Goal: Task Accomplishment & Management: Complete application form

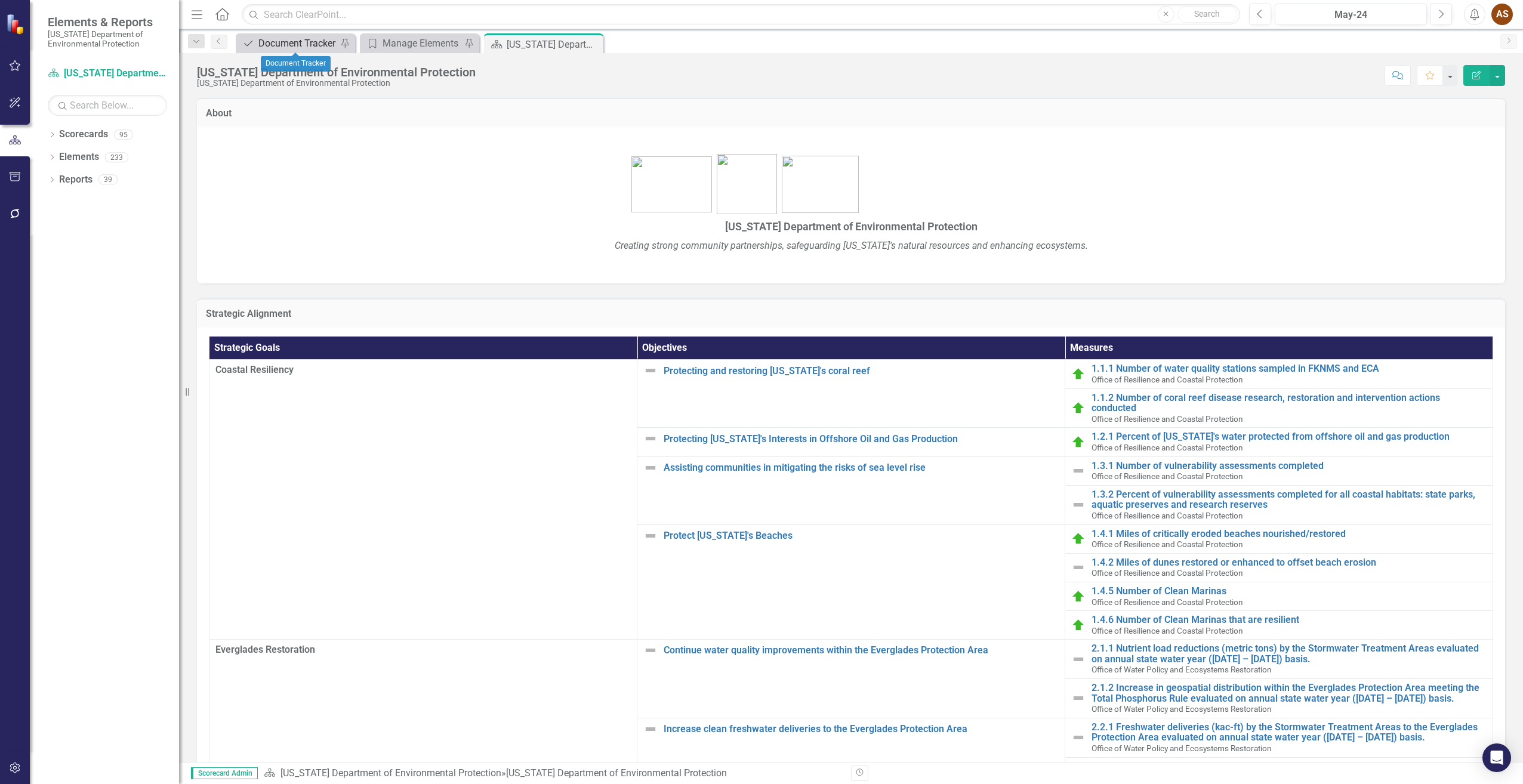
click at [300, 47] on div "Document Tracker" at bounding box center [298, 43] width 79 height 15
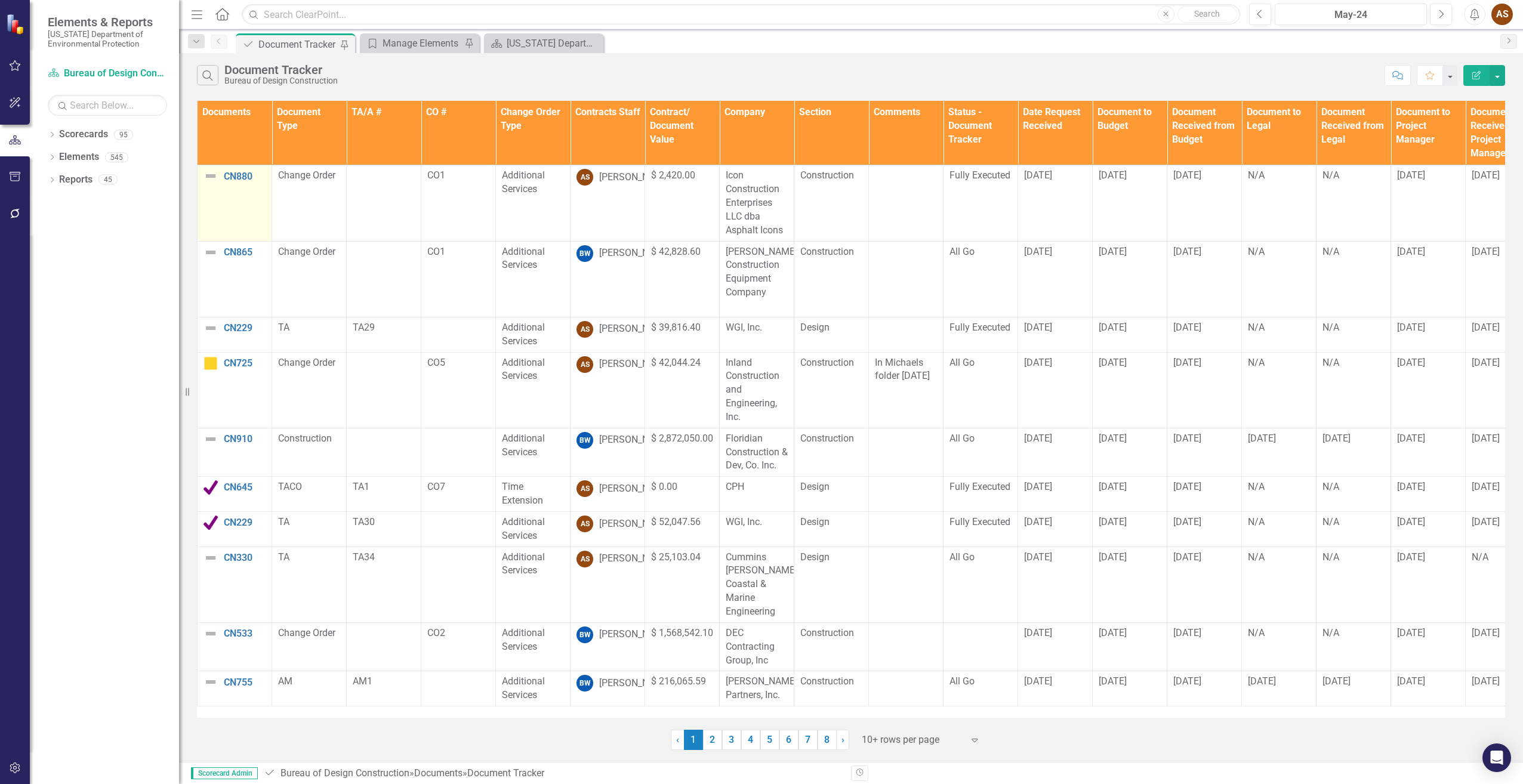
click at [212, 174] on img at bounding box center [211, 176] width 14 height 14
click at [212, 176] on img at bounding box center [211, 176] width 14 height 14
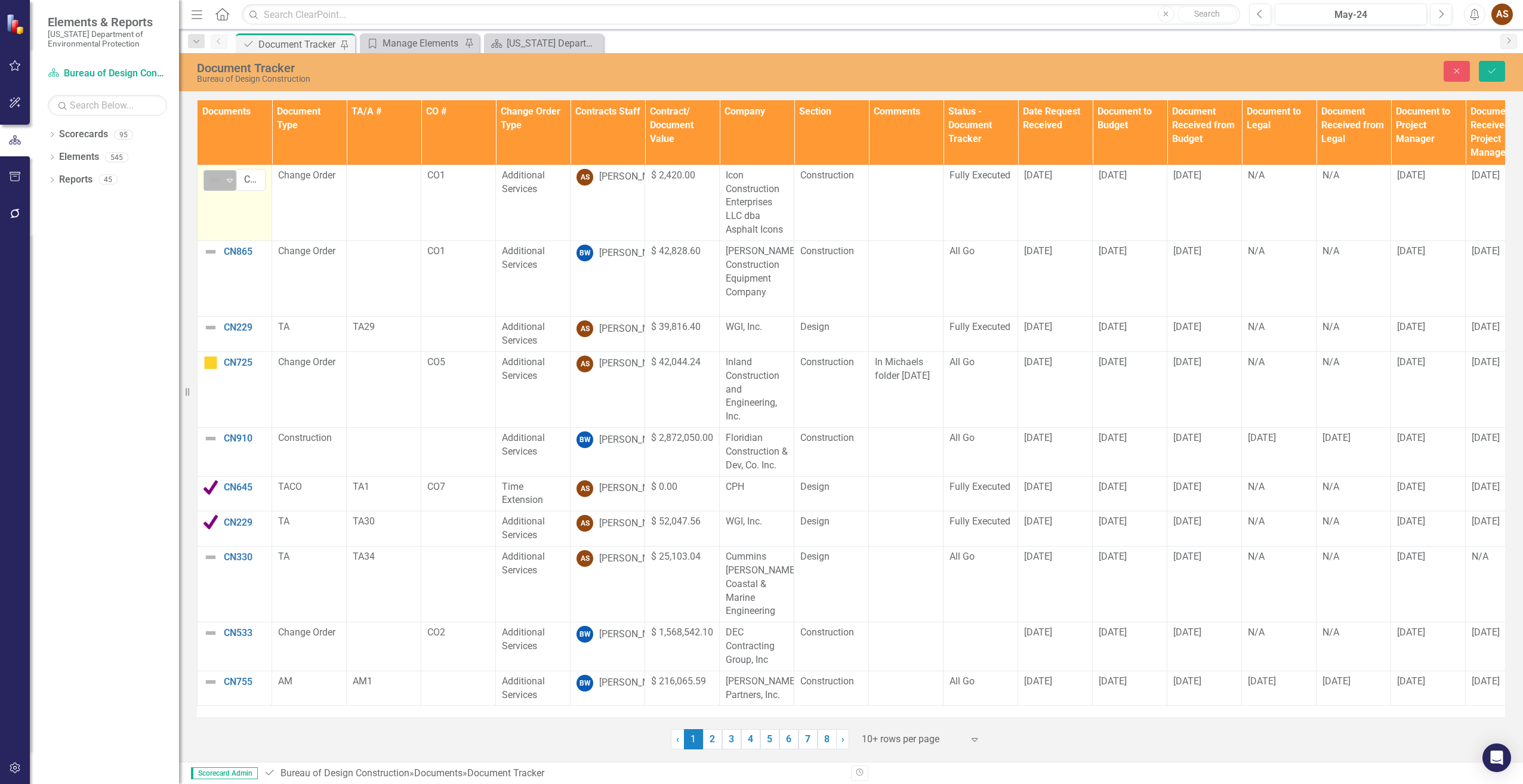
click at [229, 180] on icon "Expand" at bounding box center [230, 180] width 12 height 10
click at [242, 224] on div "Complete" at bounding box center [256, 221] width 40 height 14
click at [210, 327] on img at bounding box center [211, 327] width 14 height 14
click at [224, 332] on icon "Expand" at bounding box center [230, 332] width 12 height 10
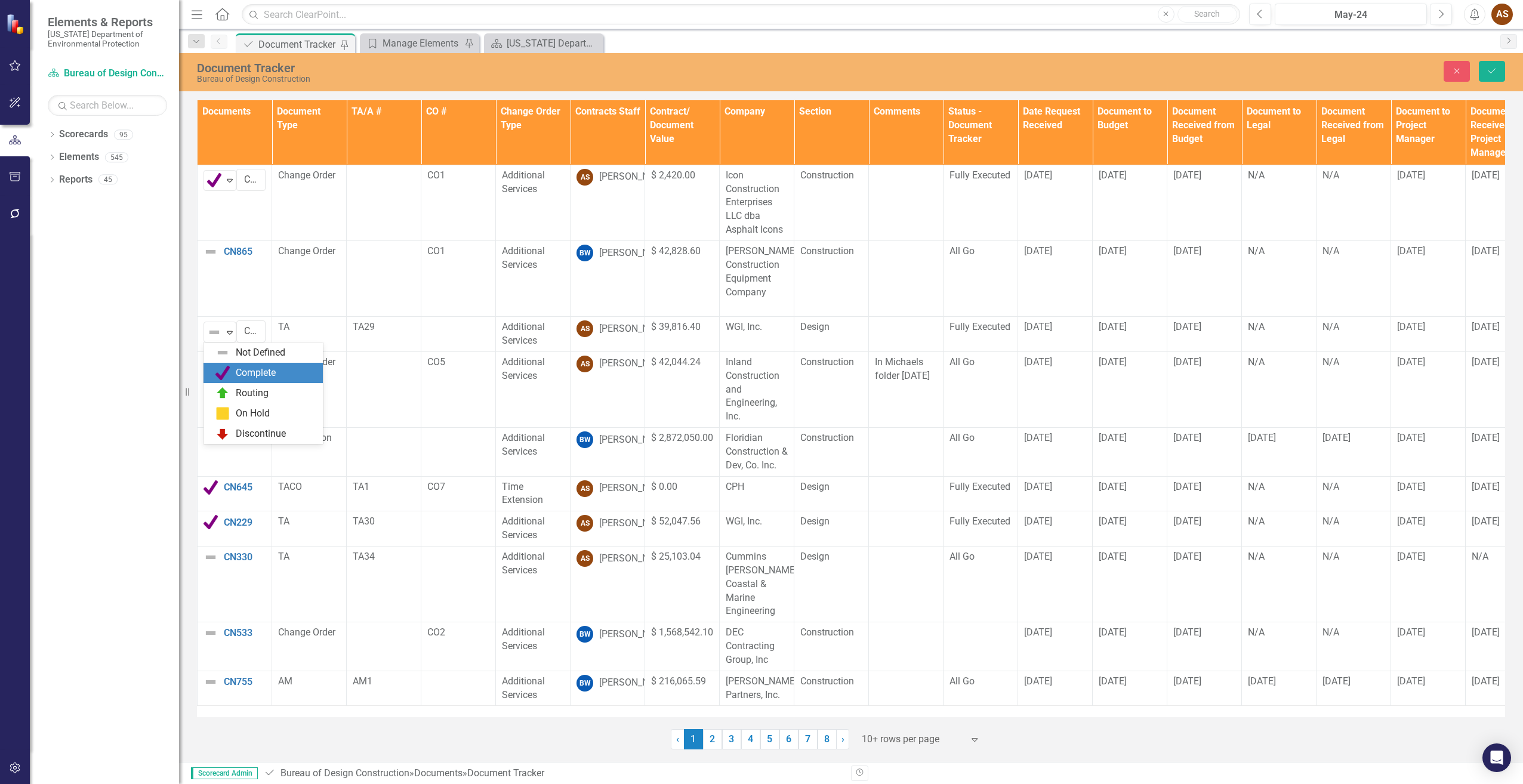
click at [226, 370] on img at bounding box center [222, 373] width 14 height 14
click at [1487, 68] on icon "Save" at bounding box center [1492, 71] width 11 height 9
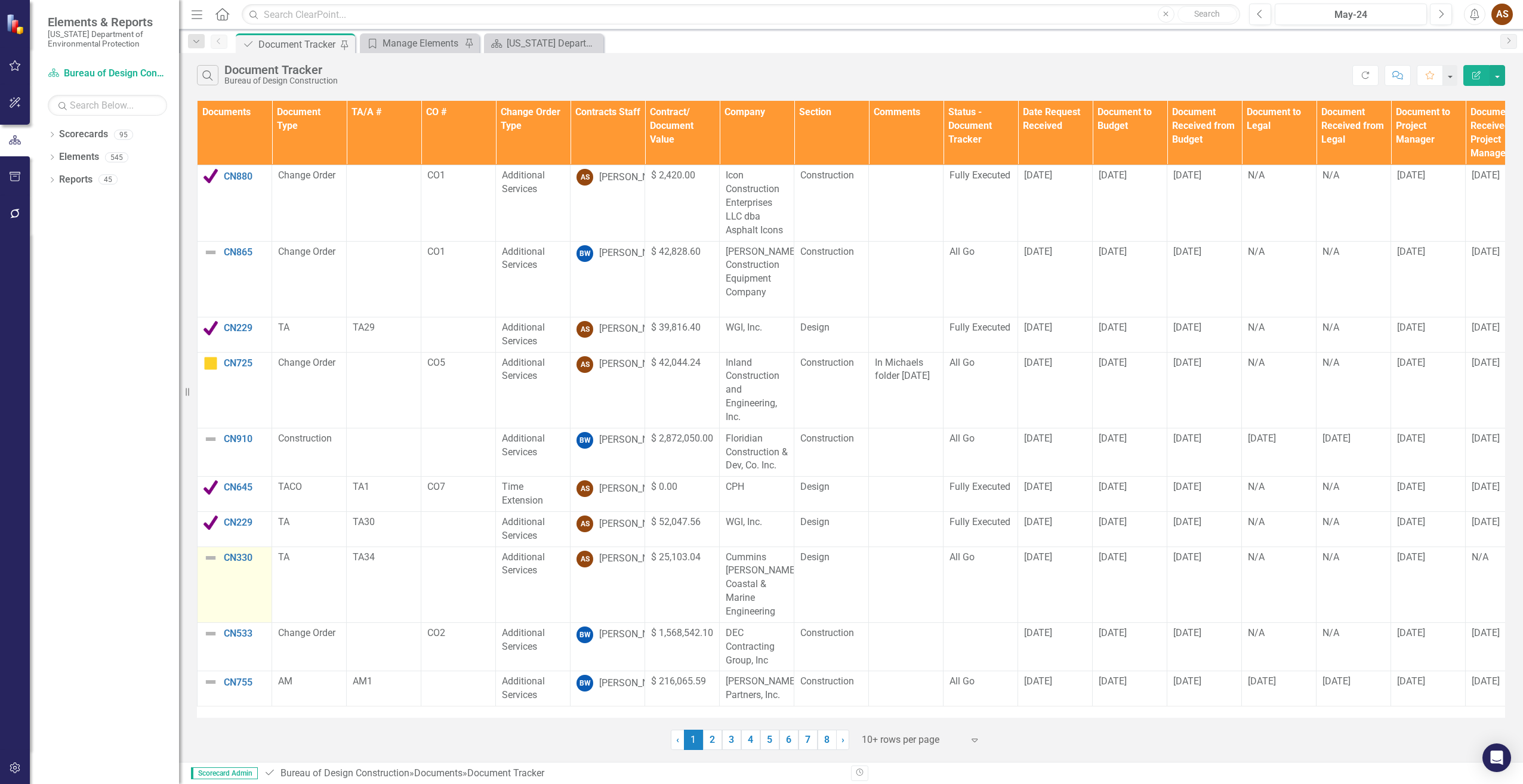
click at [211, 558] on img at bounding box center [211, 557] width 14 height 14
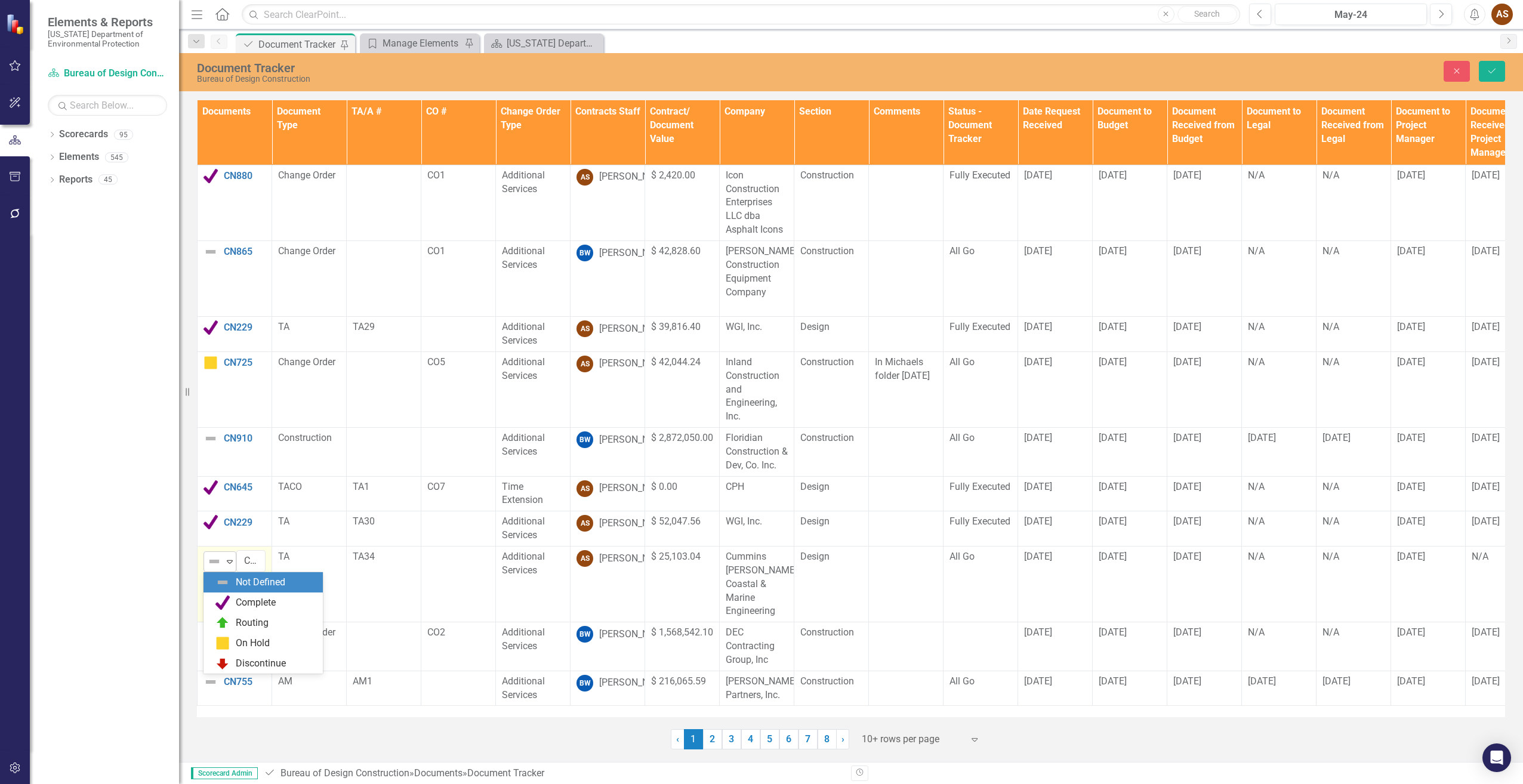
click at [228, 565] on icon "Expand" at bounding box center [230, 561] width 12 height 10
click at [250, 624] on div "Routing" at bounding box center [251, 623] width 32 height 14
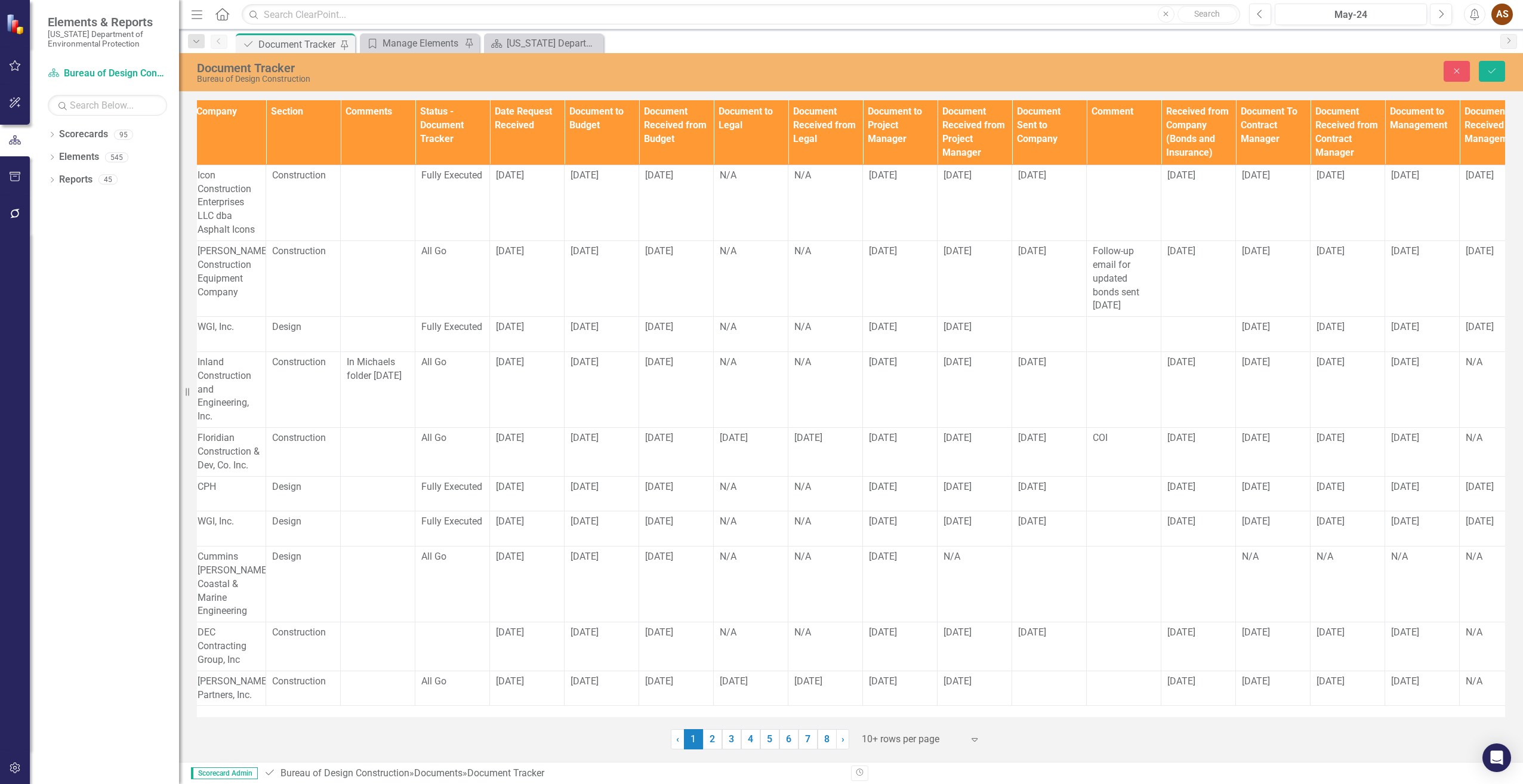
scroll to position [0, 535]
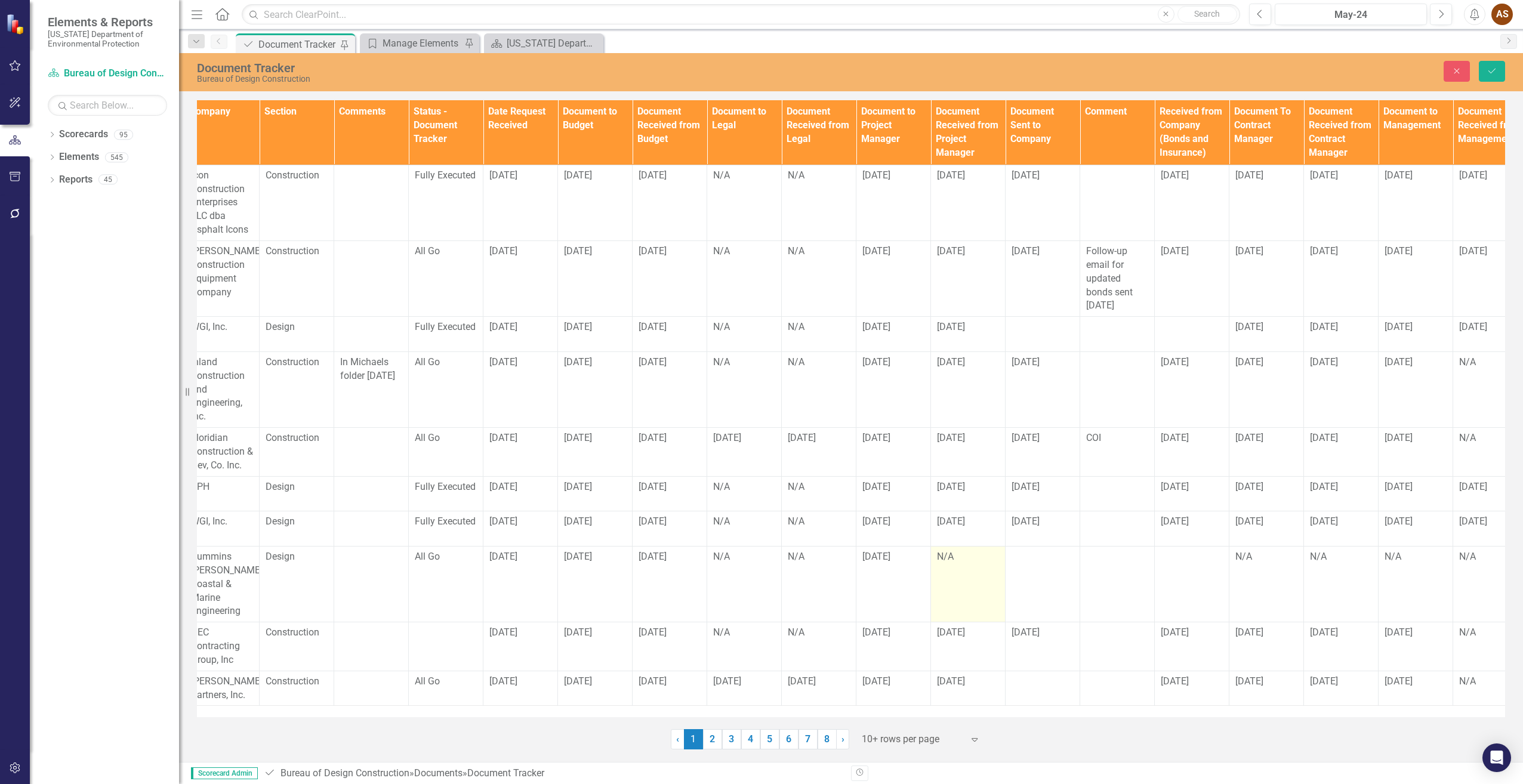
click at [962, 571] on td "N/A" at bounding box center [968, 584] width 75 height 76
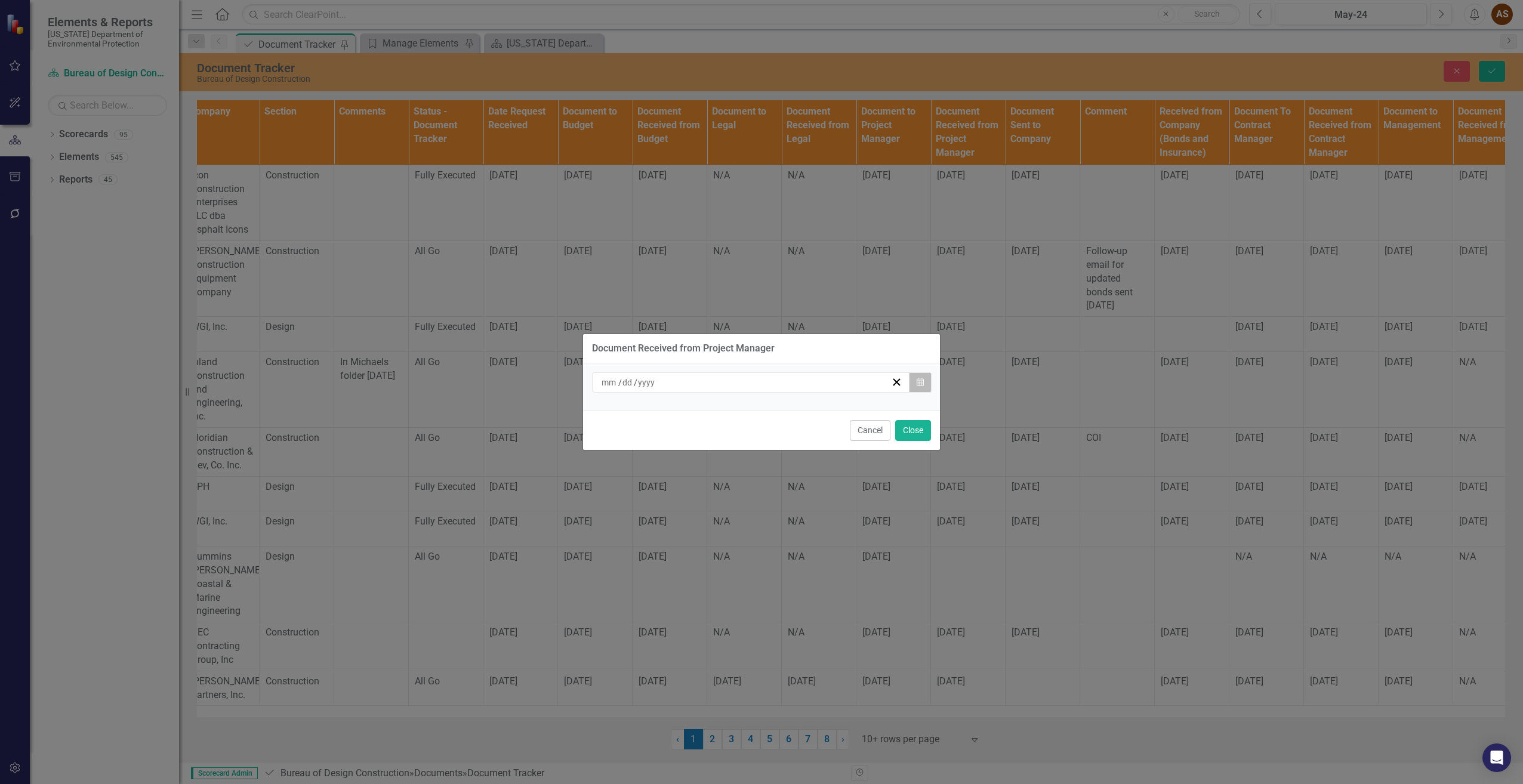
click at [925, 385] on button "Calendar" at bounding box center [920, 382] width 23 height 20
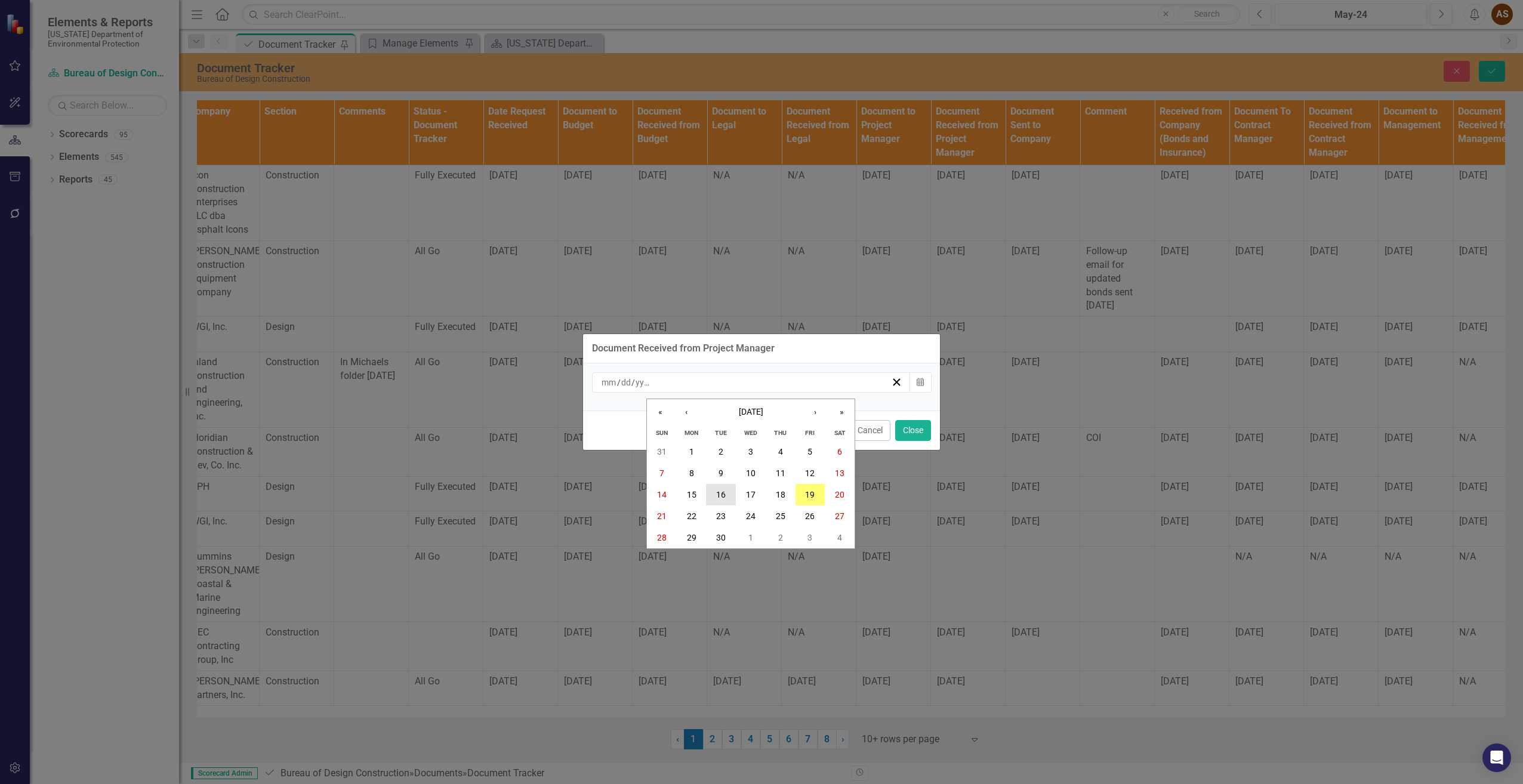
click at [724, 489] on button "16" at bounding box center [721, 494] width 30 height 21
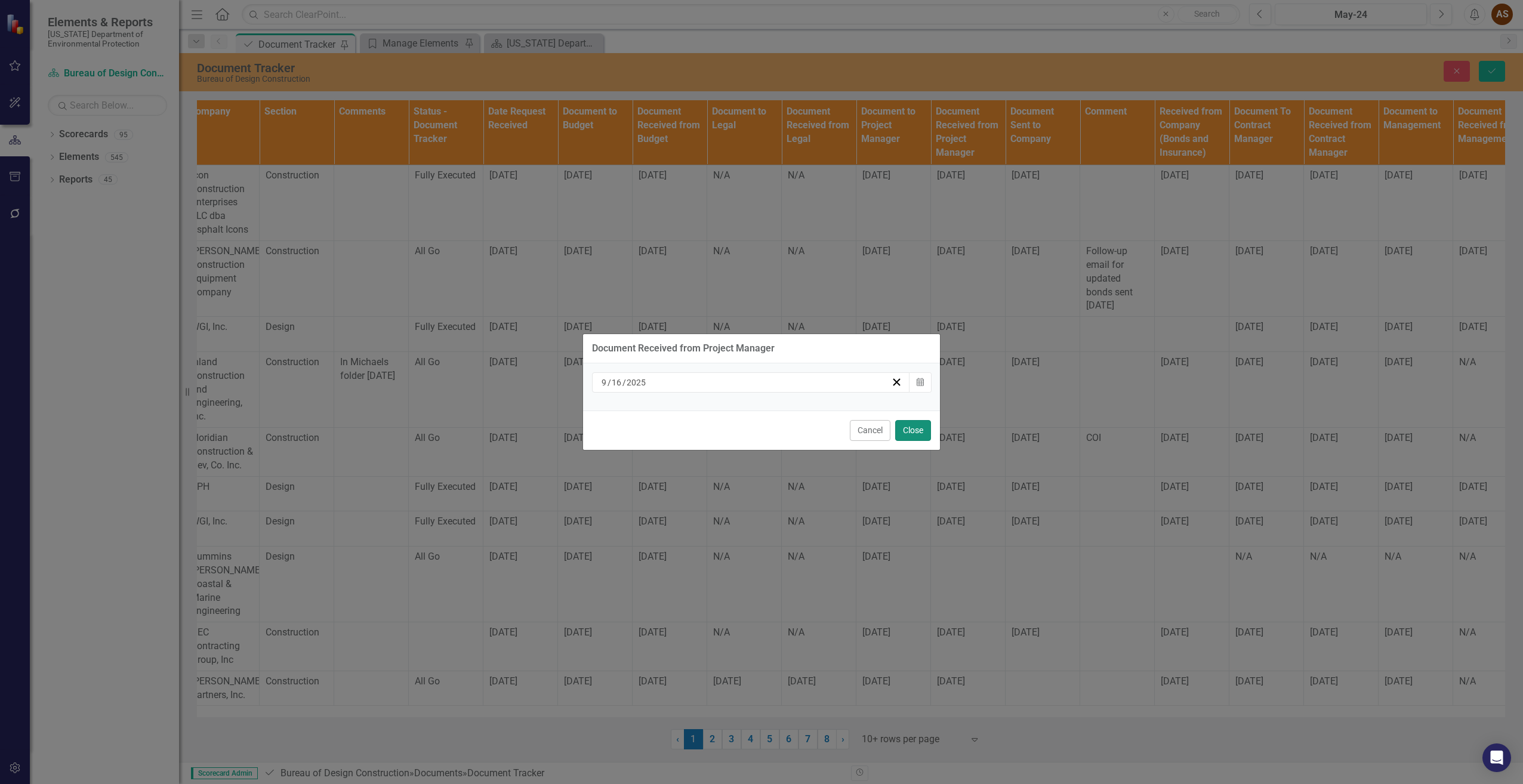
click at [913, 436] on button "Close" at bounding box center [913, 430] width 36 height 21
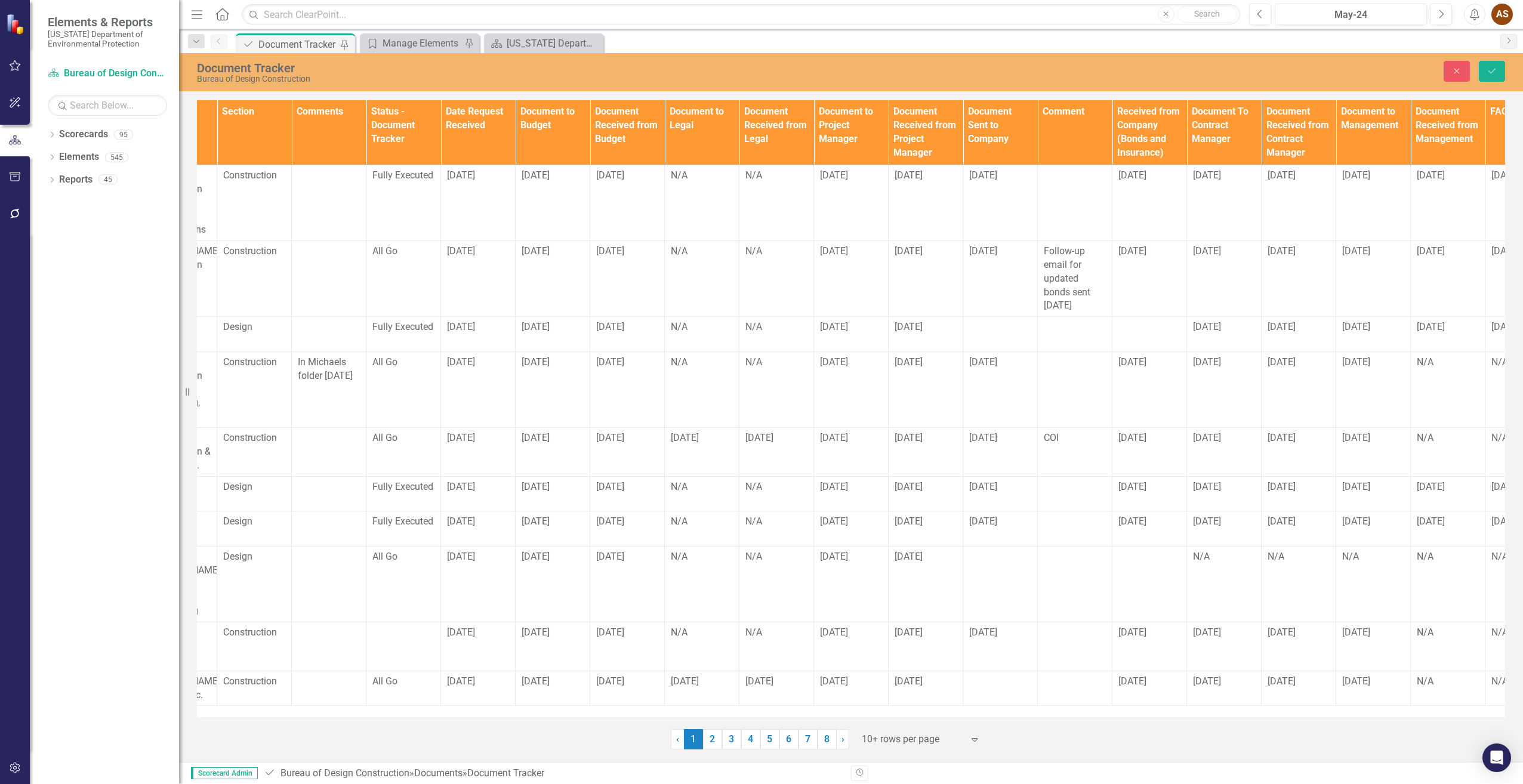
scroll to position [0, 578]
click at [1216, 582] on td "N/A" at bounding box center [1223, 584] width 75 height 76
click at [1215, 582] on td "N/A" at bounding box center [1223, 584] width 75 height 76
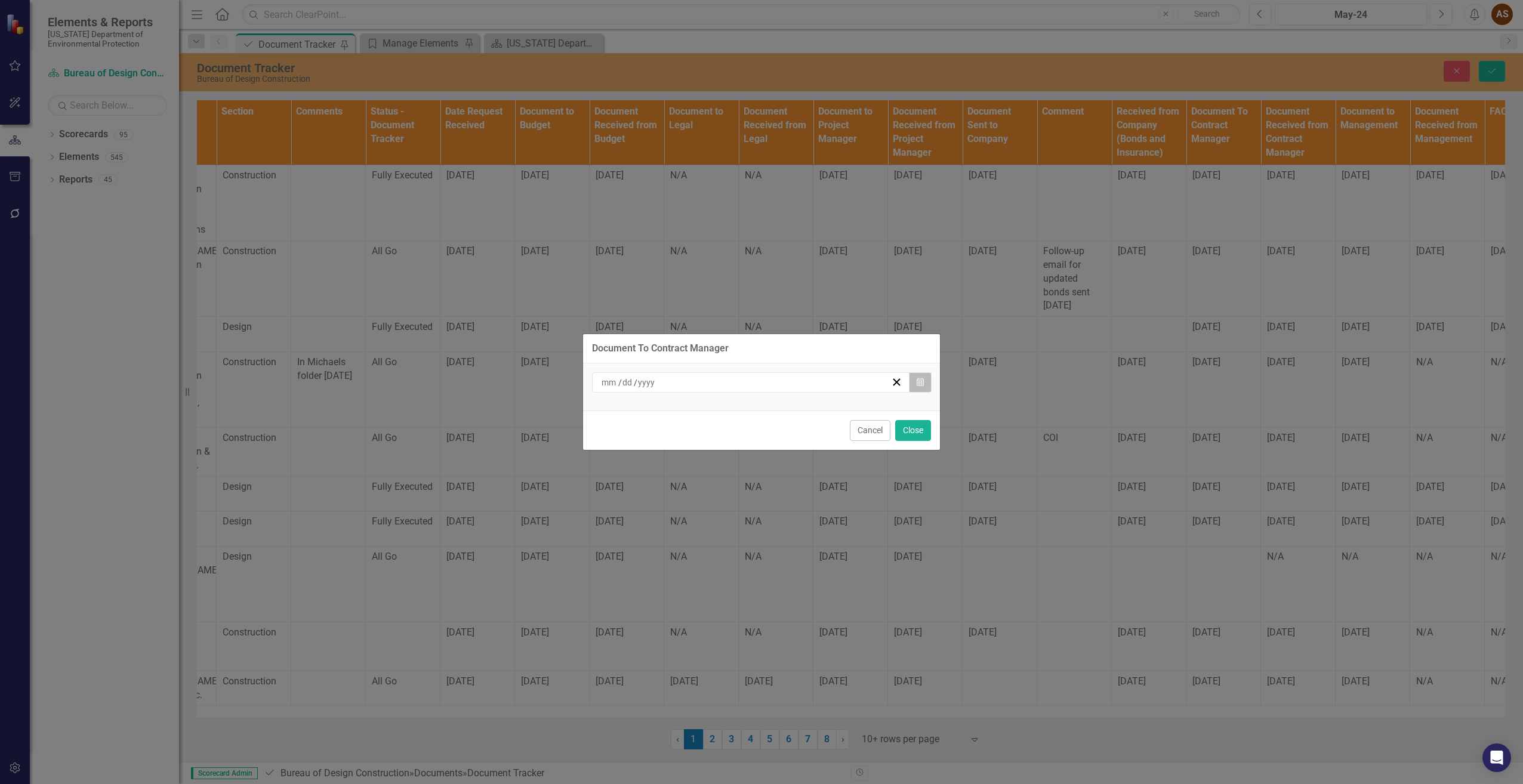
click at [922, 383] on icon "Calendar" at bounding box center [920, 383] width 7 height 9
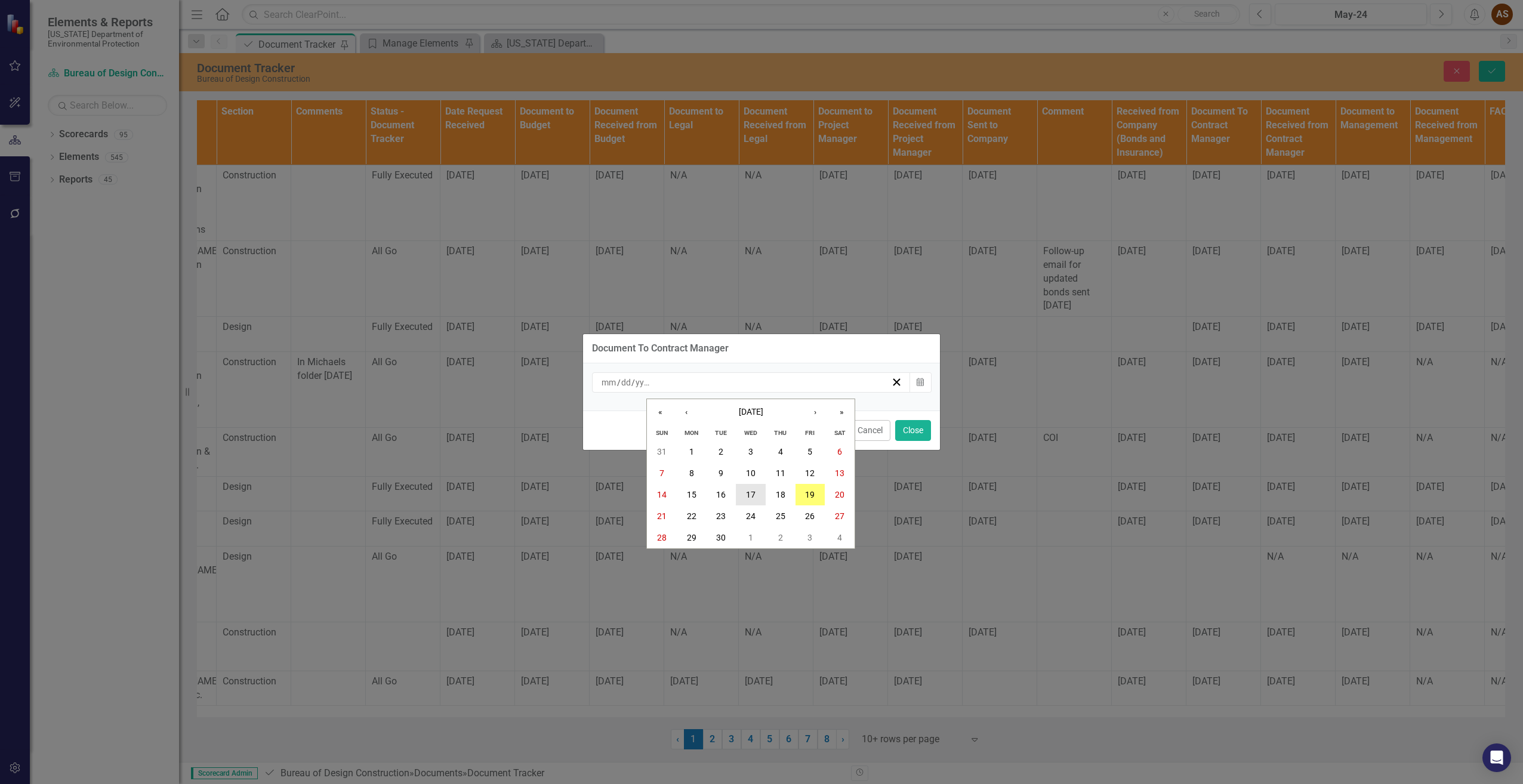
click at [747, 496] on abbr "17" at bounding box center [750, 494] width 10 height 10
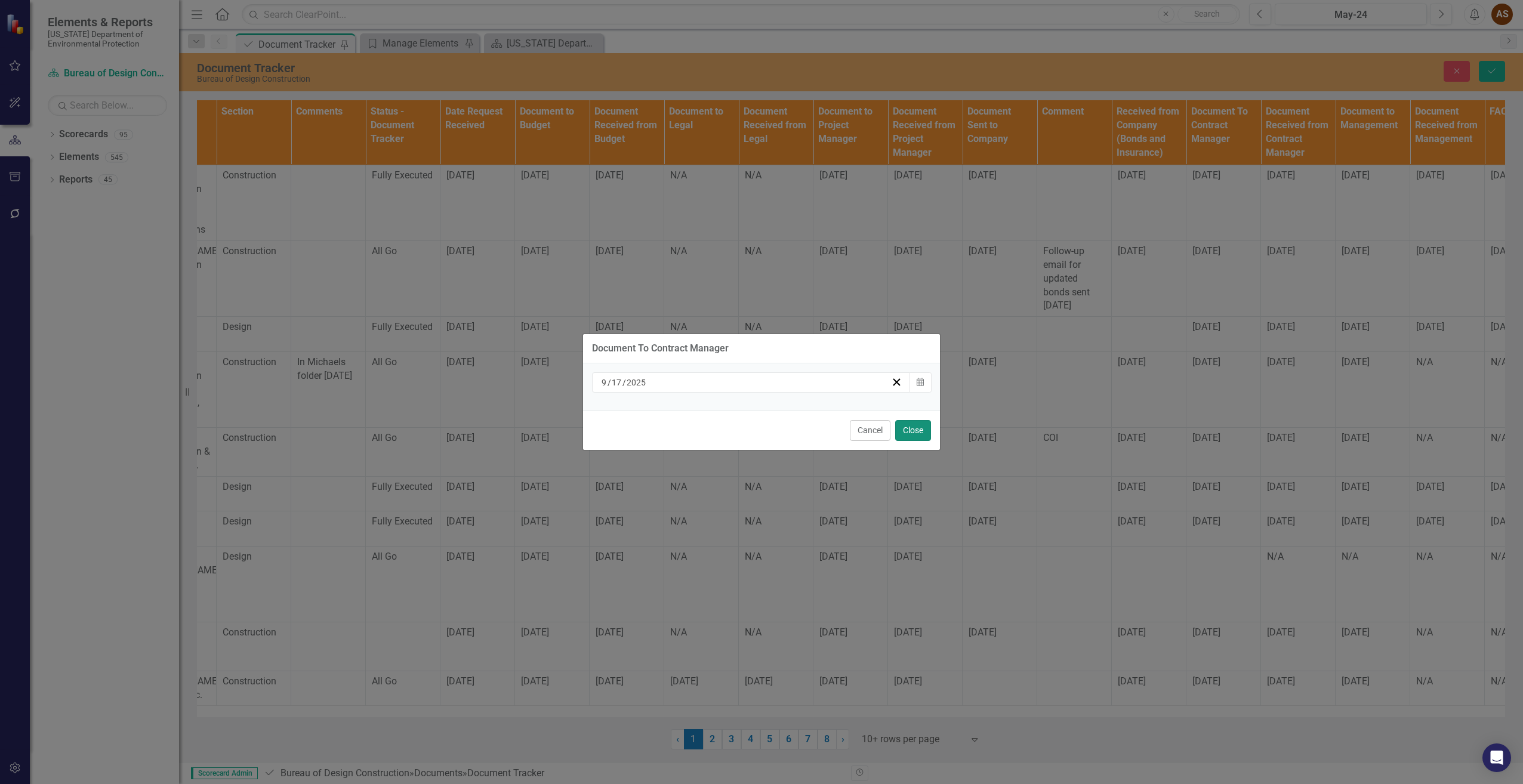
click at [913, 427] on button "Close" at bounding box center [913, 430] width 36 height 21
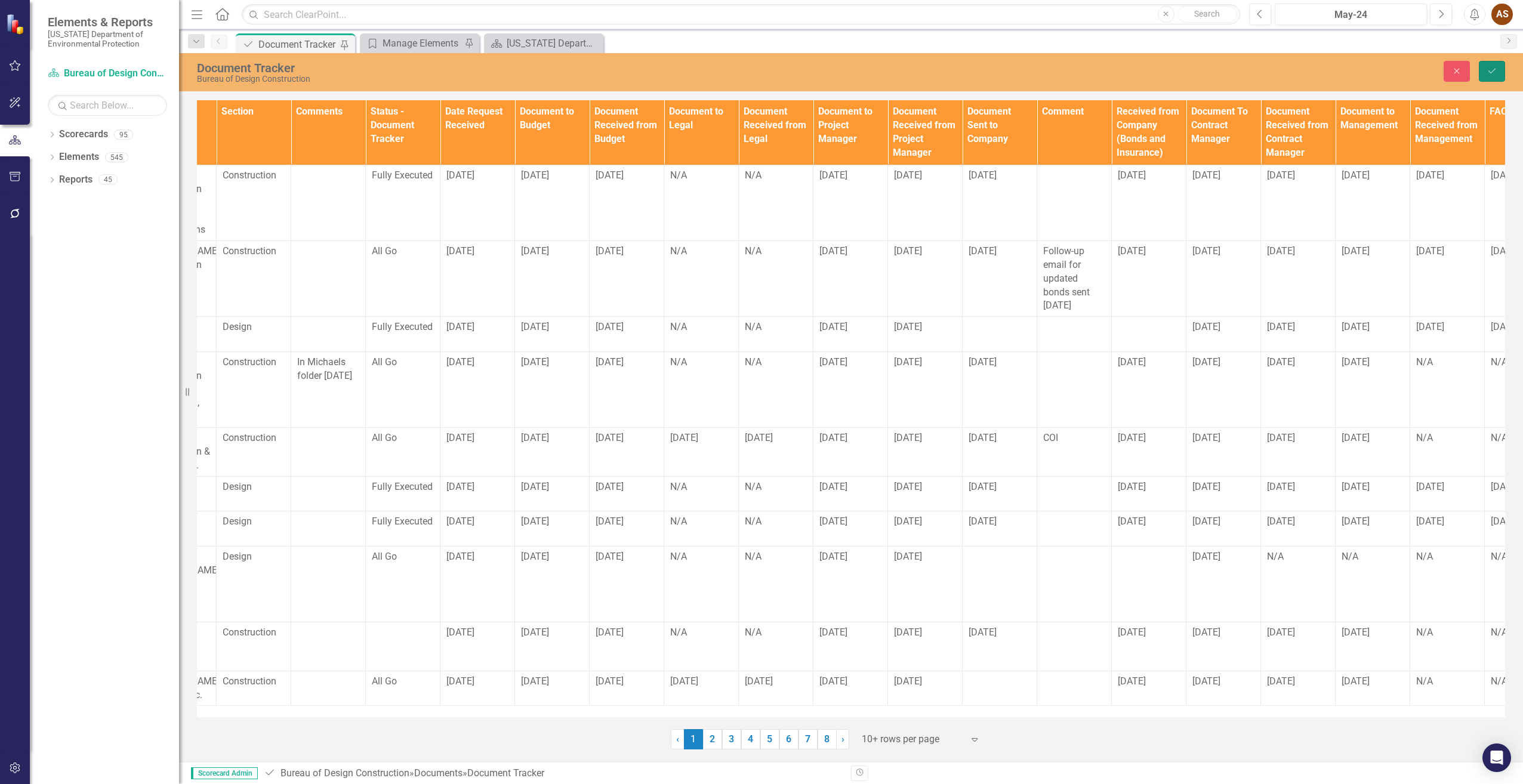
click at [1495, 72] on icon "Save" at bounding box center [1492, 71] width 11 height 9
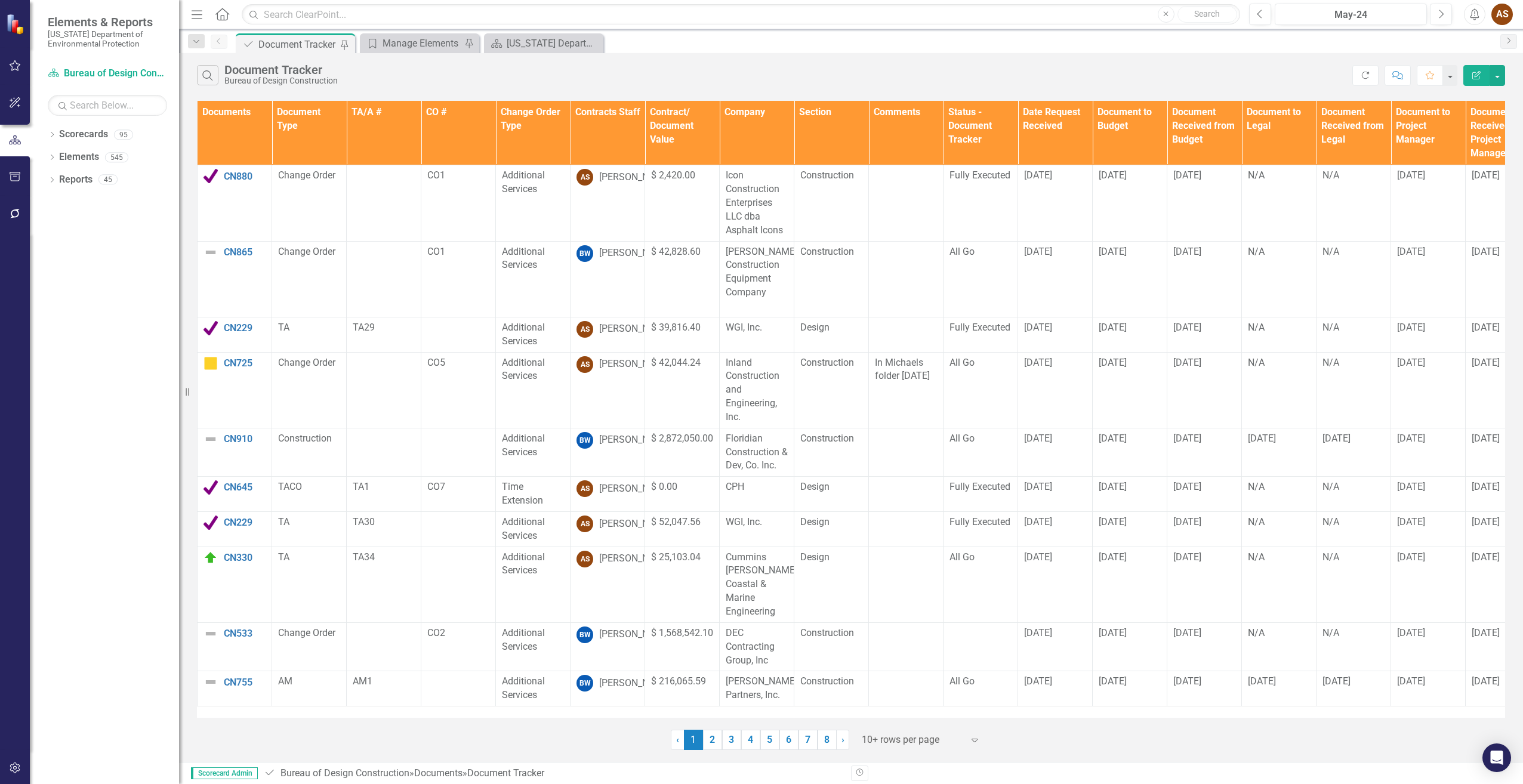
click at [715, 742] on link "2" at bounding box center [712, 739] width 19 height 20
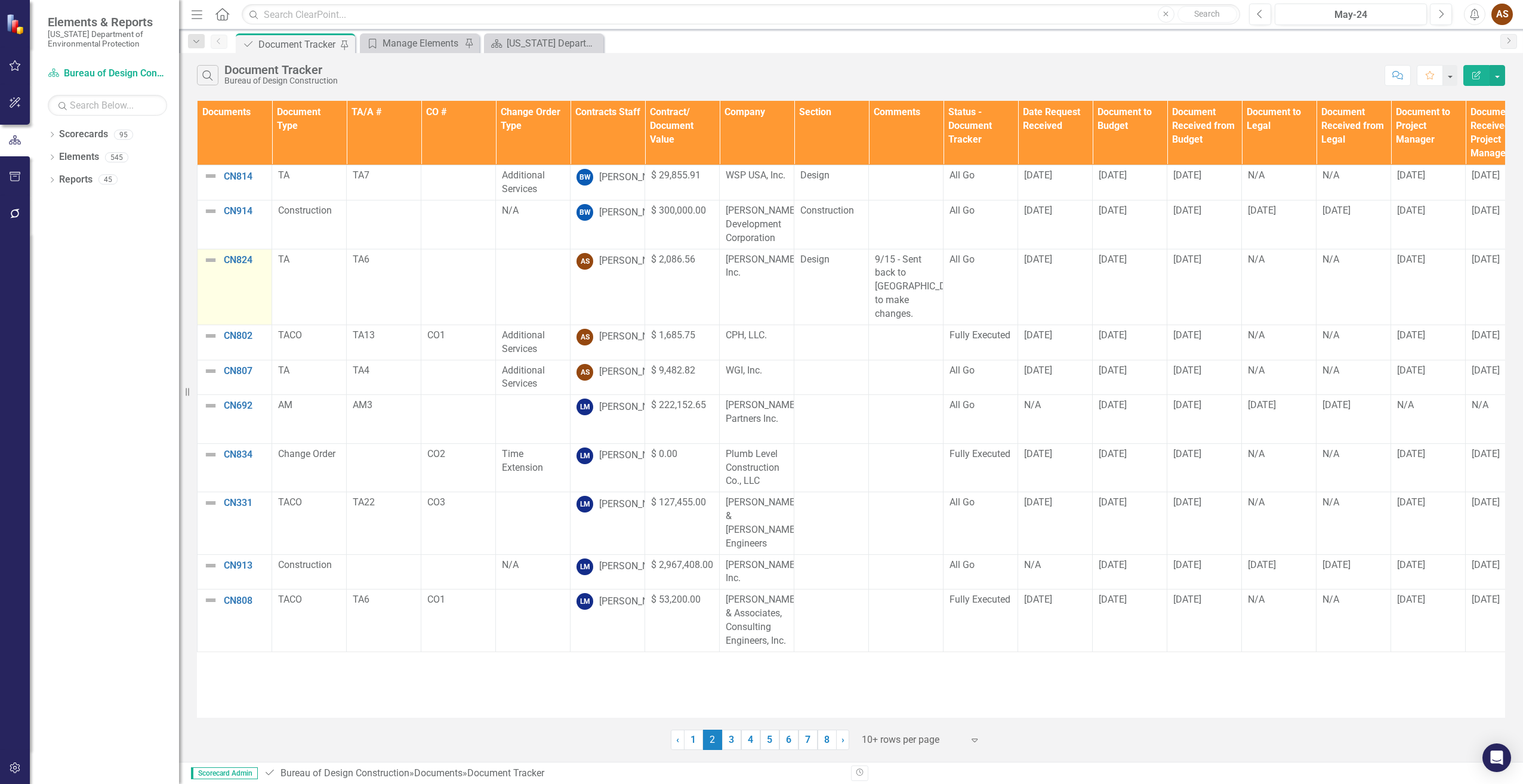
click at [212, 259] on img at bounding box center [211, 260] width 14 height 14
click at [209, 259] on img at bounding box center [211, 260] width 14 height 14
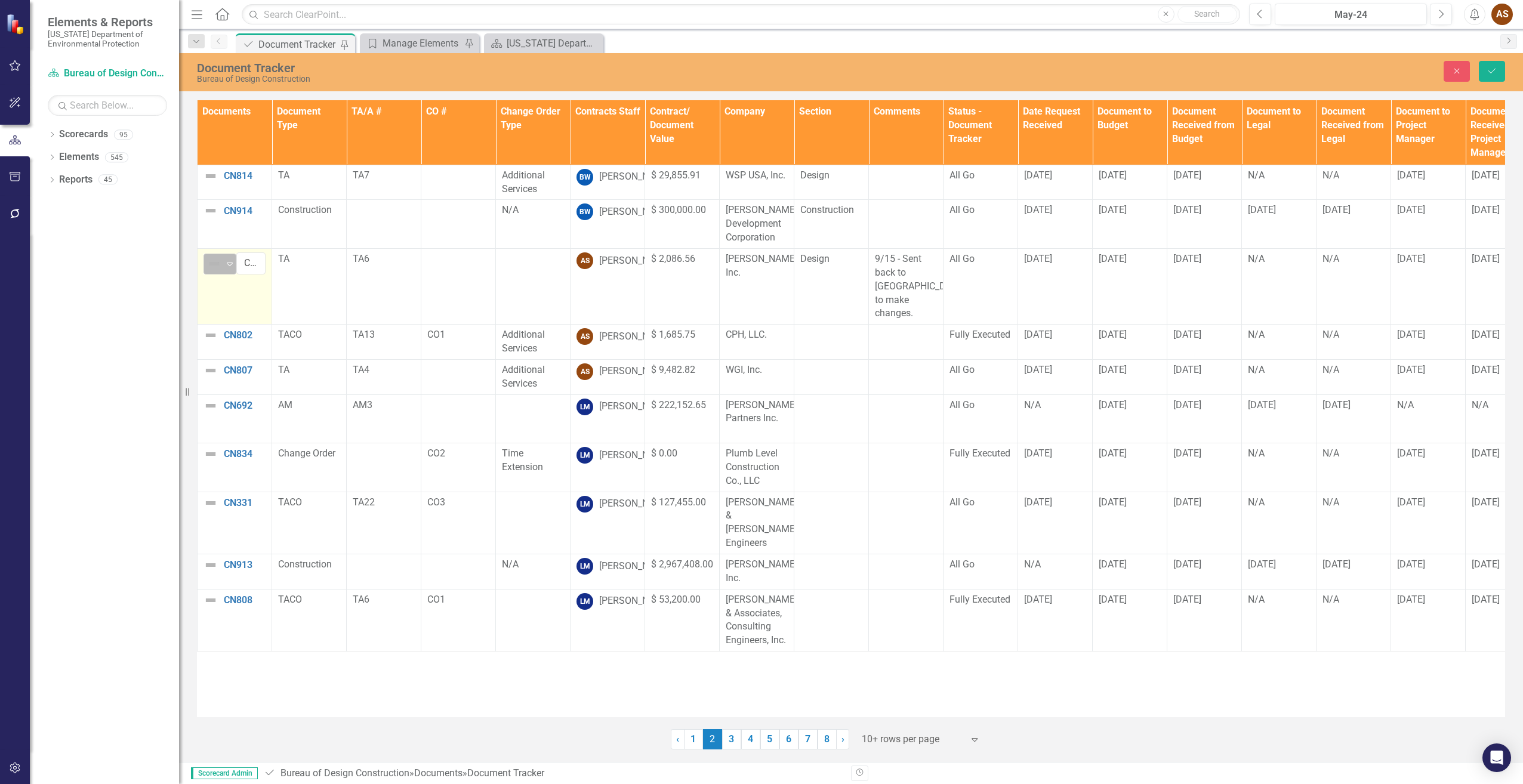
click at [232, 263] on icon "Expand" at bounding box center [230, 263] width 12 height 10
click at [252, 342] on div "On Hold" at bounding box center [252, 345] width 34 height 14
click at [208, 334] on img at bounding box center [211, 335] width 14 height 14
click at [228, 336] on icon "Expand" at bounding box center [230, 340] width 12 height 10
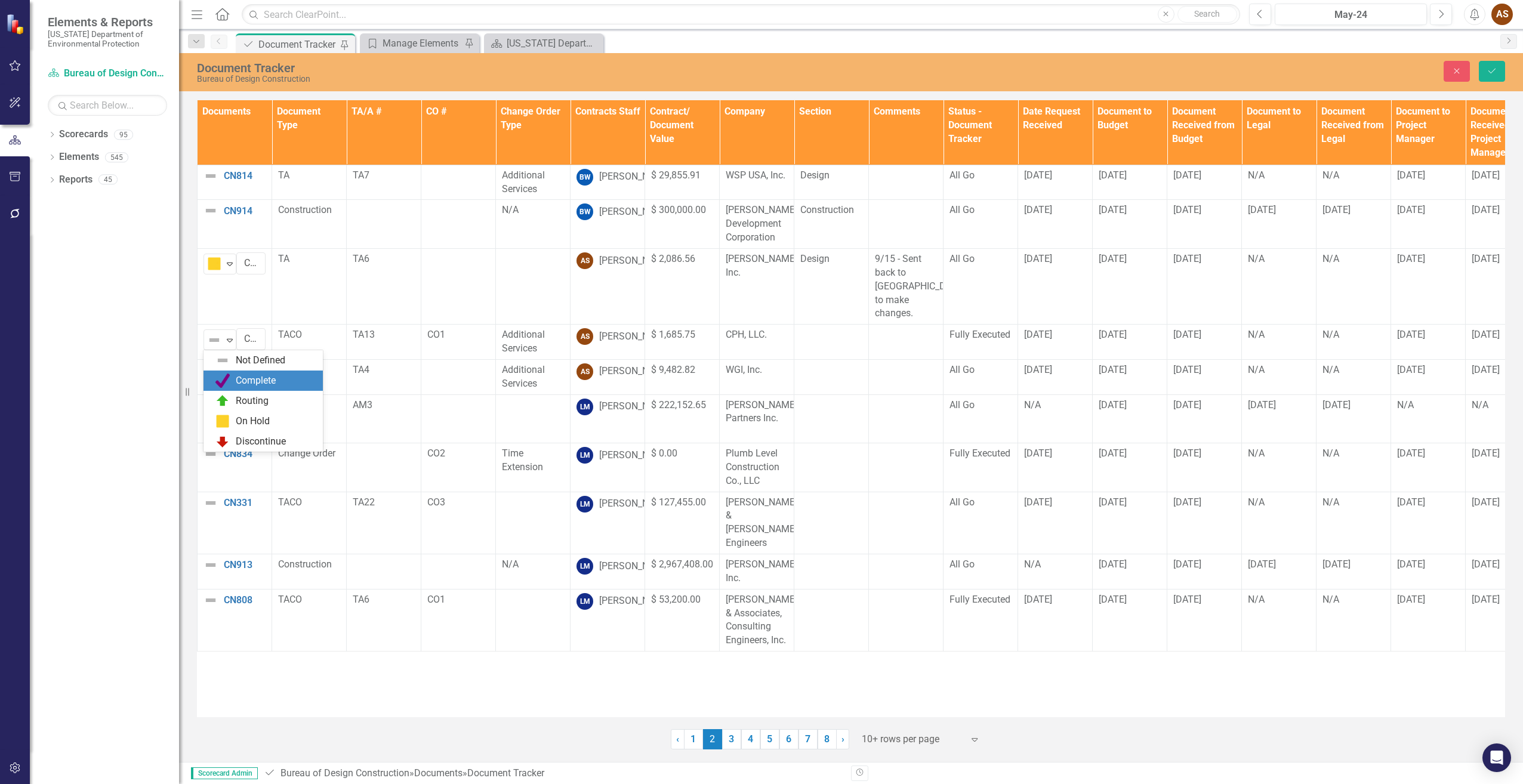
click at [234, 379] on div "Complete" at bounding box center [265, 380] width 100 height 14
click at [1496, 67] on icon "Save" at bounding box center [1492, 71] width 11 height 9
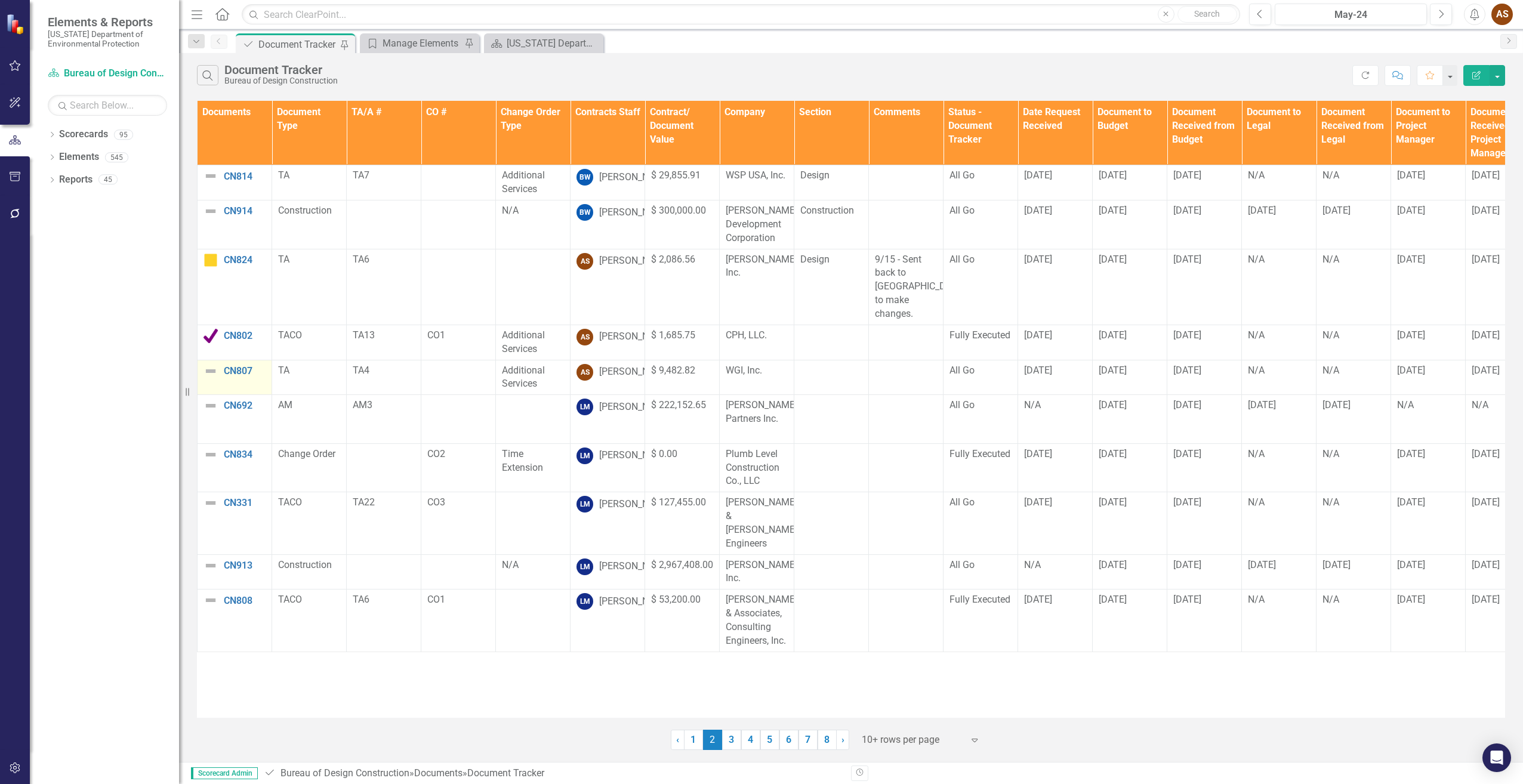
click at [213, 370] on img at bounding box center [211, 371] width 14 height 14
click at [212, 370] on img at bounding box center [211, 371] width 14 height 14
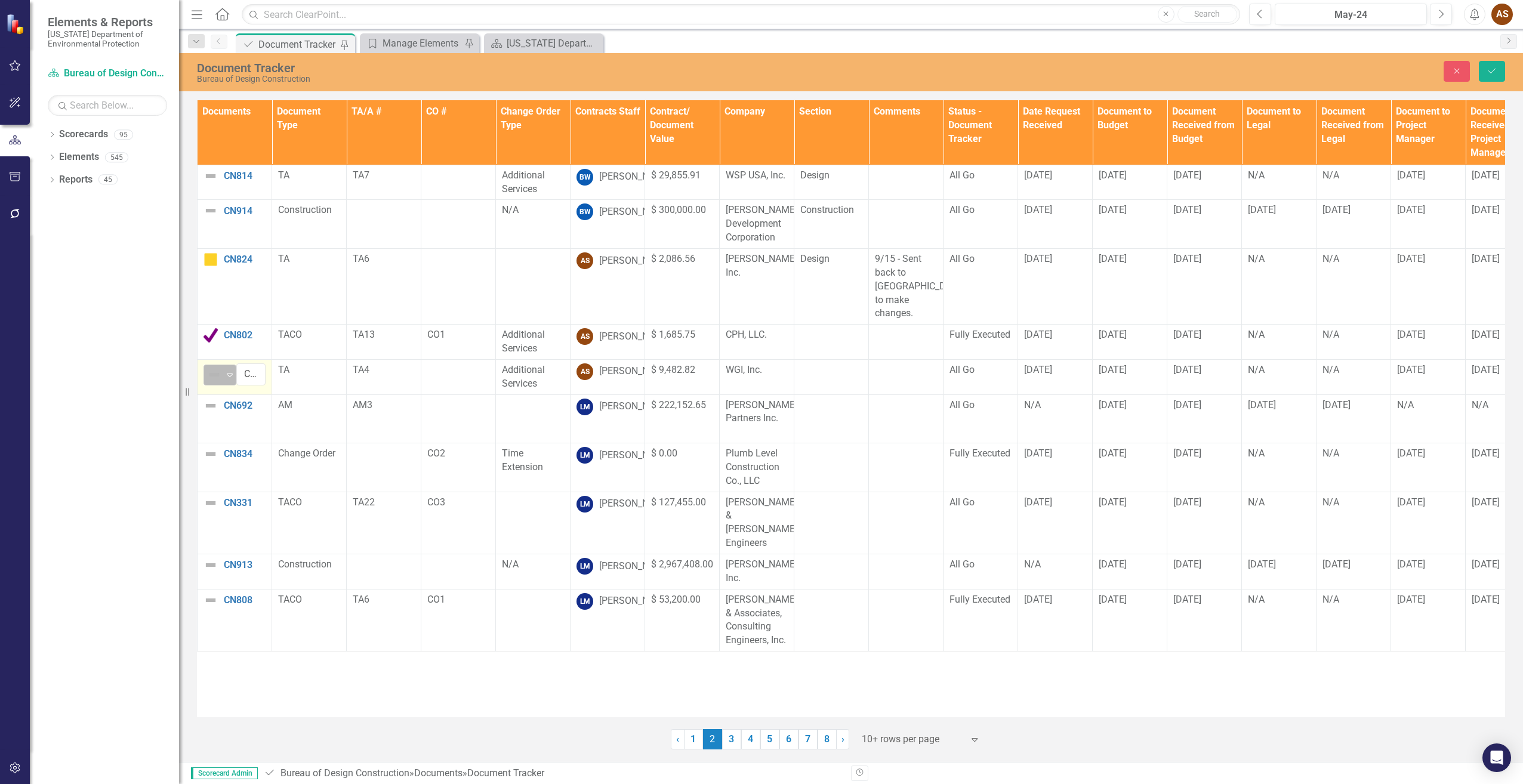
click at [230, 377] on icon at bounding box center [229, 375] width 6 height 4
click at [237, 414] on div "Complete" at bounding box center [256, 415] width 40 height 14
click at [990, 372] on div "All Go" at bounding box center [980, 370] width 62 height 14
click at [989, 372] on div "All Go" at bounding box center [980, 370] width 62 height 14
click at [1002, 375] on icon at bounding box center [1000, 375] width 6 height 4
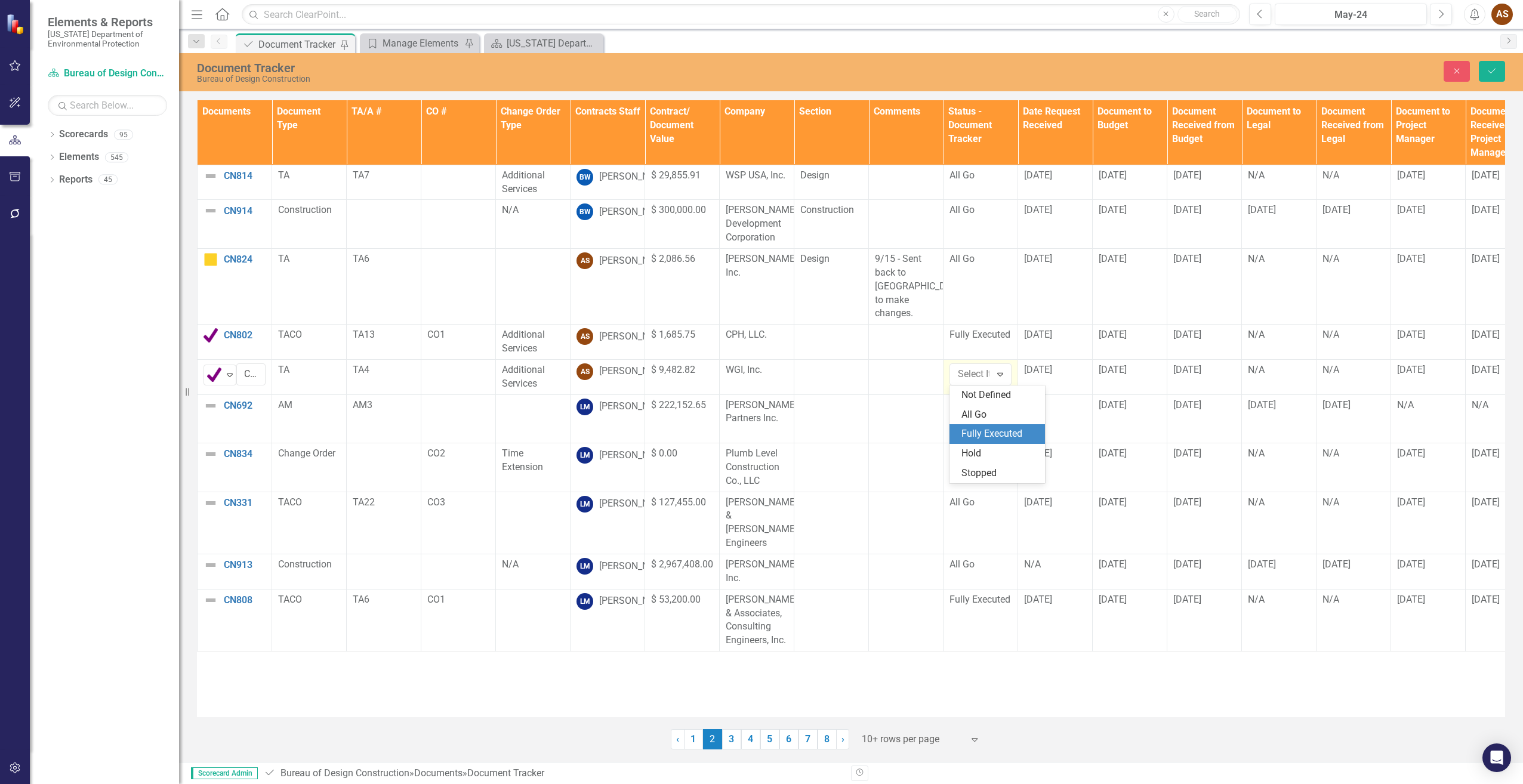
click at [997, 428] on div "Fully Executed" at bounding box center [1000, 435] width 76 height 14
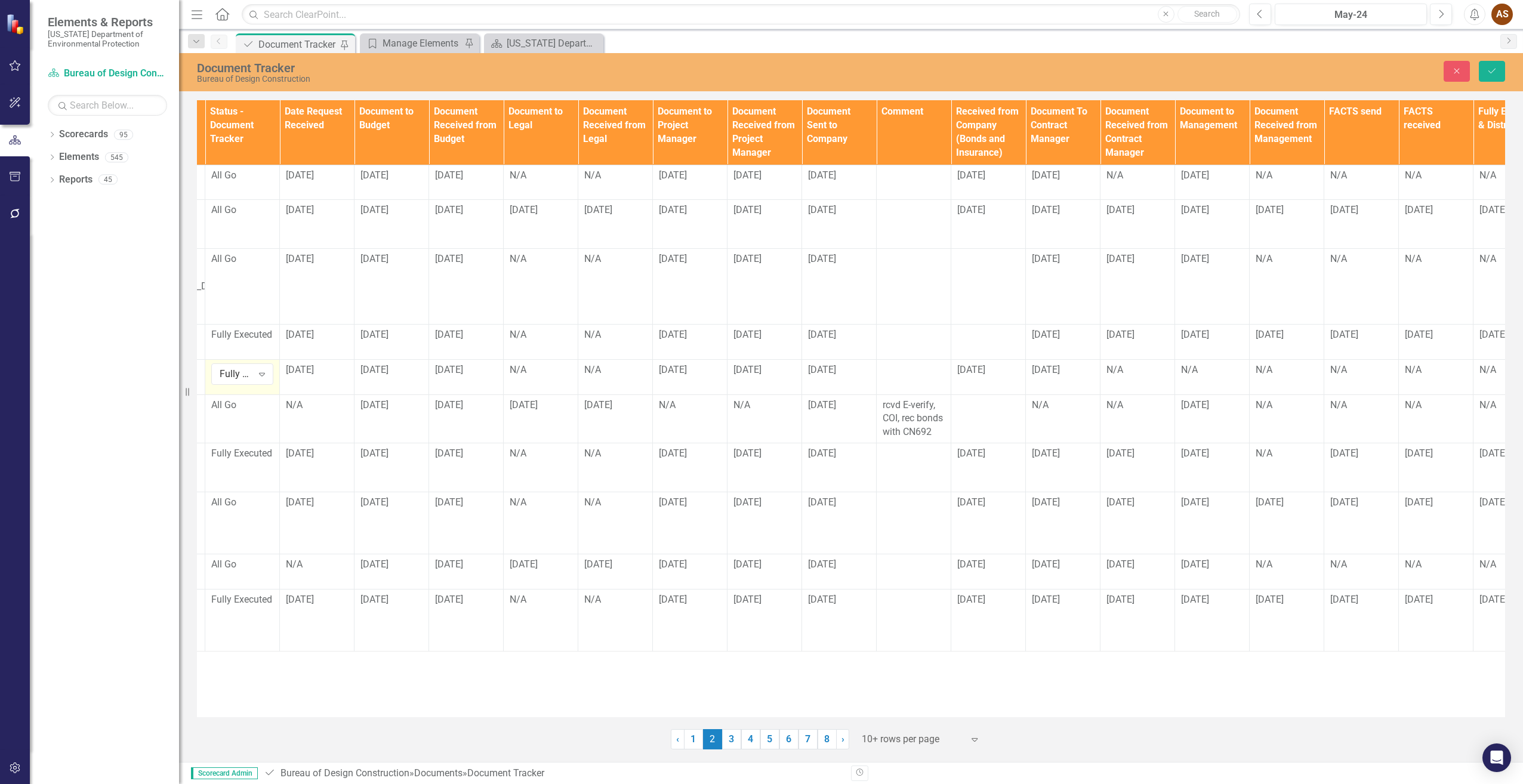
scroll to position [0, 740]
click at [1120, 367] on div "N/A" at bounding box center [1135, 370] width 62 height 14
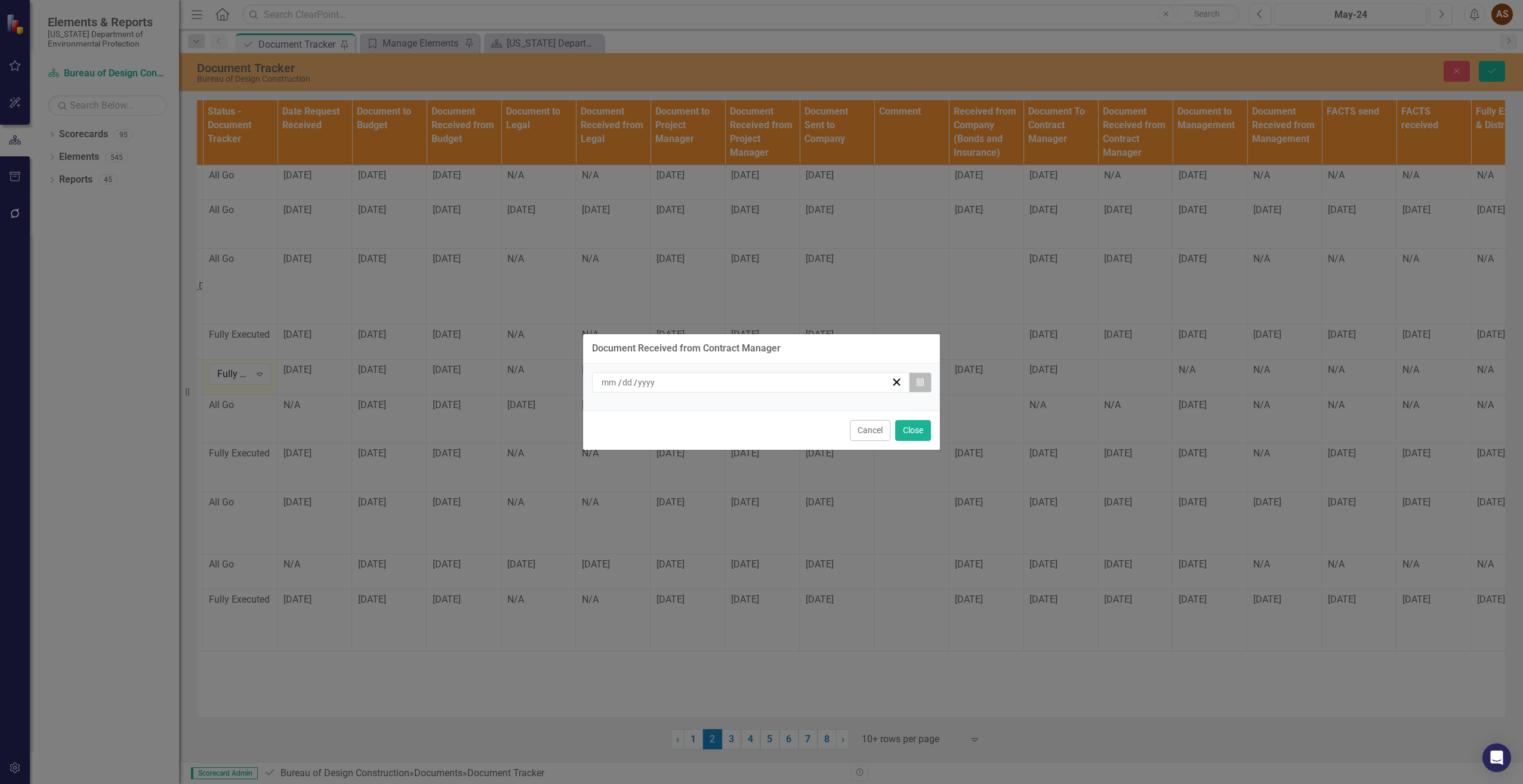
click at [915, 380] on button "Calendar" at bounding box center [920, 382] width 23 height 20
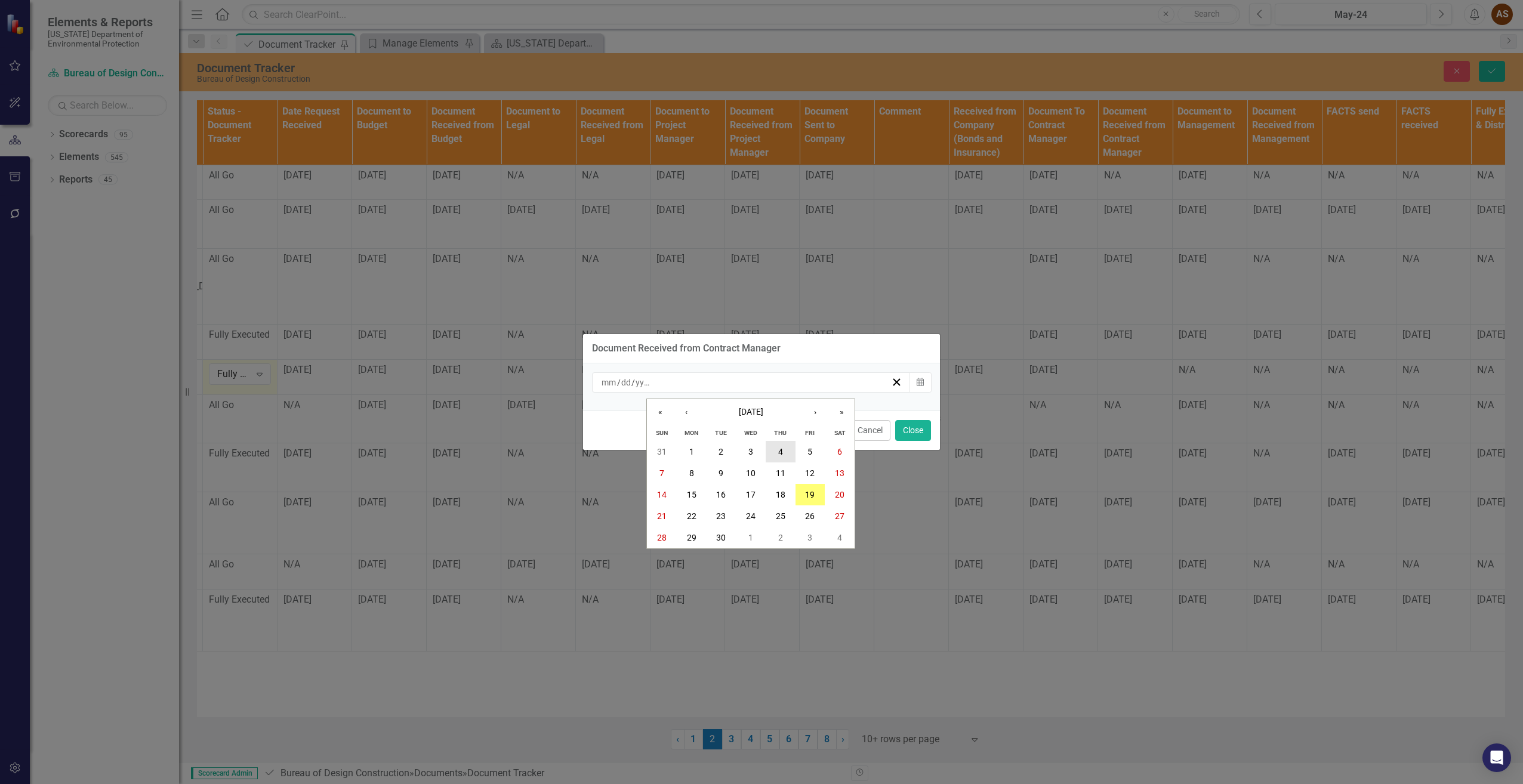
click at [781, 448] on abbr "4" at bounding box center [780, 451] width 4 height 10
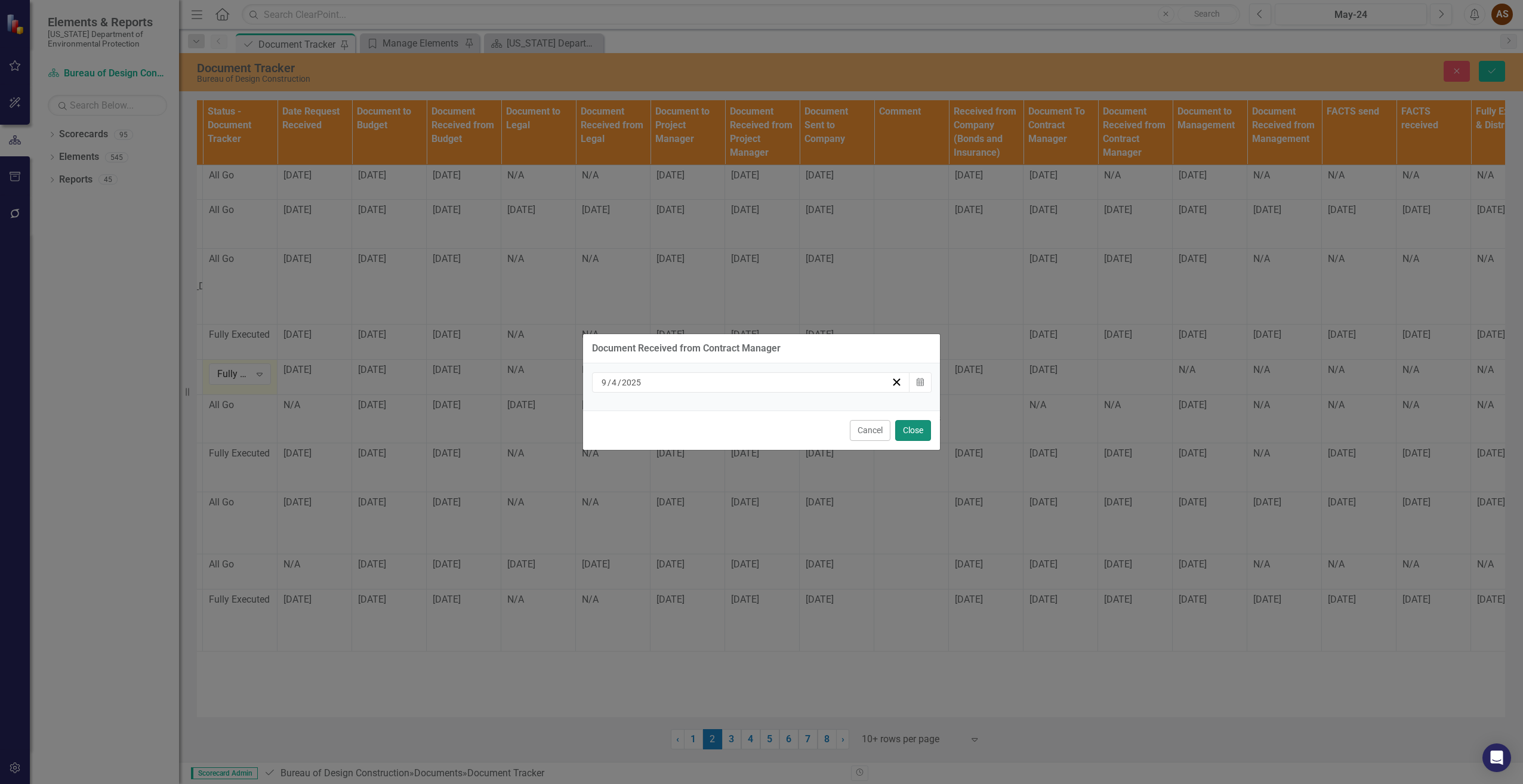
click at [912, 429] on button "Close" at bounding box center [913, 430] width 36 height 21
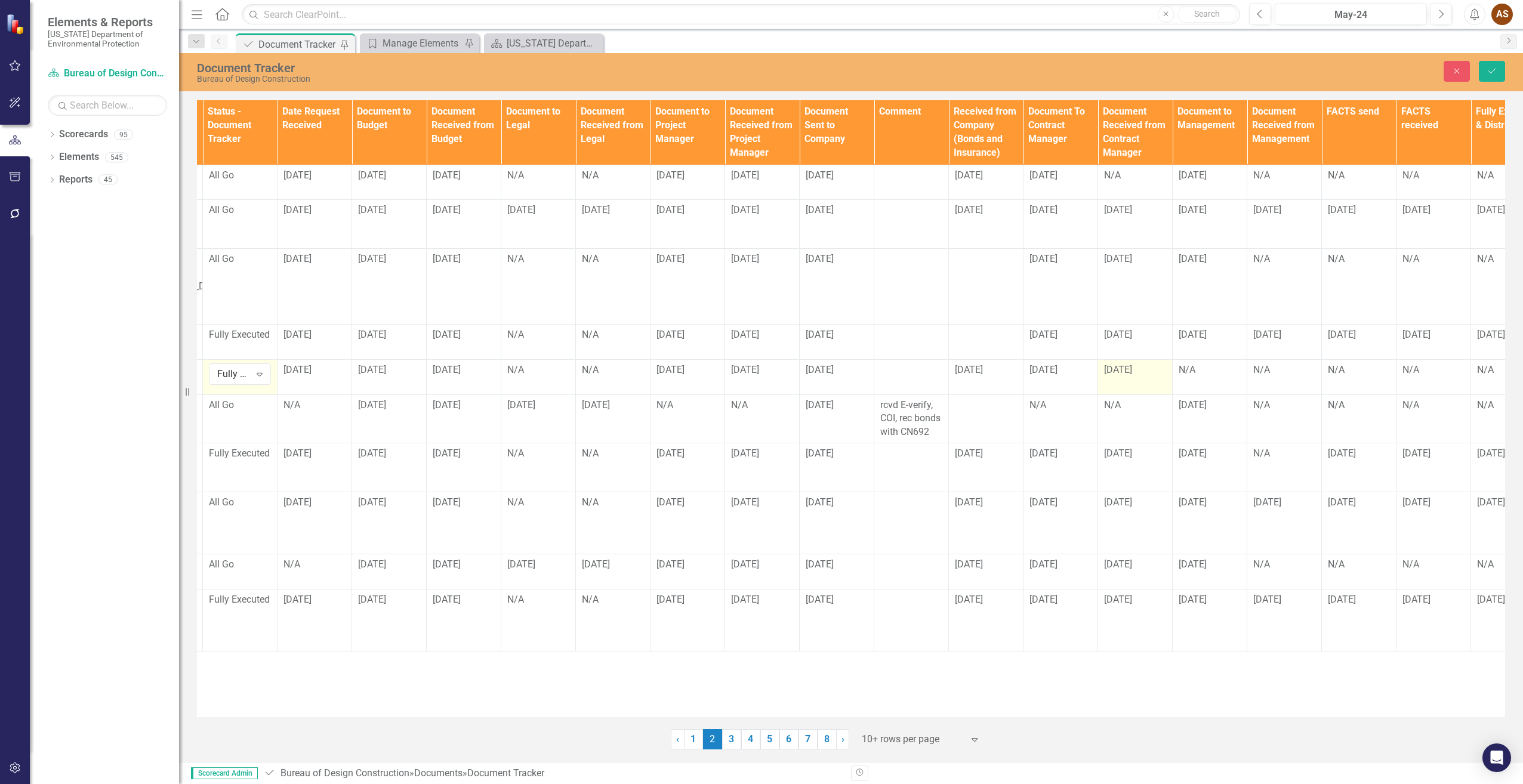
click at [1123, 368] on span "[DATE]" at bounding box center [1118, 370] width 28 height 11
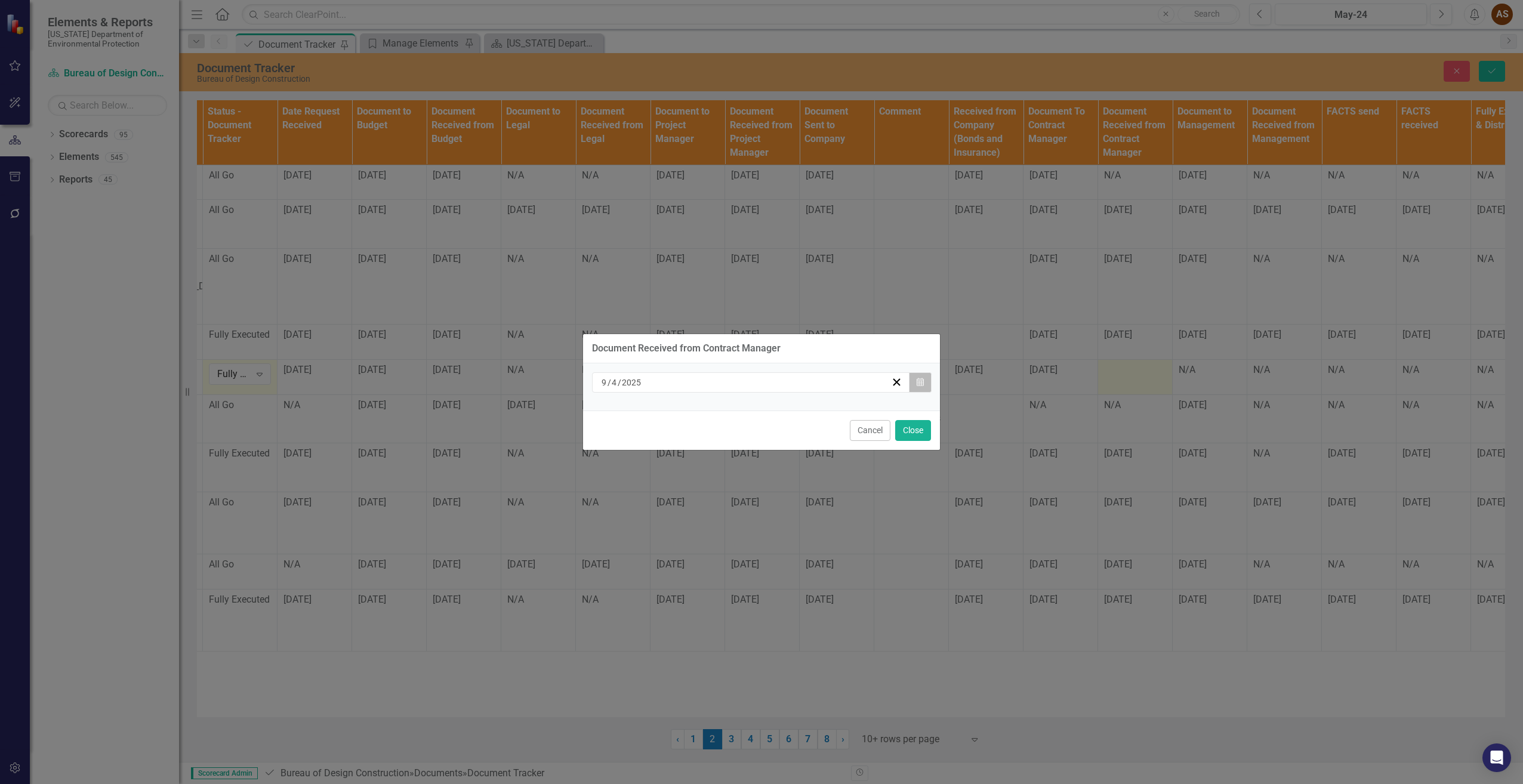
click at [924, 380] on button "Calendar" at bounding box center [920, 382] width 23 height 20
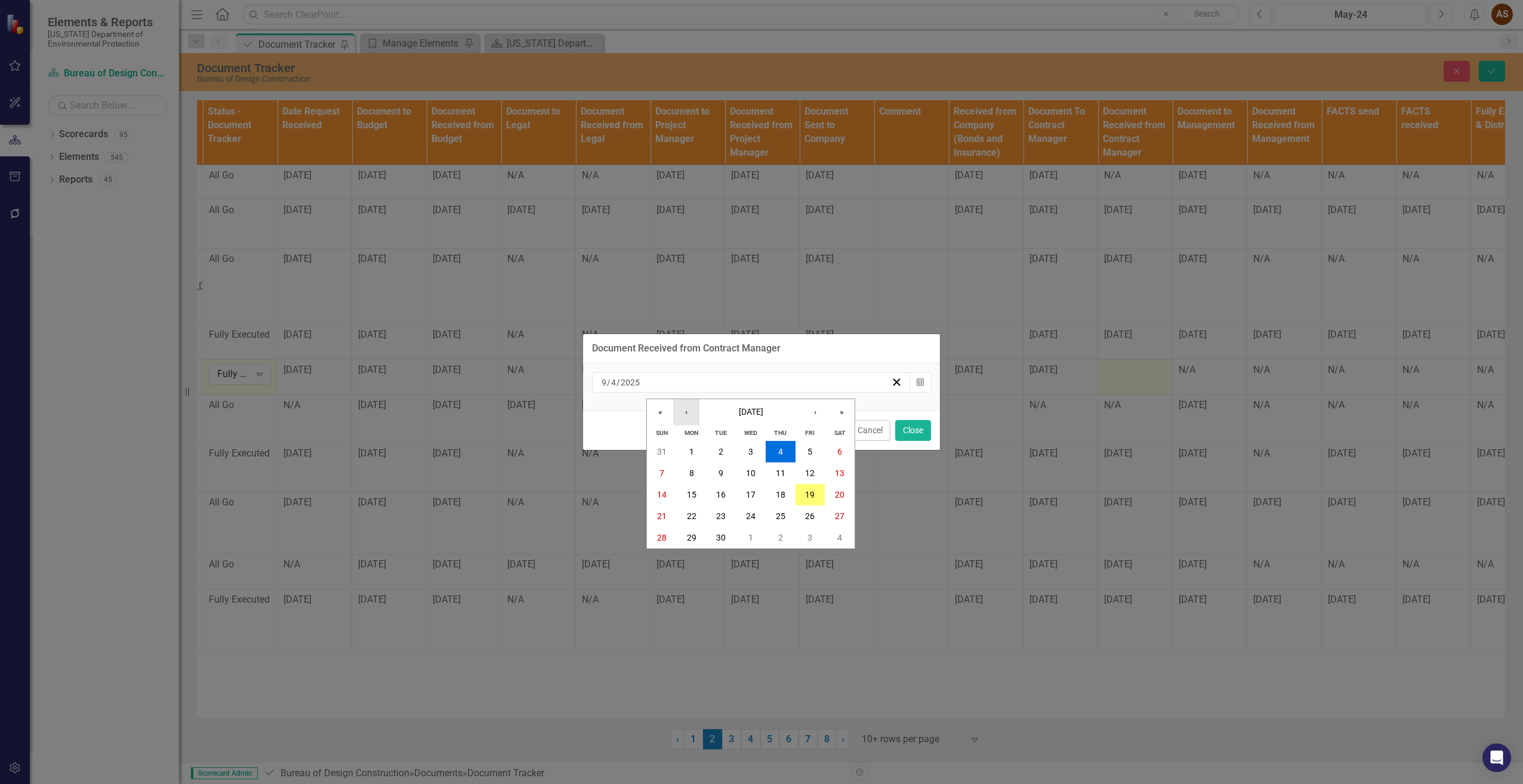
click at [681, 409] on button "‹" at bounding box center [686, 413] width 26 height 26
click at [777, 531] on button "28" at bounding box center [781, 537] width 30 height 21
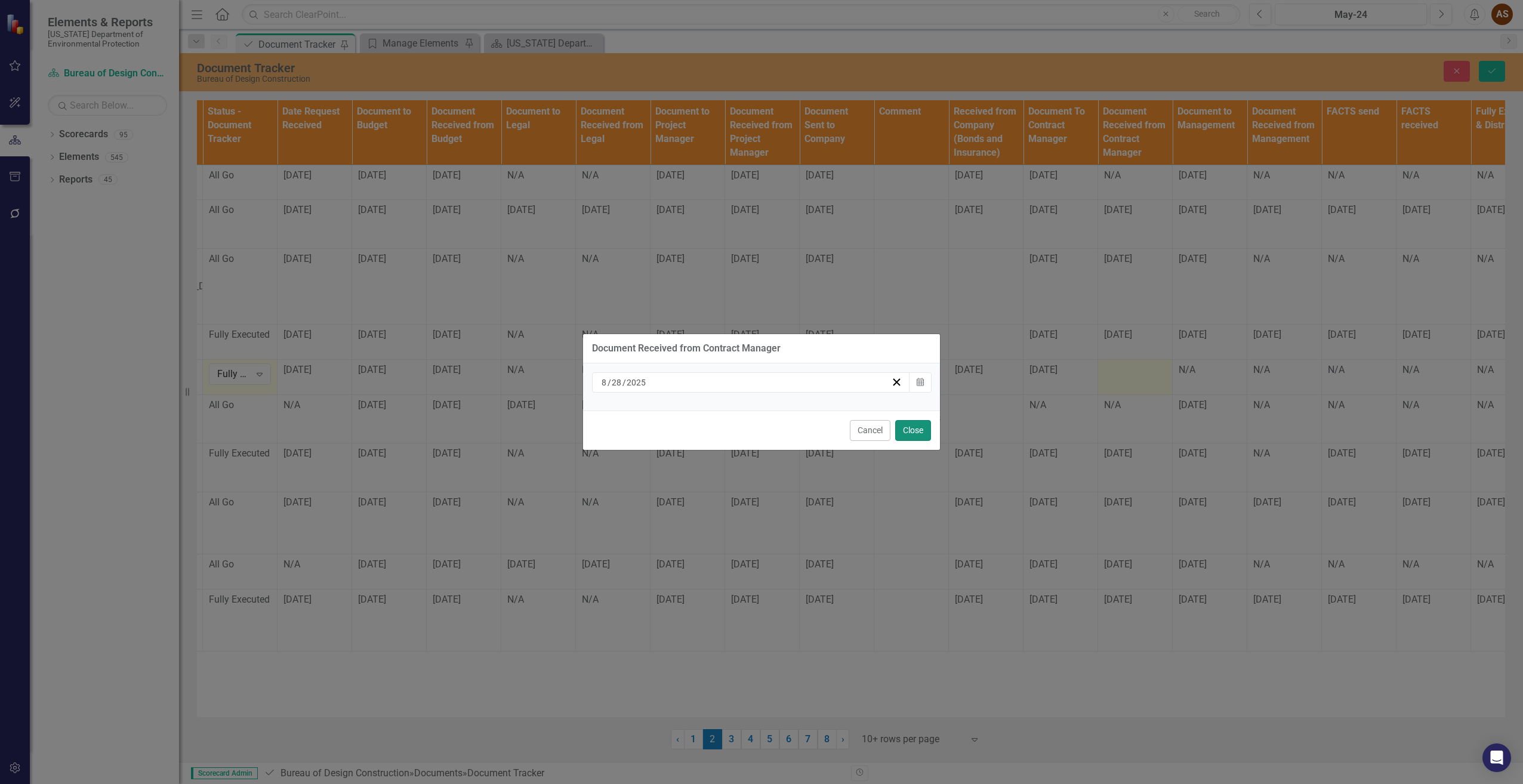
click at [915, 428] on button "Close" at bounding box center [913, 430] width 36 height 21
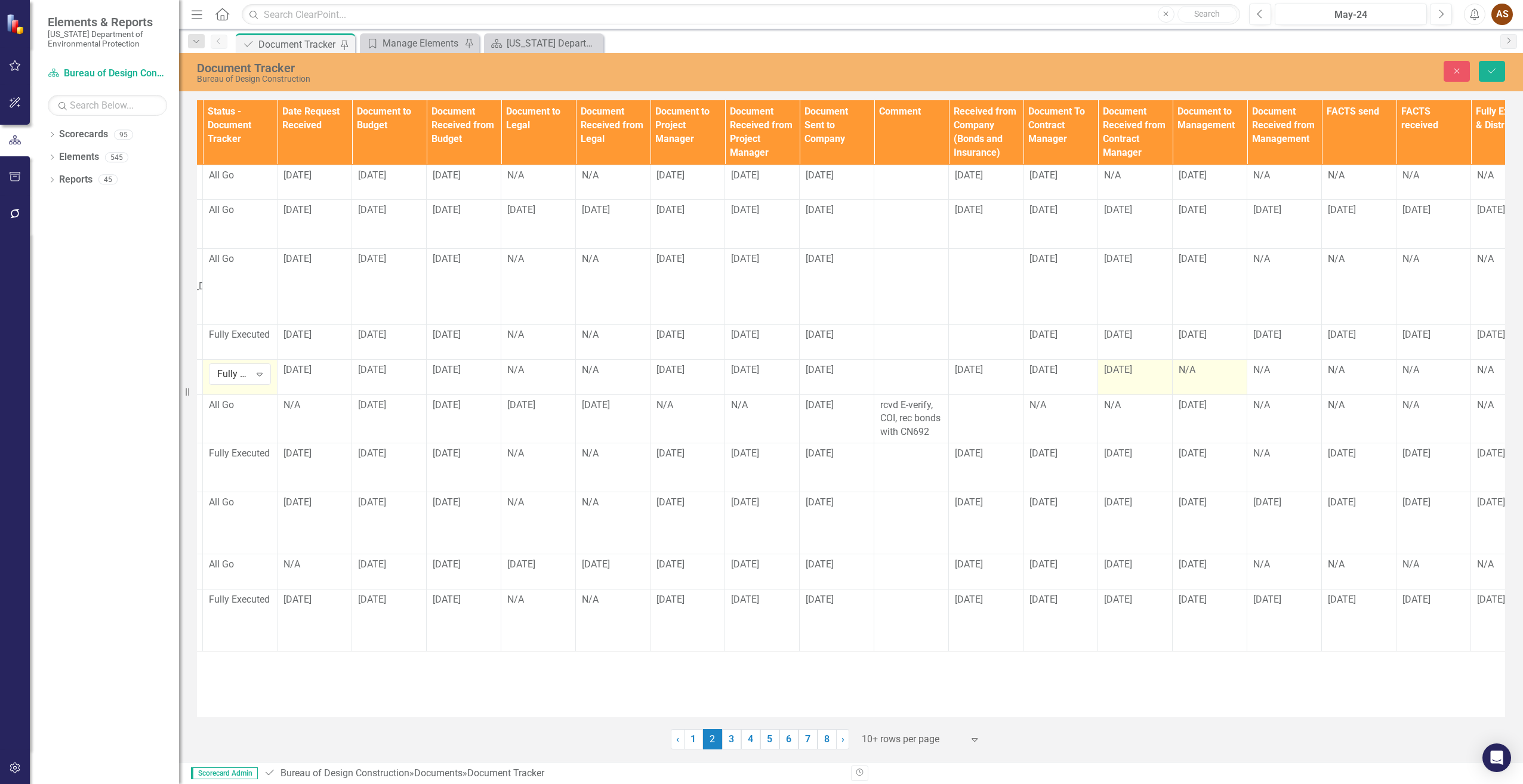
click at [1180, 377] on div "N/A" at bounding box center [1209, 370] width 62 height 14
click at [1179, 377] on div "N/A" at bounding box center [1209, 370] width 62 height 14
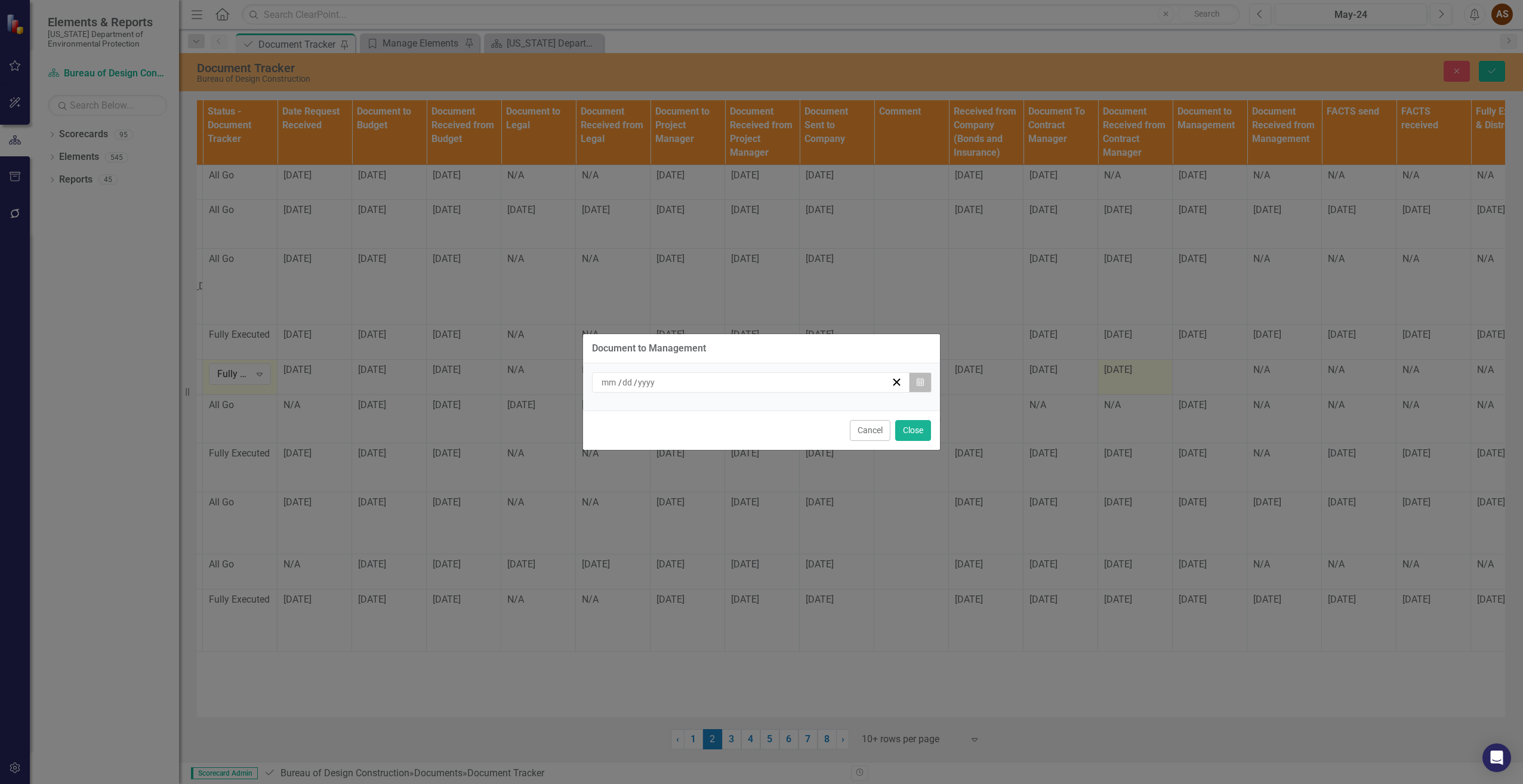
click at [922, 383] on icon "button" at bounding box center [920, 382] width 7 height 9
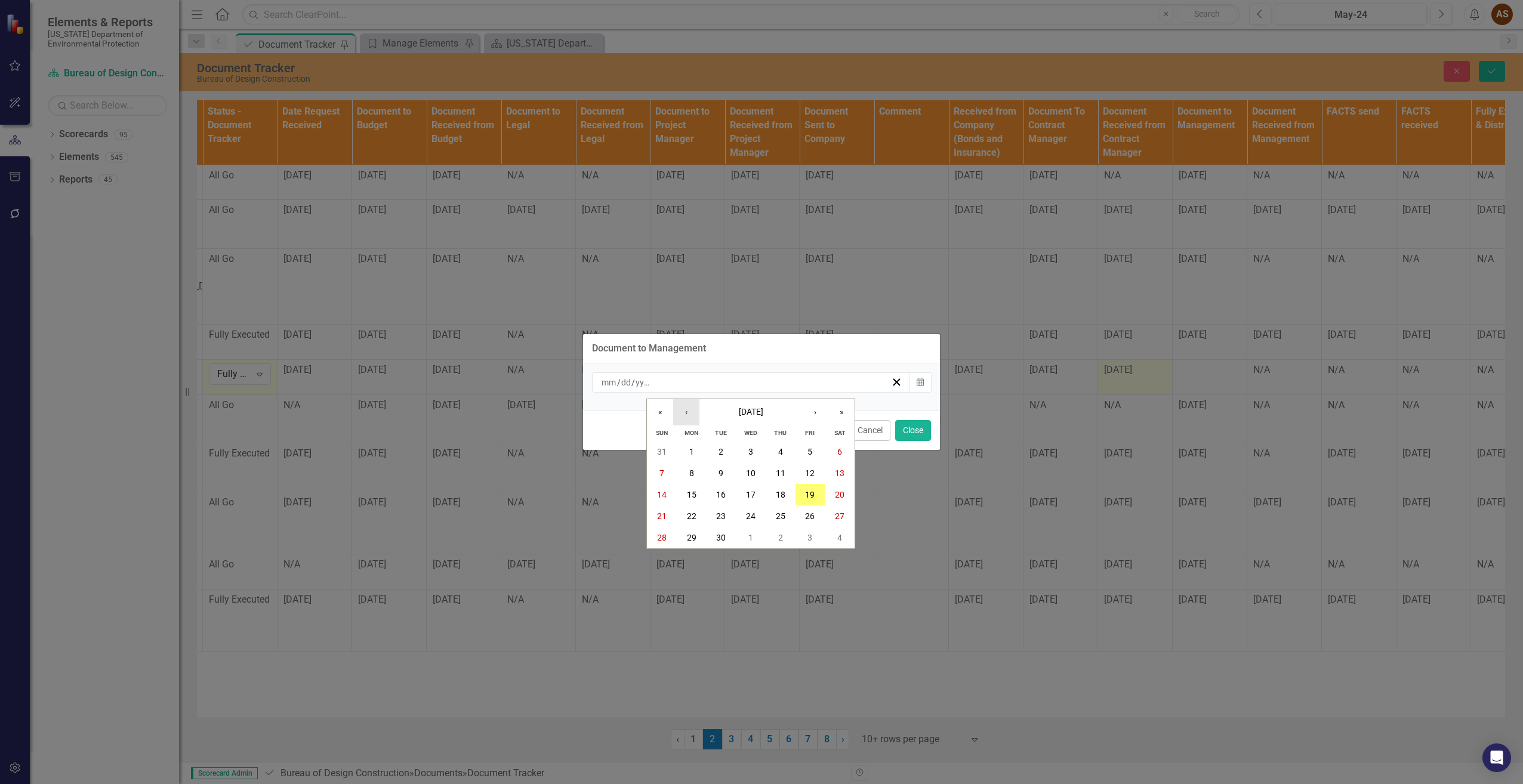
click at [689, 409] on button "‹" at bounding box center [686, 413] width 26 height 26
click at [773, 531] on button "28" at bounding box center [781, 537] width 30 height 21
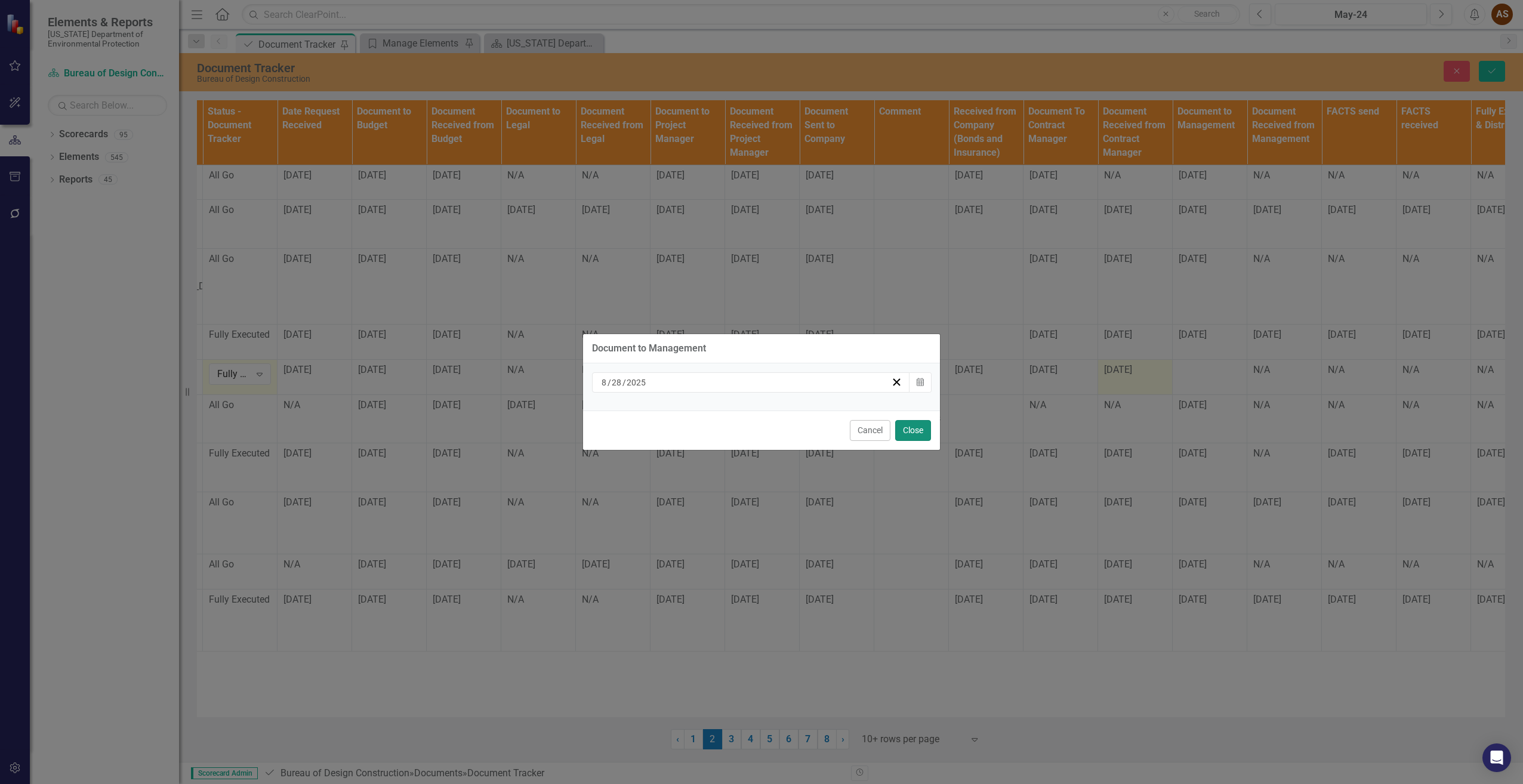
click at [910, 430] on button "Close" at bounding box center [913, 430] width 36 height 21
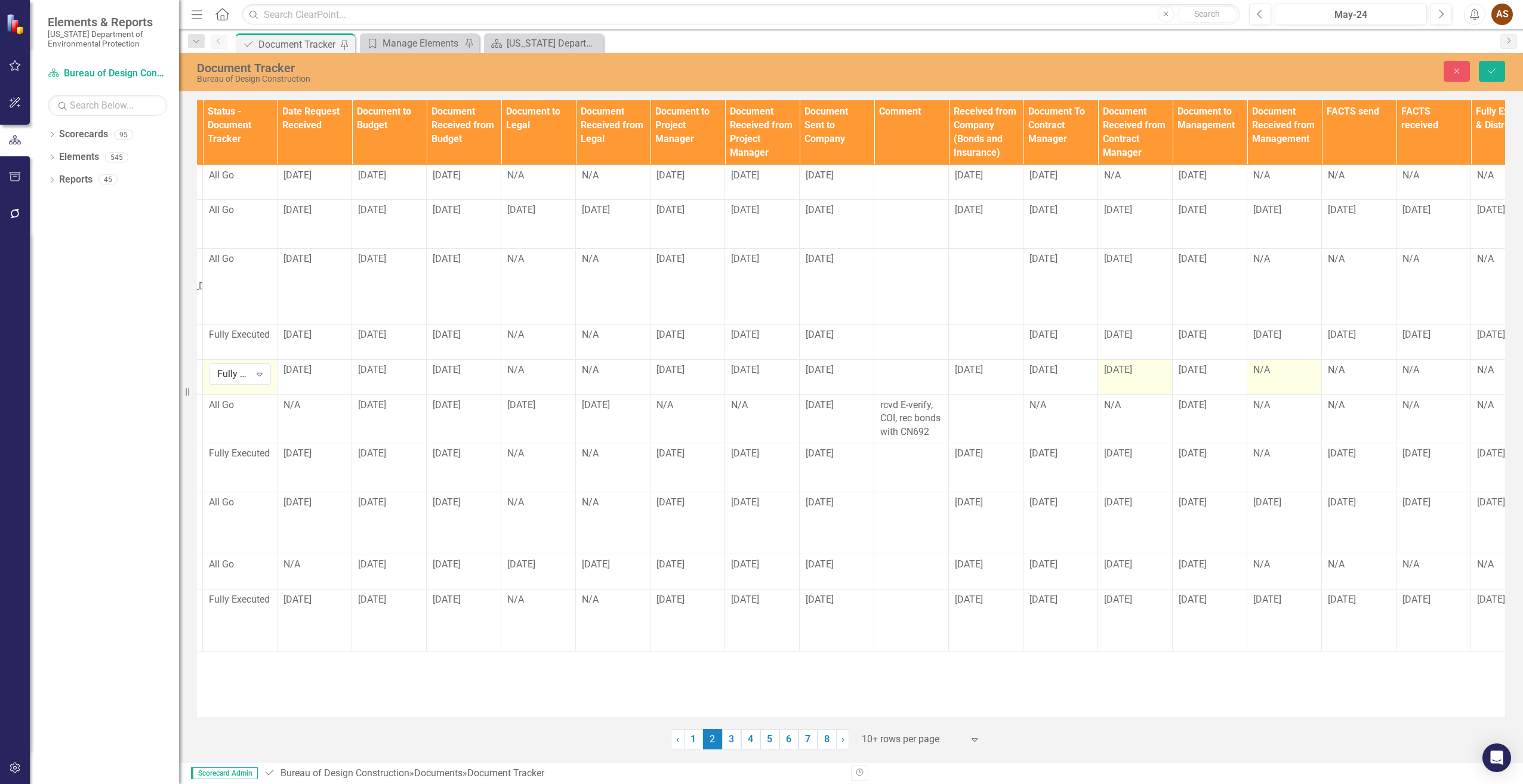
click at [1269, 373] on div "N/A" at bounding box center [1284, 370] width 62 height 14
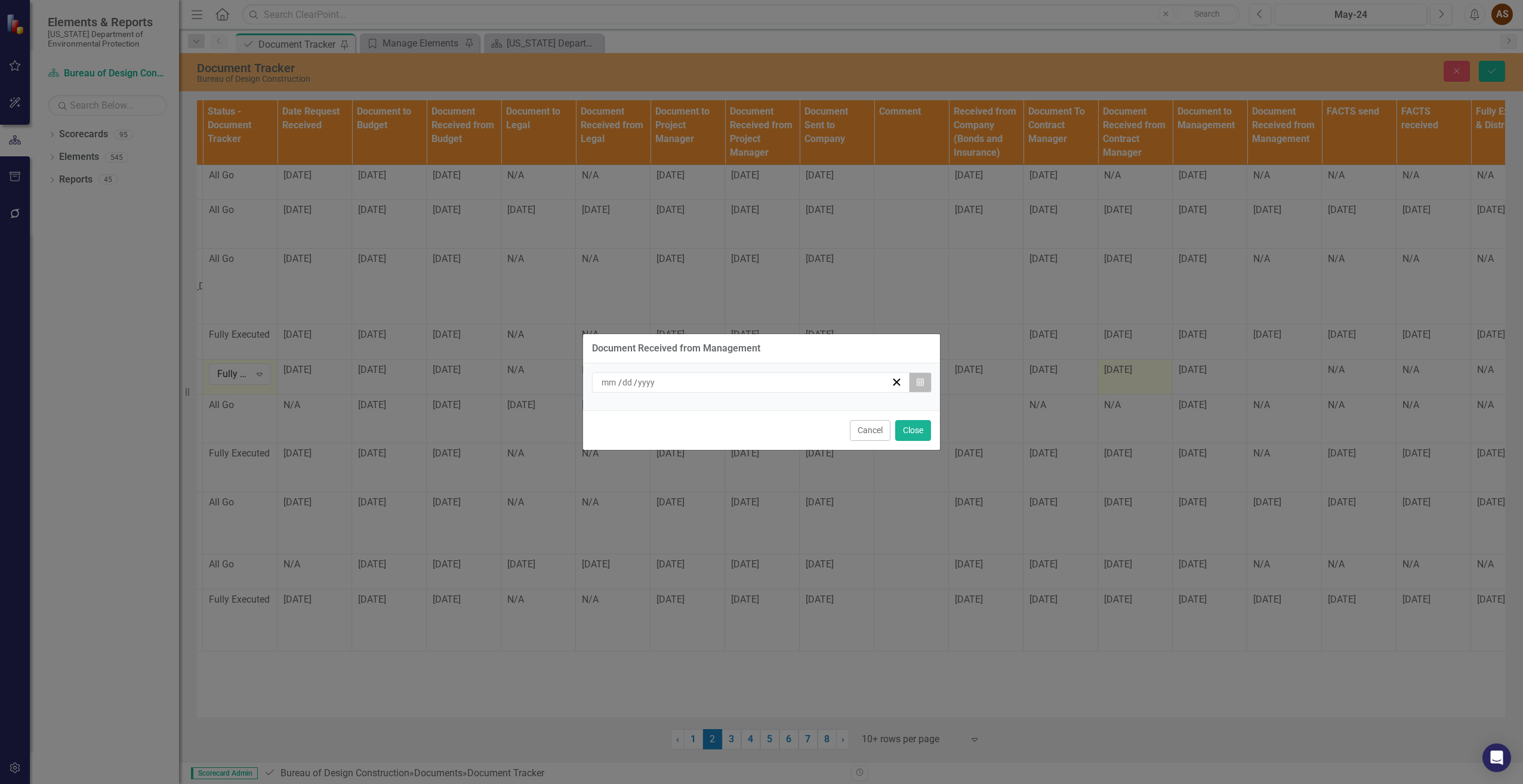
click at [913, 376] on button "Calendar" at bounding box center [920, 382] width 23 height 20
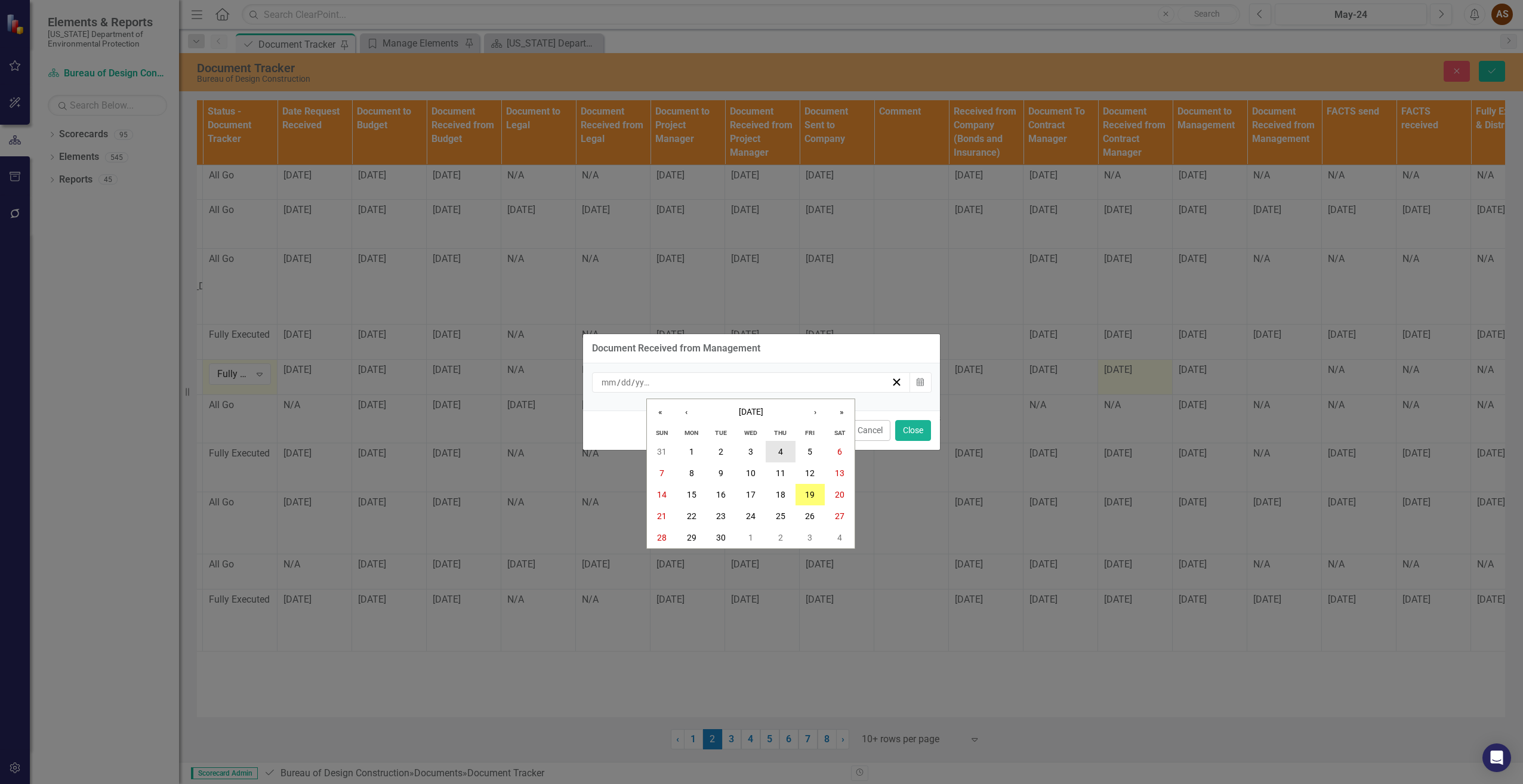
click at [783, 450] on button "4" at bounding box center [781, 451] width 30 height 21
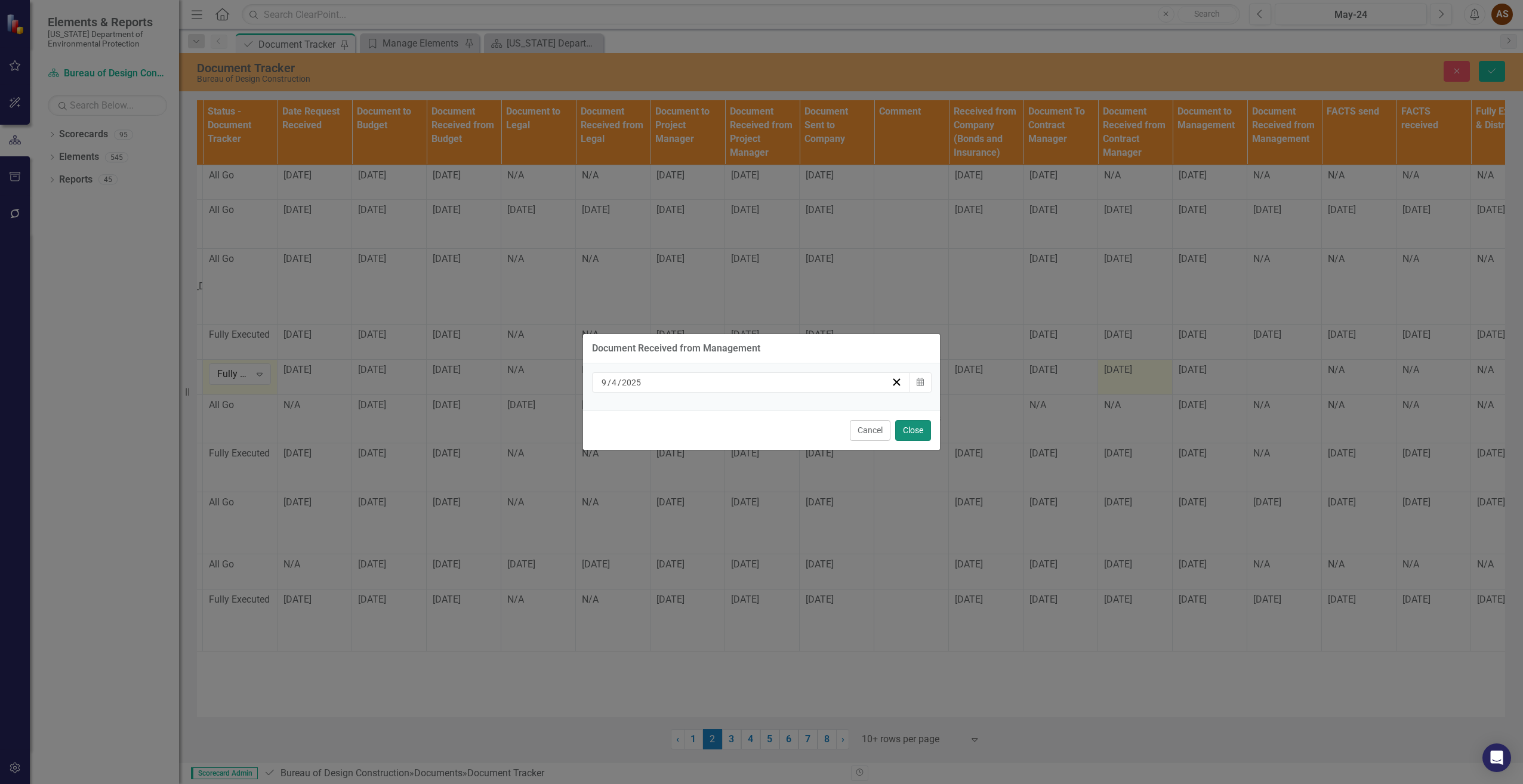
click at [920, 433] on button "Close" at bounding box center [913, 430] width 36 height 21
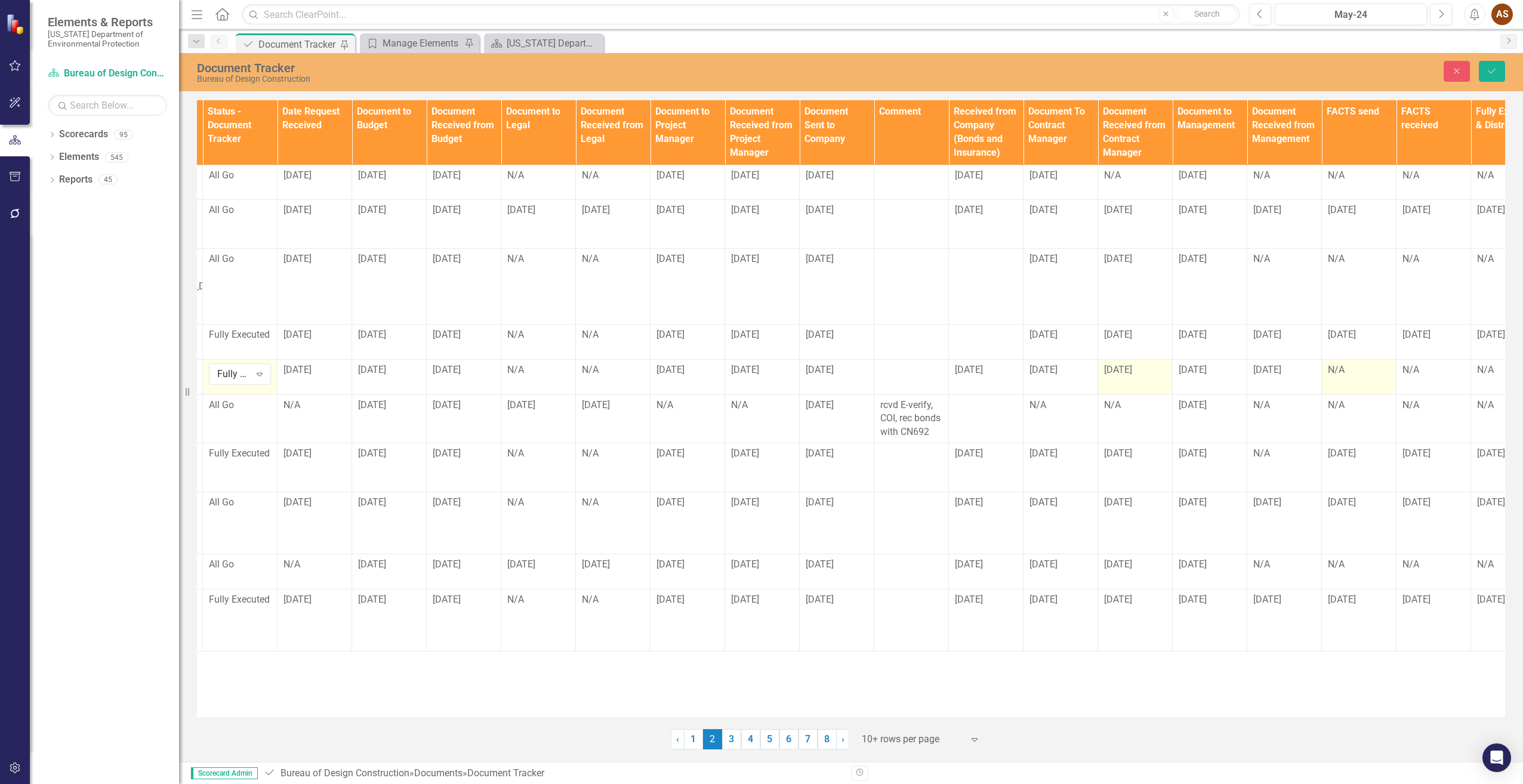
click at [1342, 376] on div "N/A" at bounding box center [1359, 370] width 62 height 14
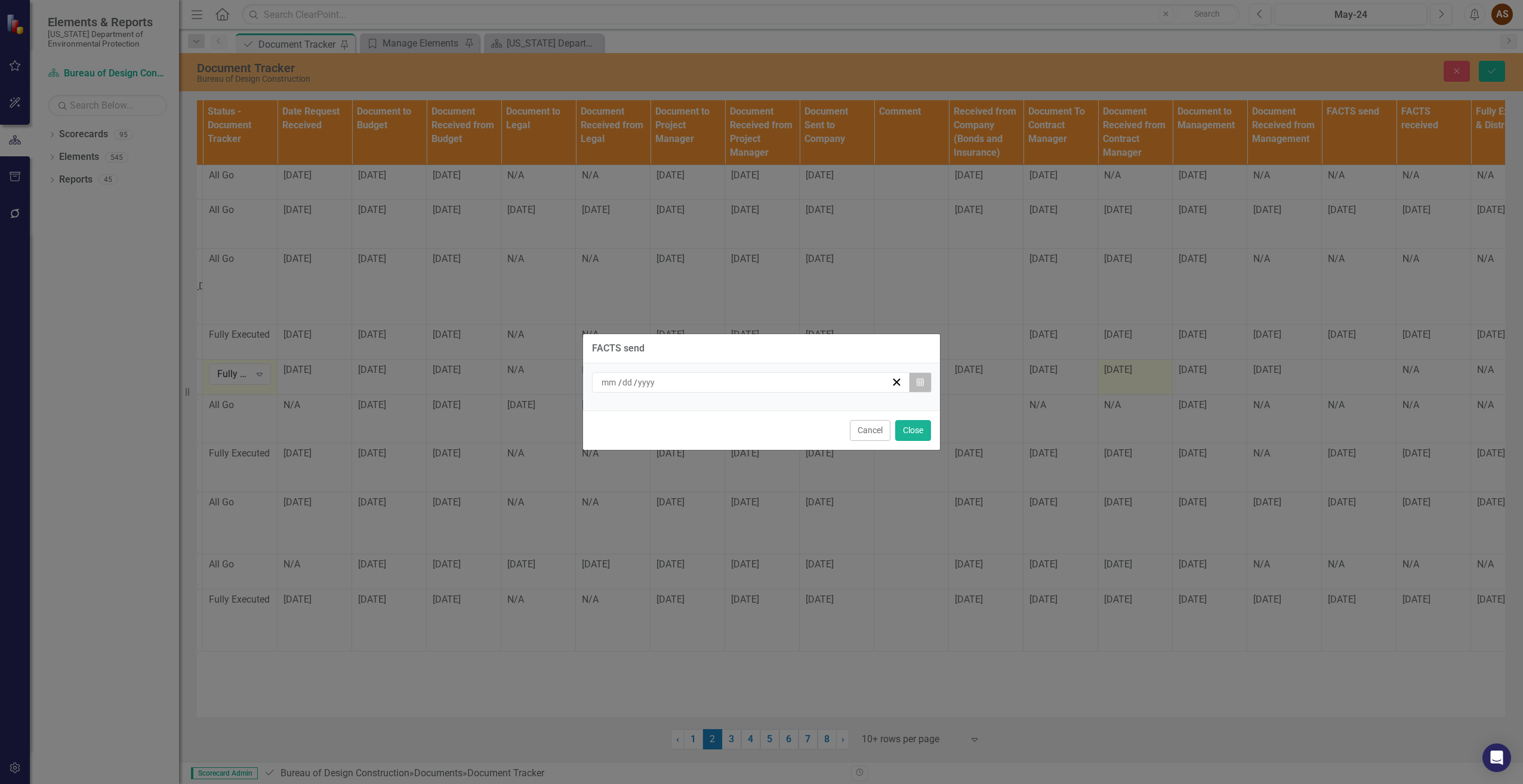
click at [918, 385] on icon "Calendar" at bounding box center [920, 383] width 7 height 9
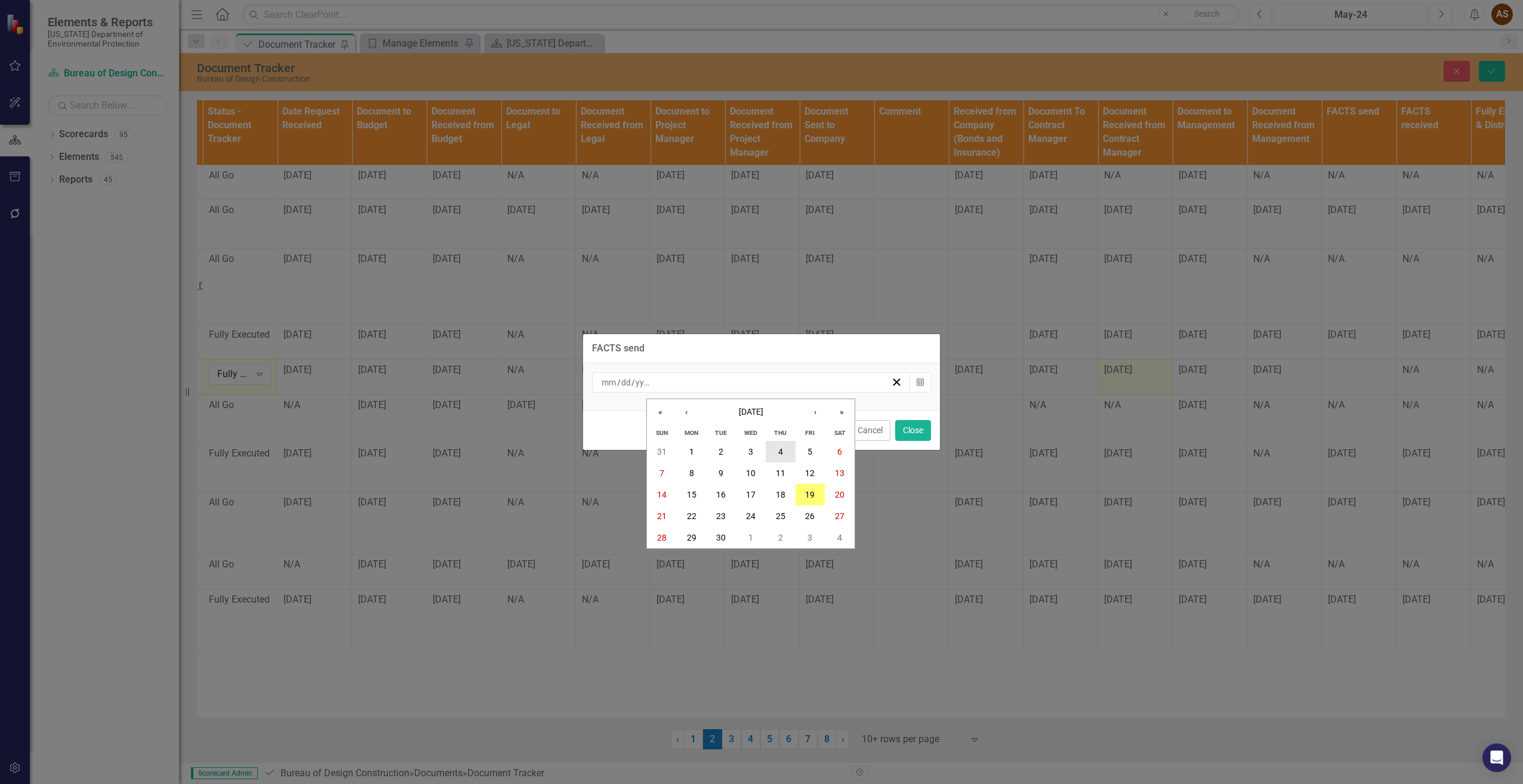
click at [783, 454] on abbr "4" at bounding box center [780, 451] width 4 height 10
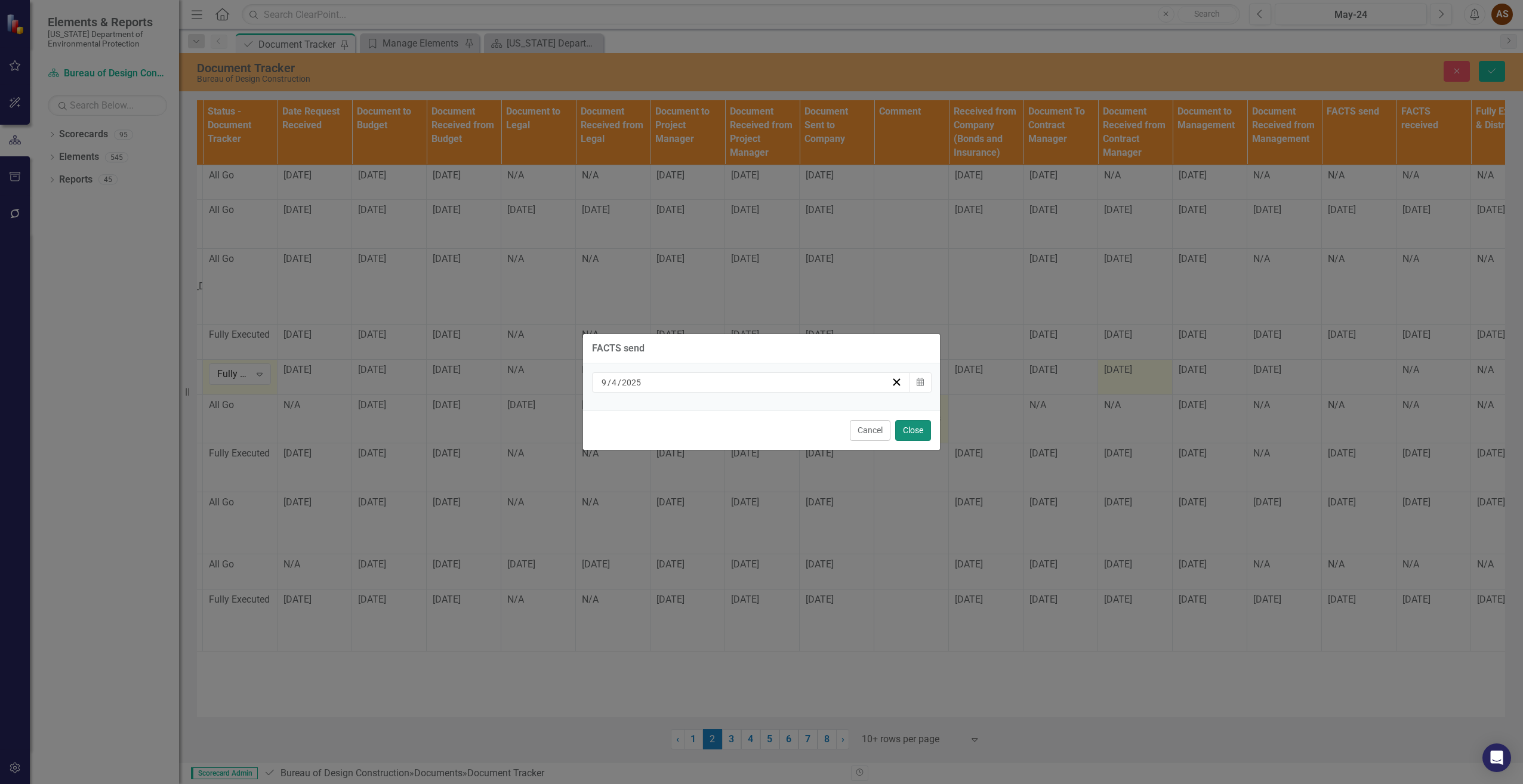
click at [909, 431] on button "Close" at bounding box center [913, 430] width 36 height 21
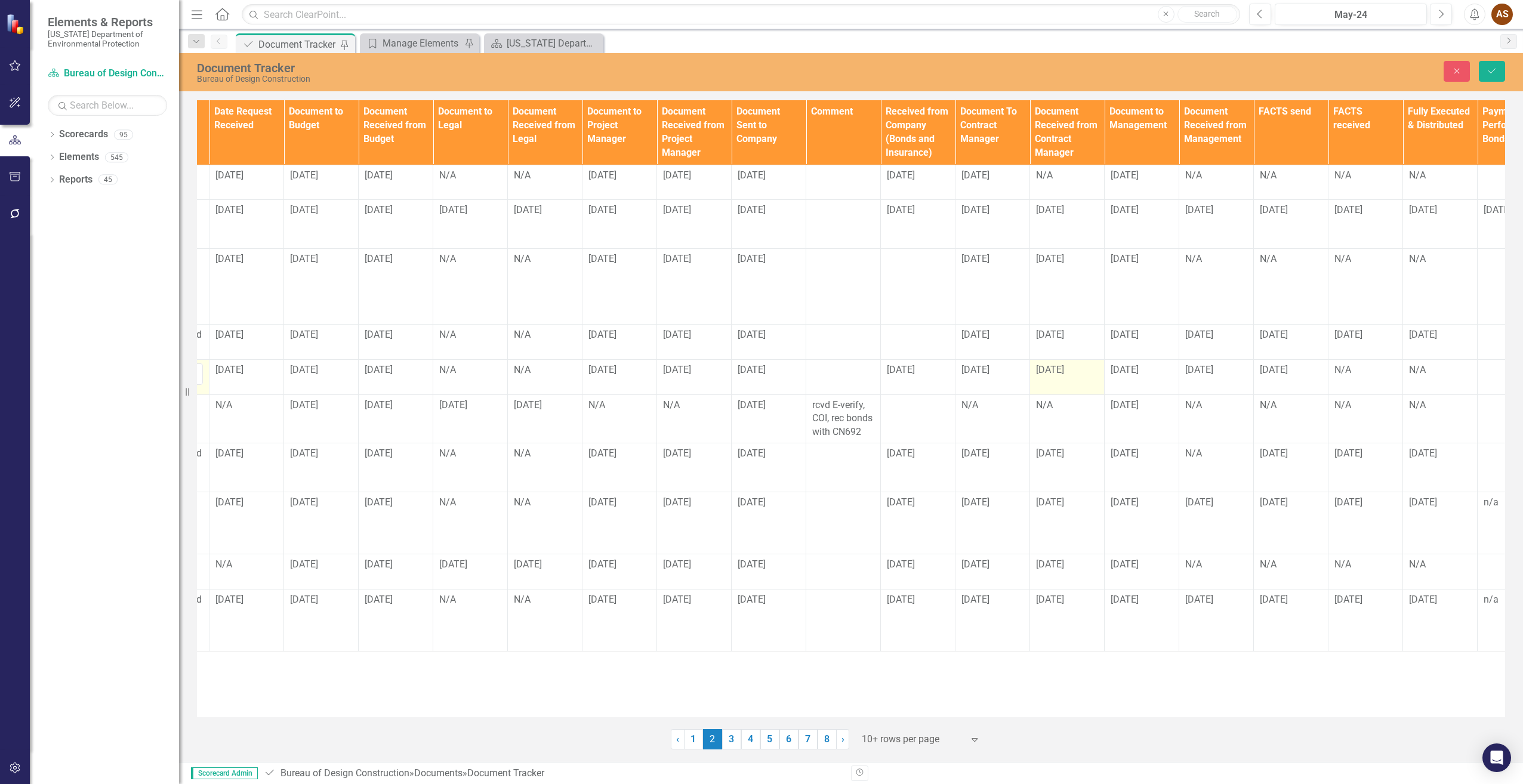
scroll to position [0, 855]
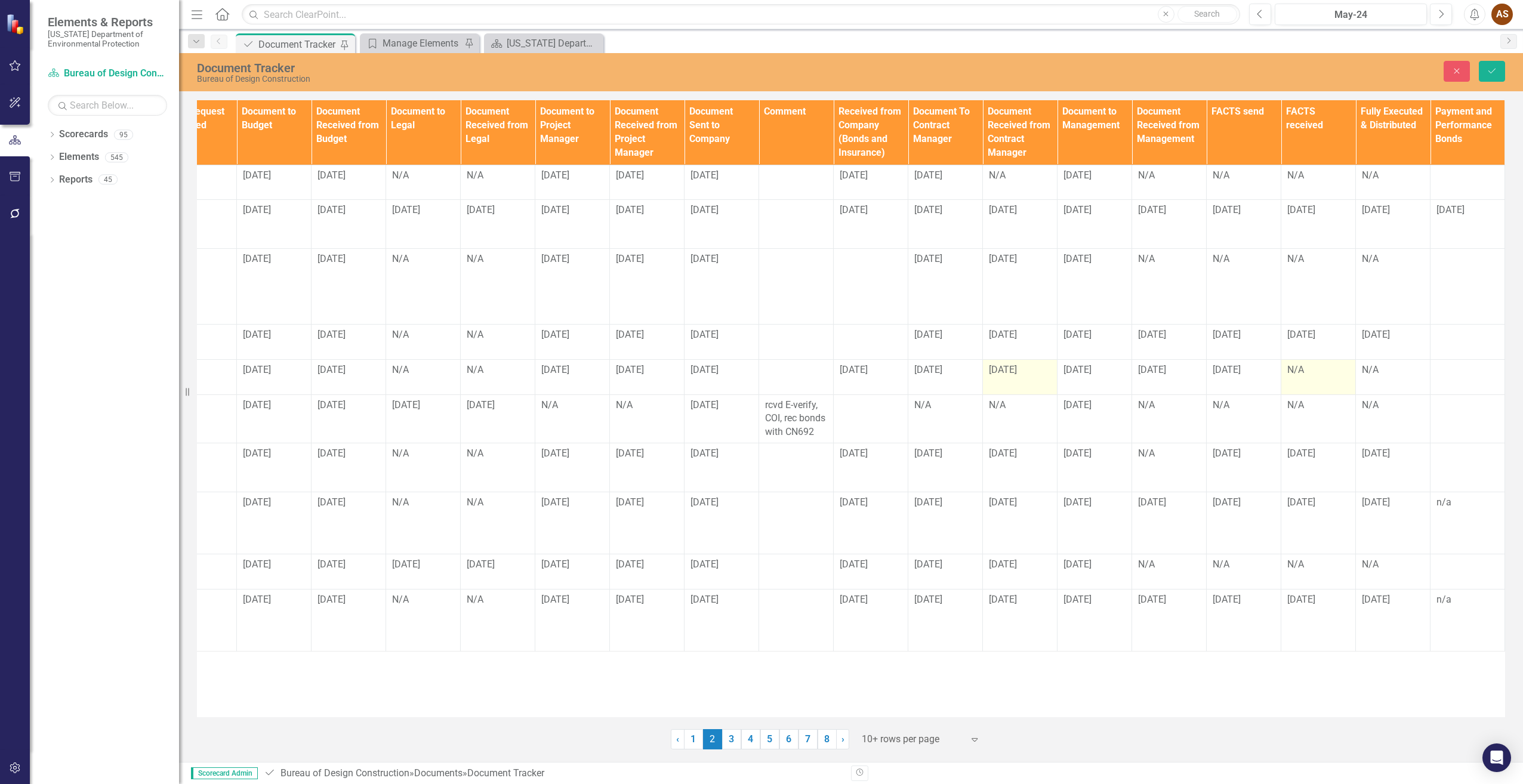
click at [1303, 370] on div "N/A" at bounding box center [1318, 370] width 62 height 14
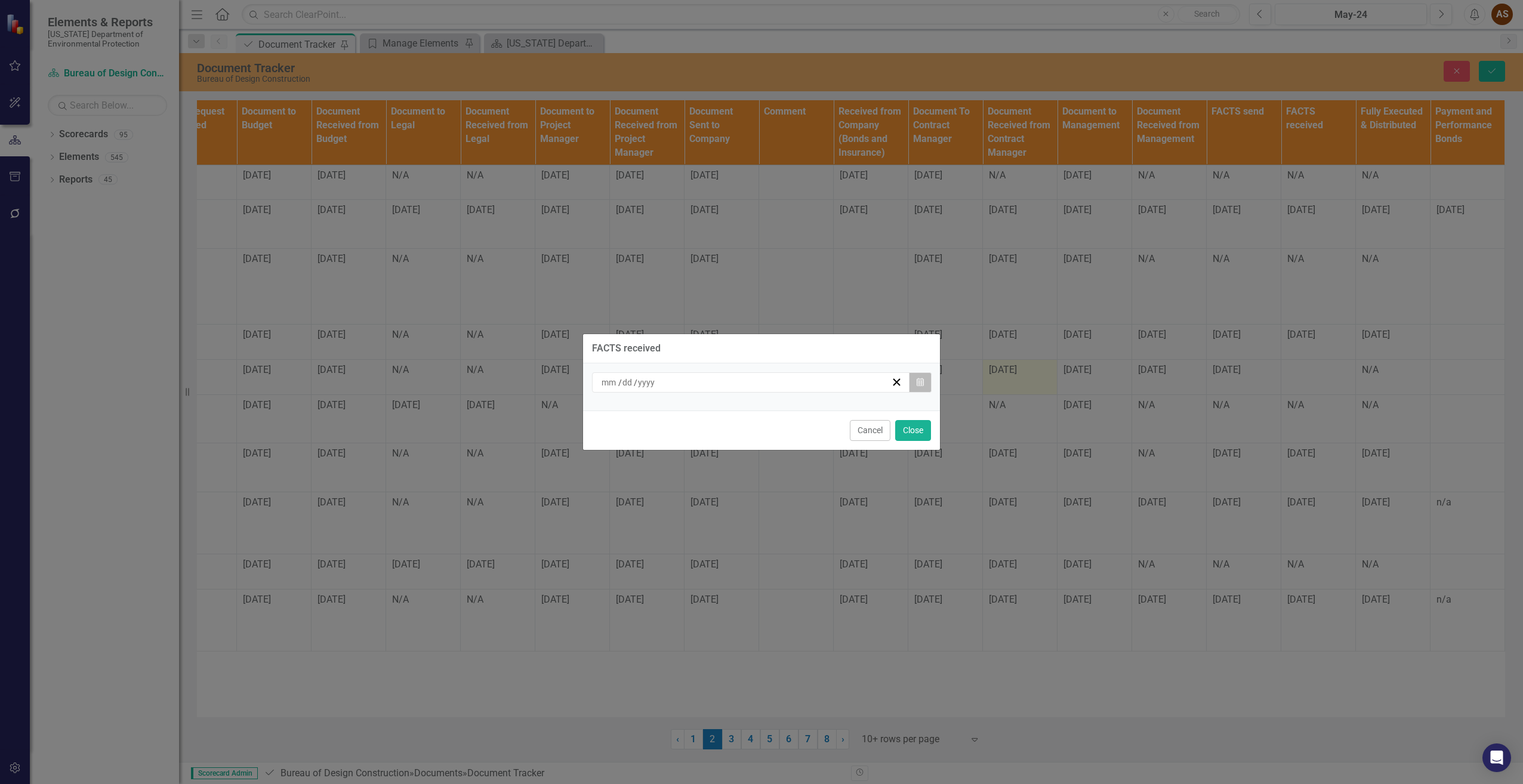
click at [920, 381] on icon "Calendar" at bounding box center [920, 383] width 7 height 9
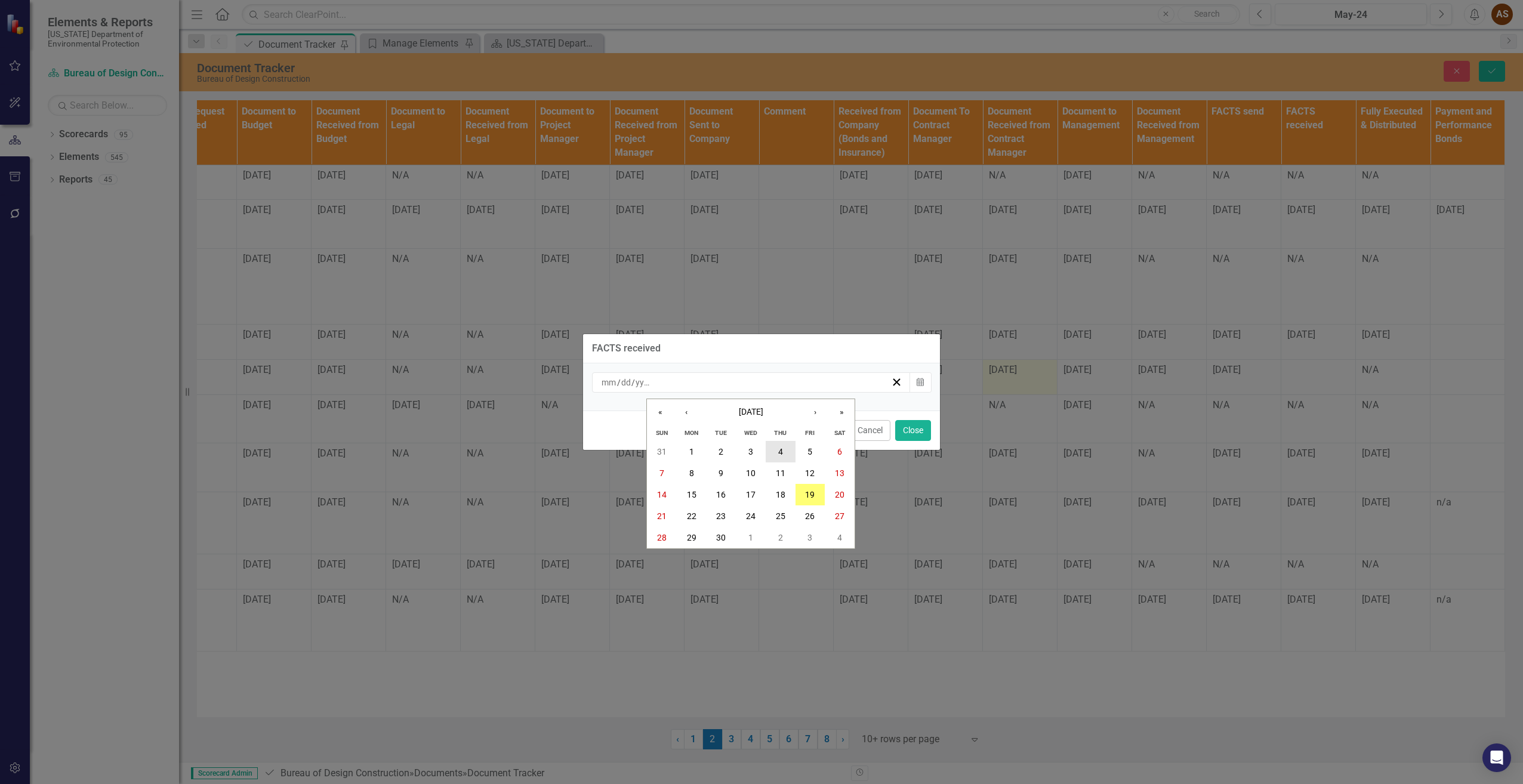
click at [775, 455] on button "4" at bounding box center [781, 451] width 30 height 21
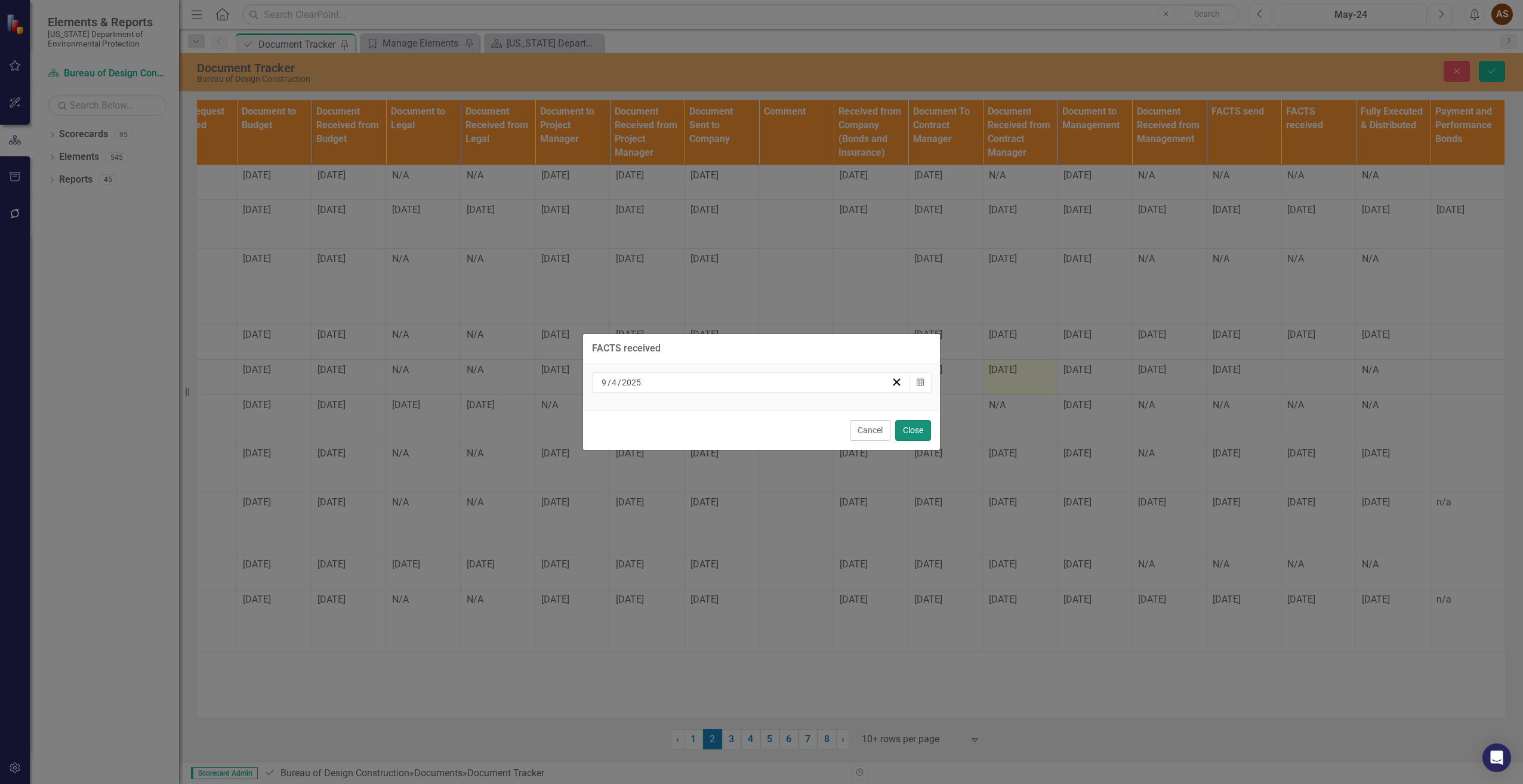
click at [914, 429] on button "Close" at bounding box center [913, 430] width 36 height 21
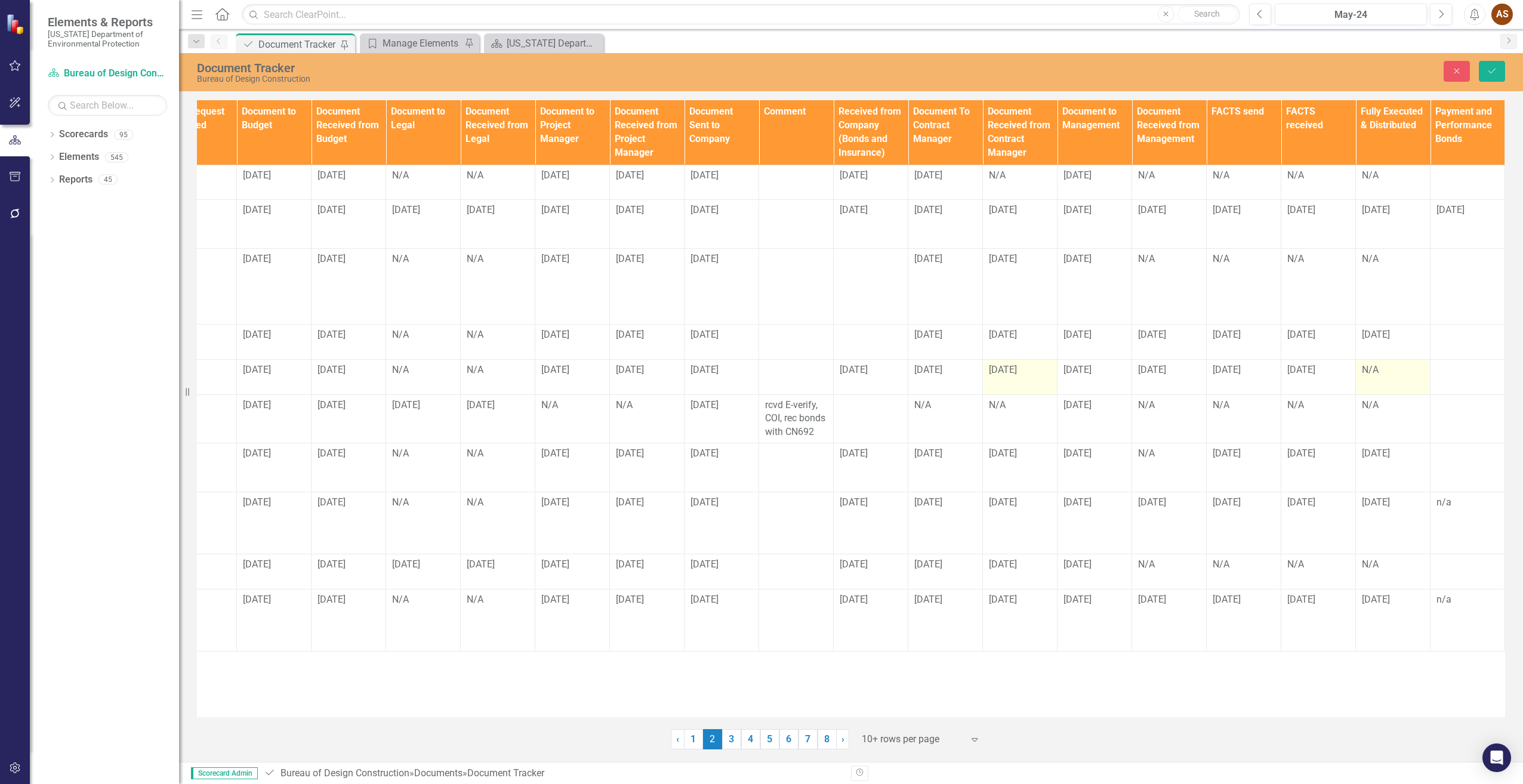
click at [1384, 377] on div "N/A" at bounding box center [1393, 370] width 62 height 14
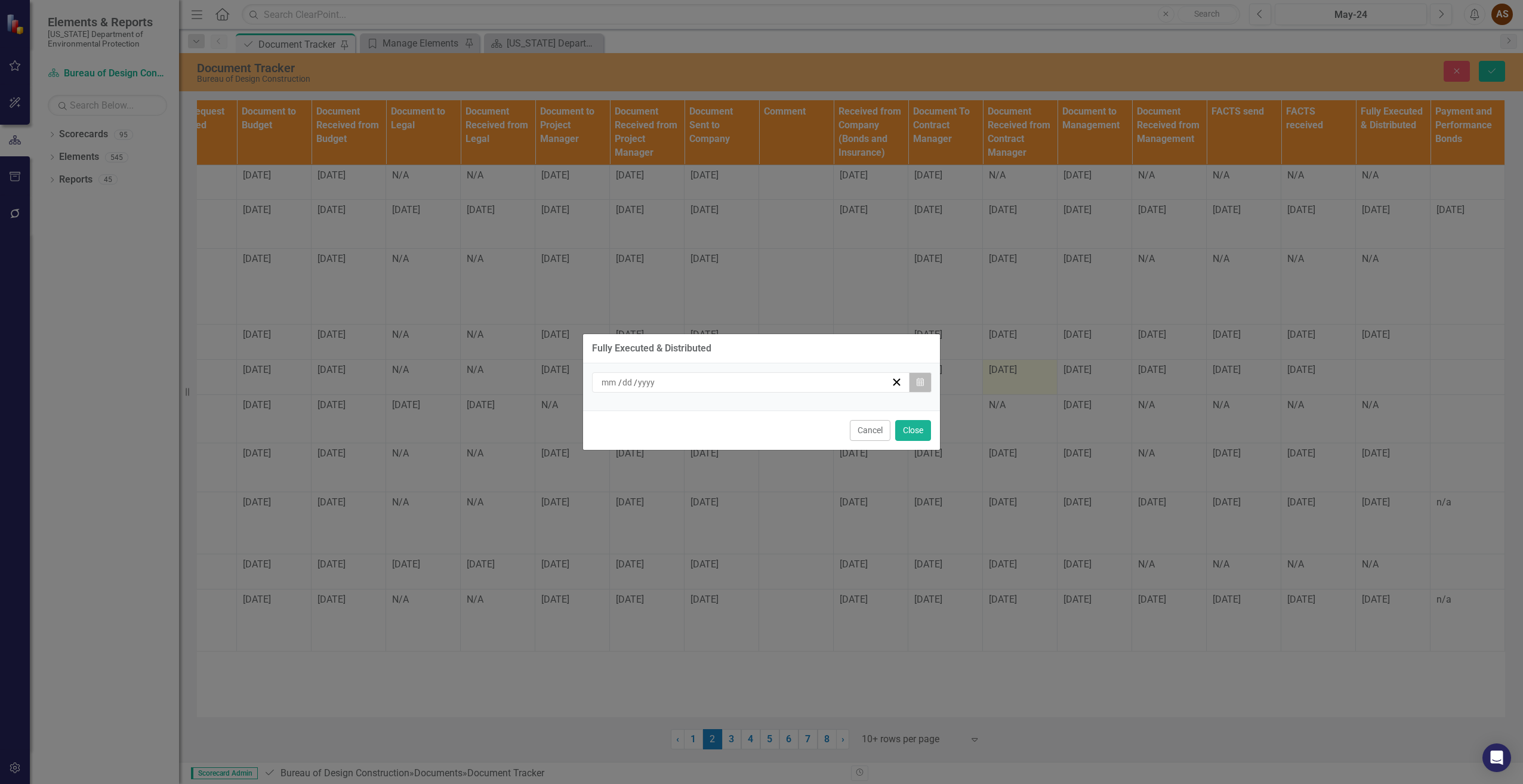
click at [924, 383] on button "Calendar" at bounding box center [920, 382] width 23 height 20
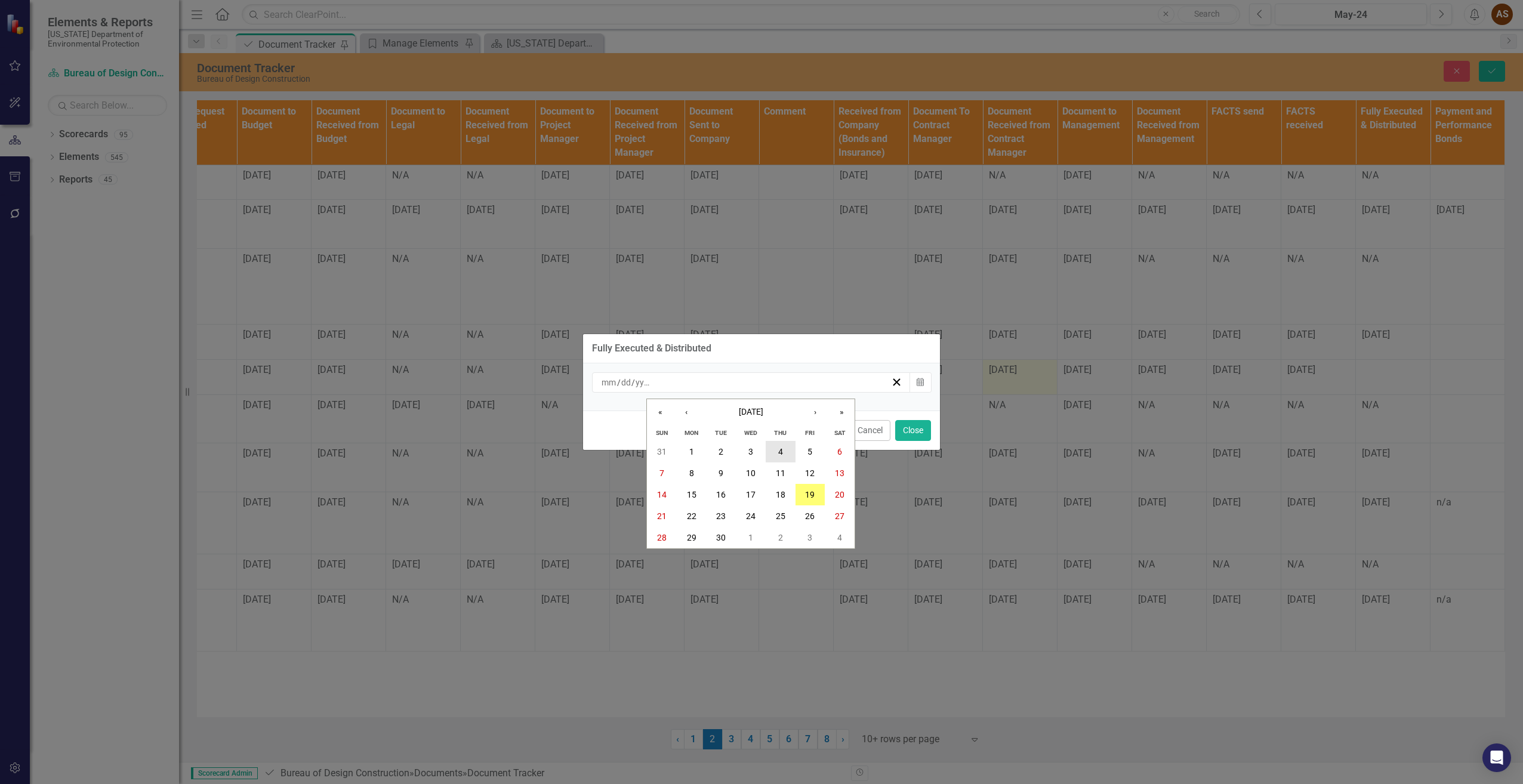
click at [773, 447] on button "4" at bounding box center [781, 451] width 30 height 21
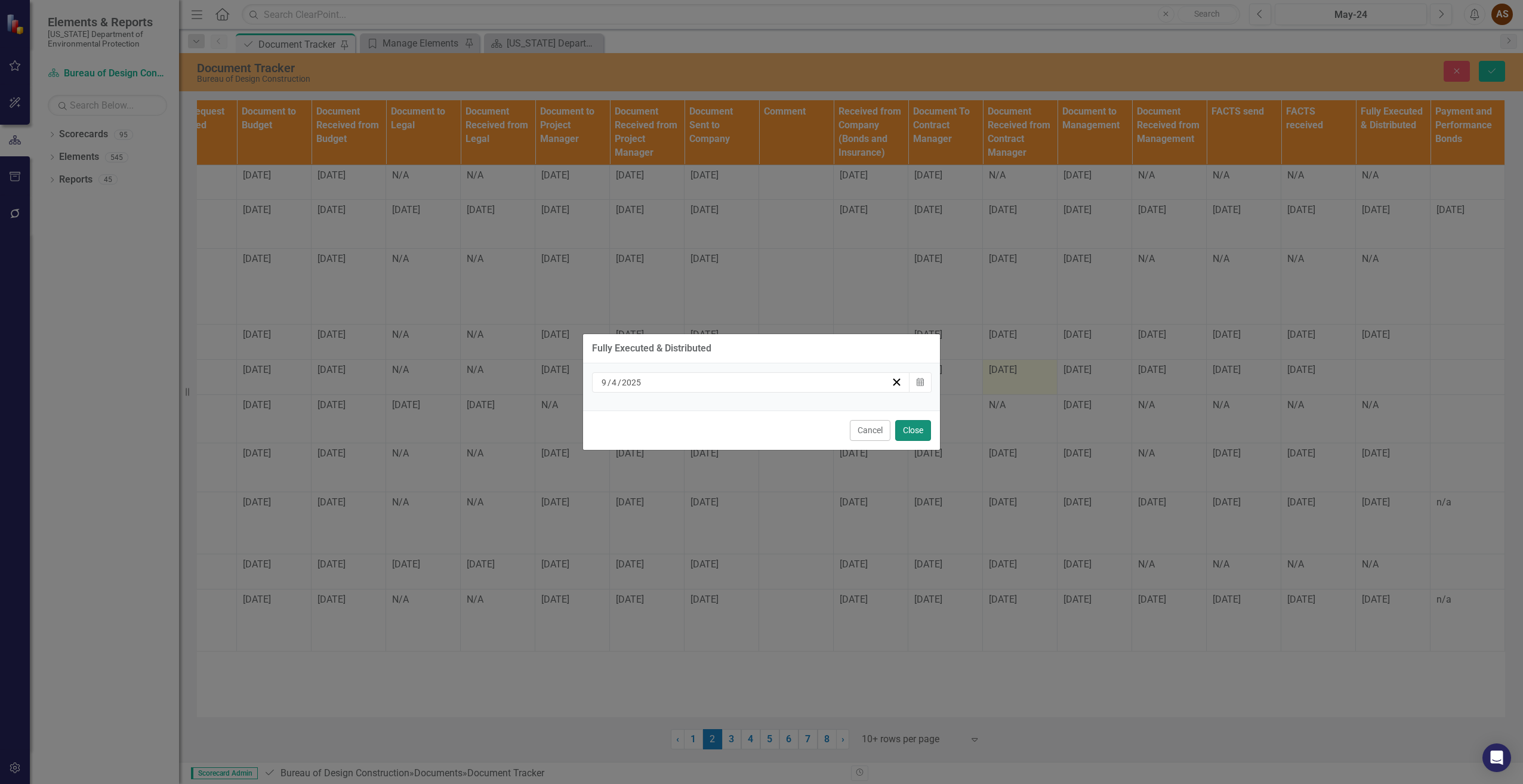
click at [906, 430] on button "Close" at bounding box center [913, 430] width 36 height 21
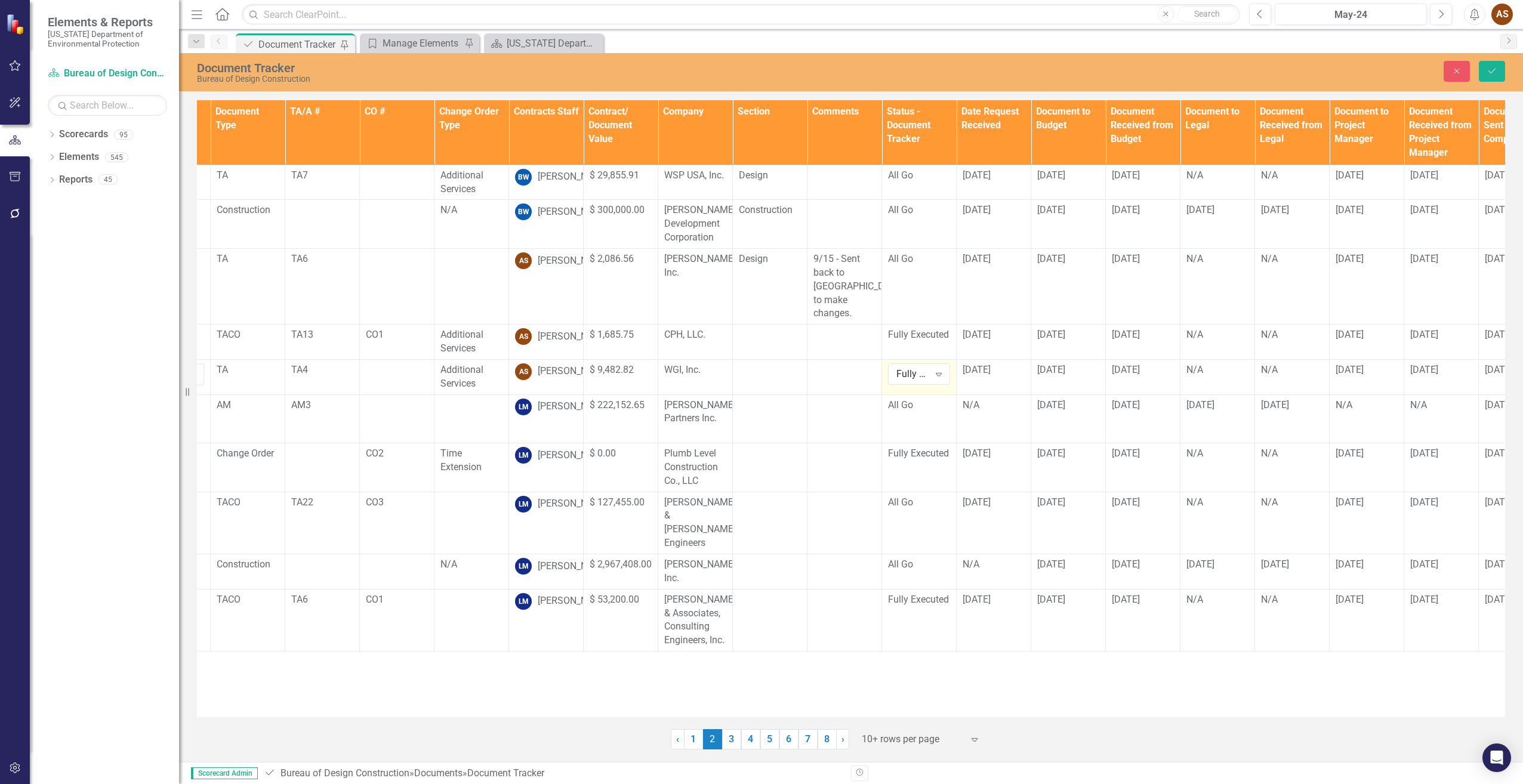
scroll to position [0, 0]
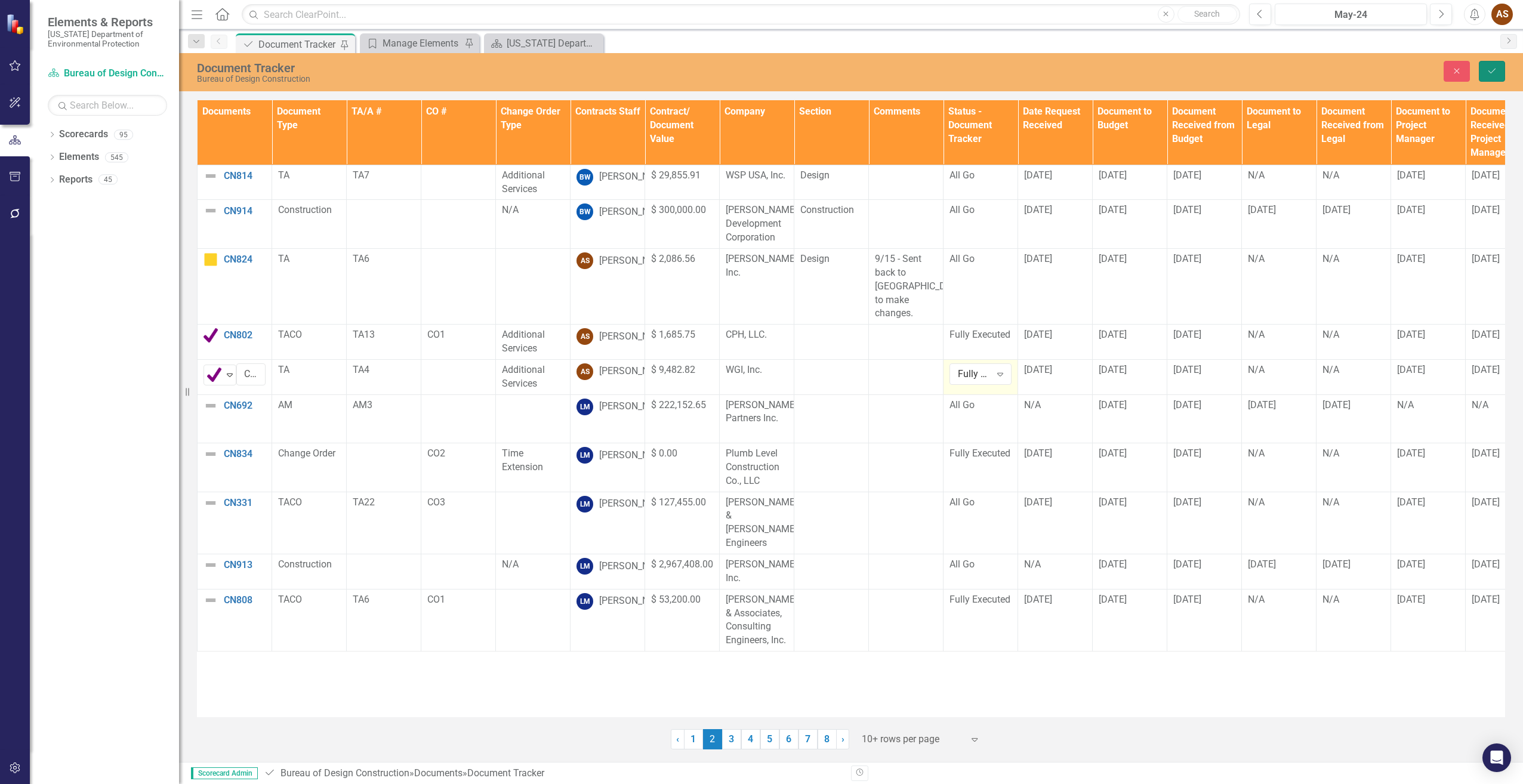
click at [1491, 70] on icon "Save" at bounding box center [1492, 71] width 11 height 9
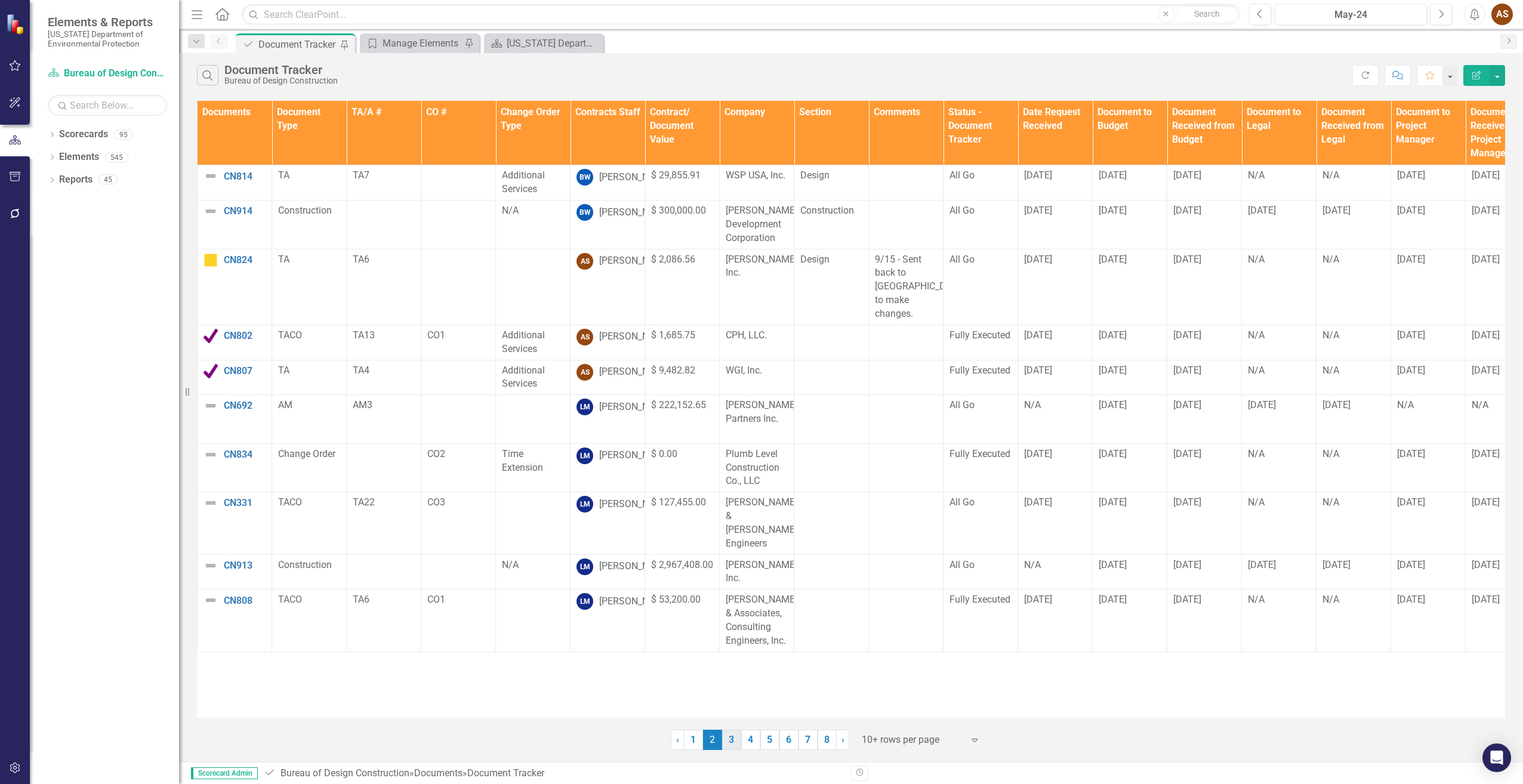
click at [731, 744] on link "3" at bounding box center [732, 739] width 19 height 20
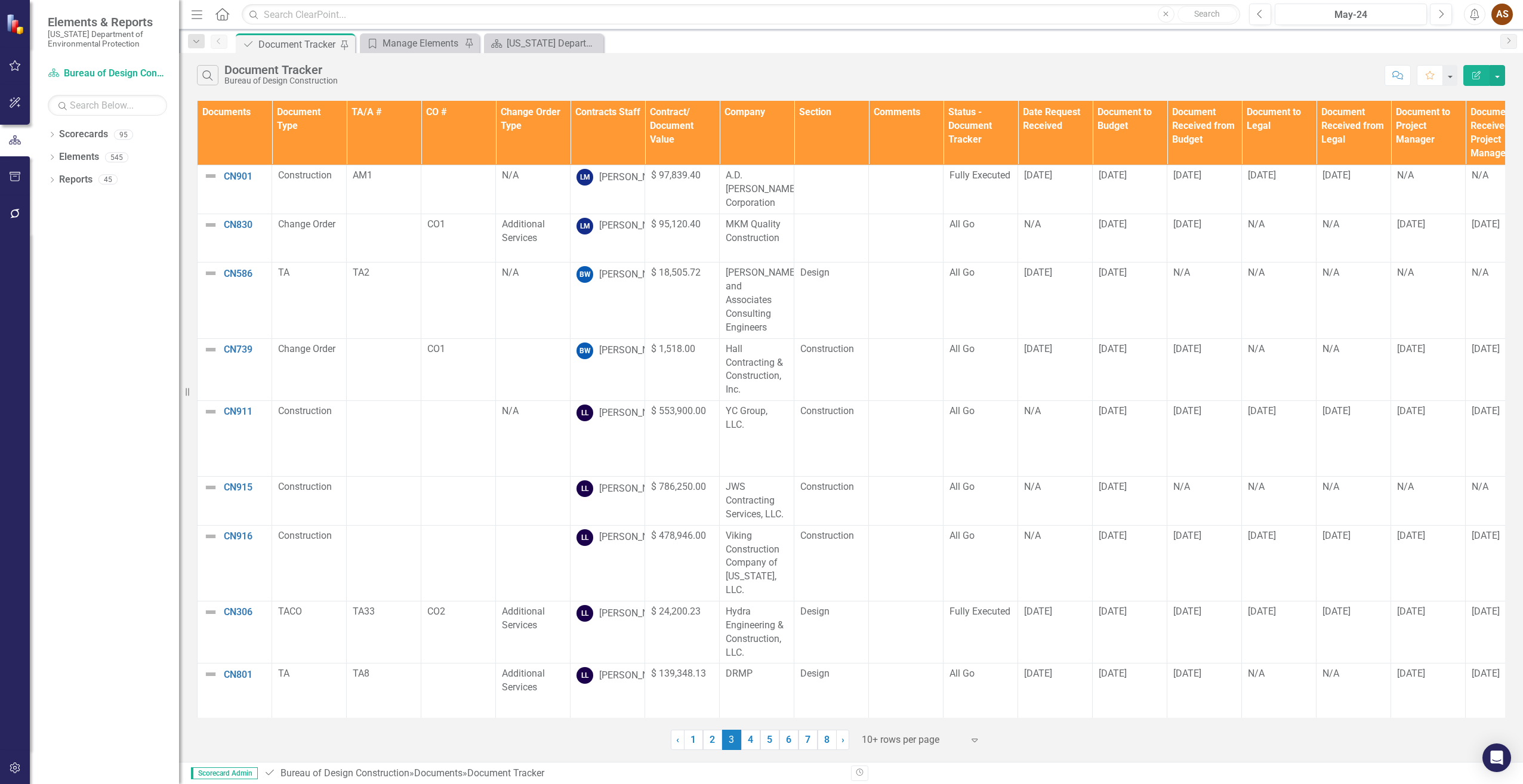
click at [749, 738] on link "4" at bounding box center [751, 739] width 19 height 20
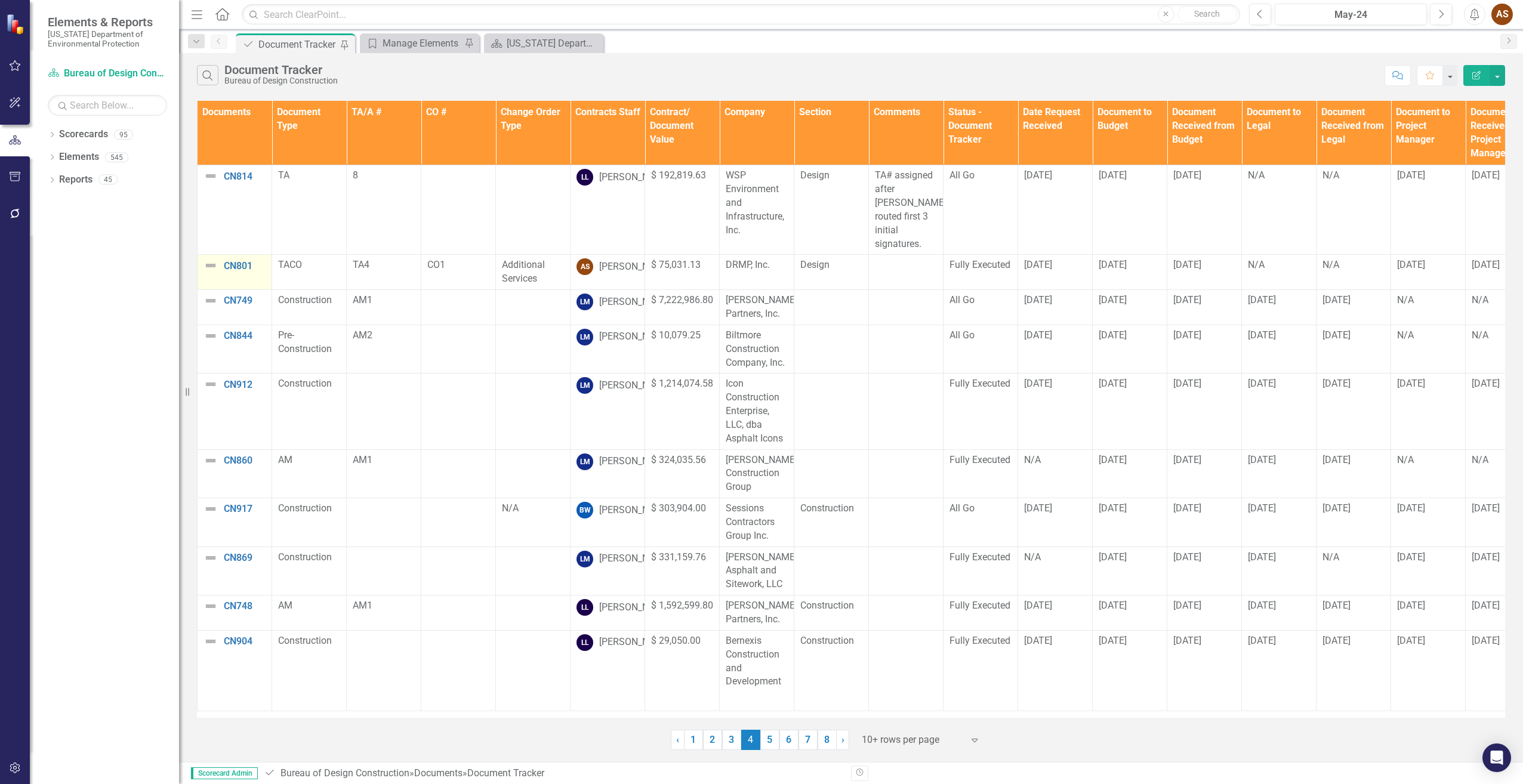
click at [206, 258] on img at bounding box center [211, 265] width 14 height 14
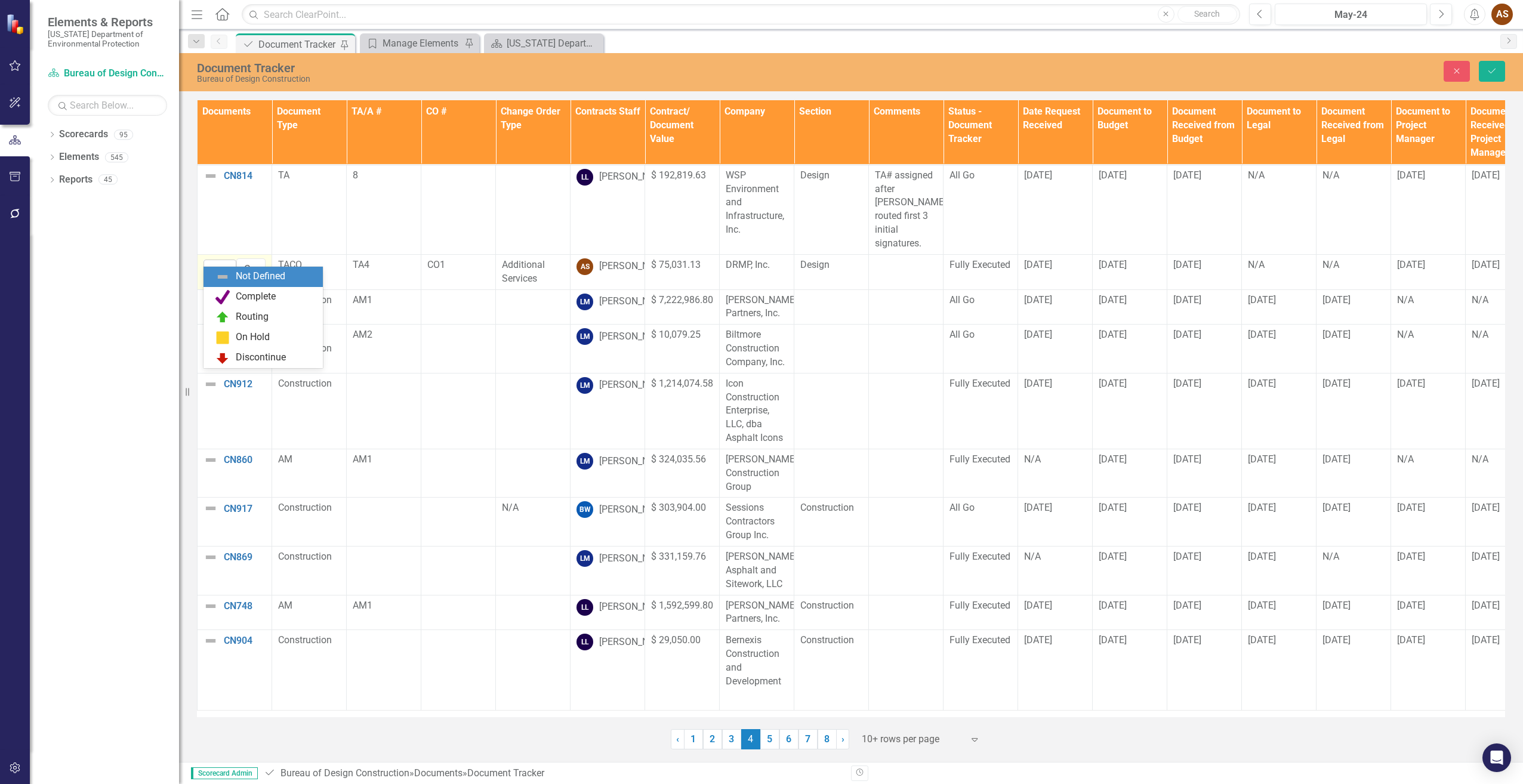
click at [226, 265] on icon "Expand" at bounding box center [230, 270] width 12 height 10
click at [249, 295] on div "Complete" at bounding box center [256, 297] width 40 height 14
click at [1497, 72] on icon "Save" at bounding box center [1492, 71] width 11 height 9
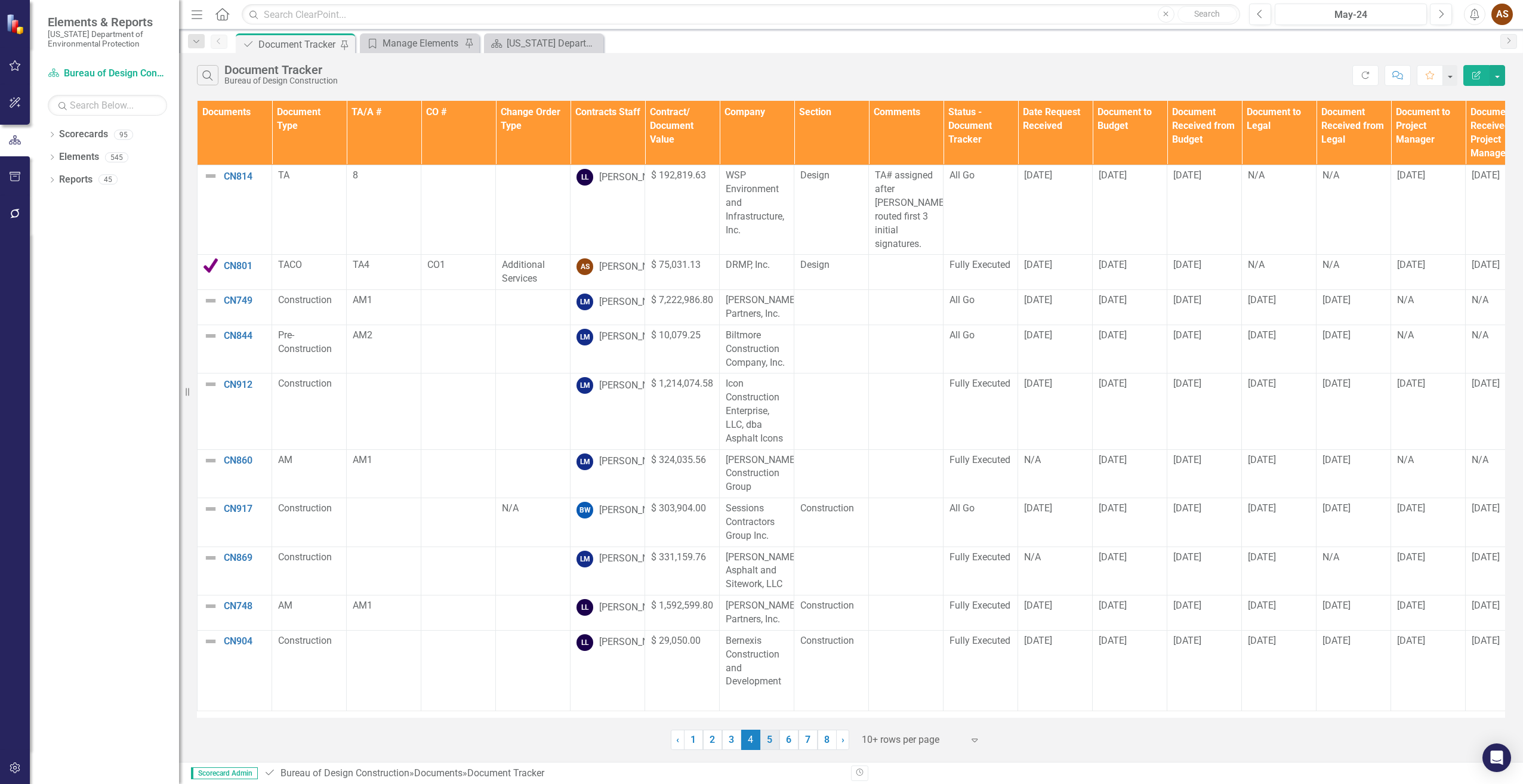
click at [772, 737] on link "5" at bounding box center [770, 739] width 19 height 20
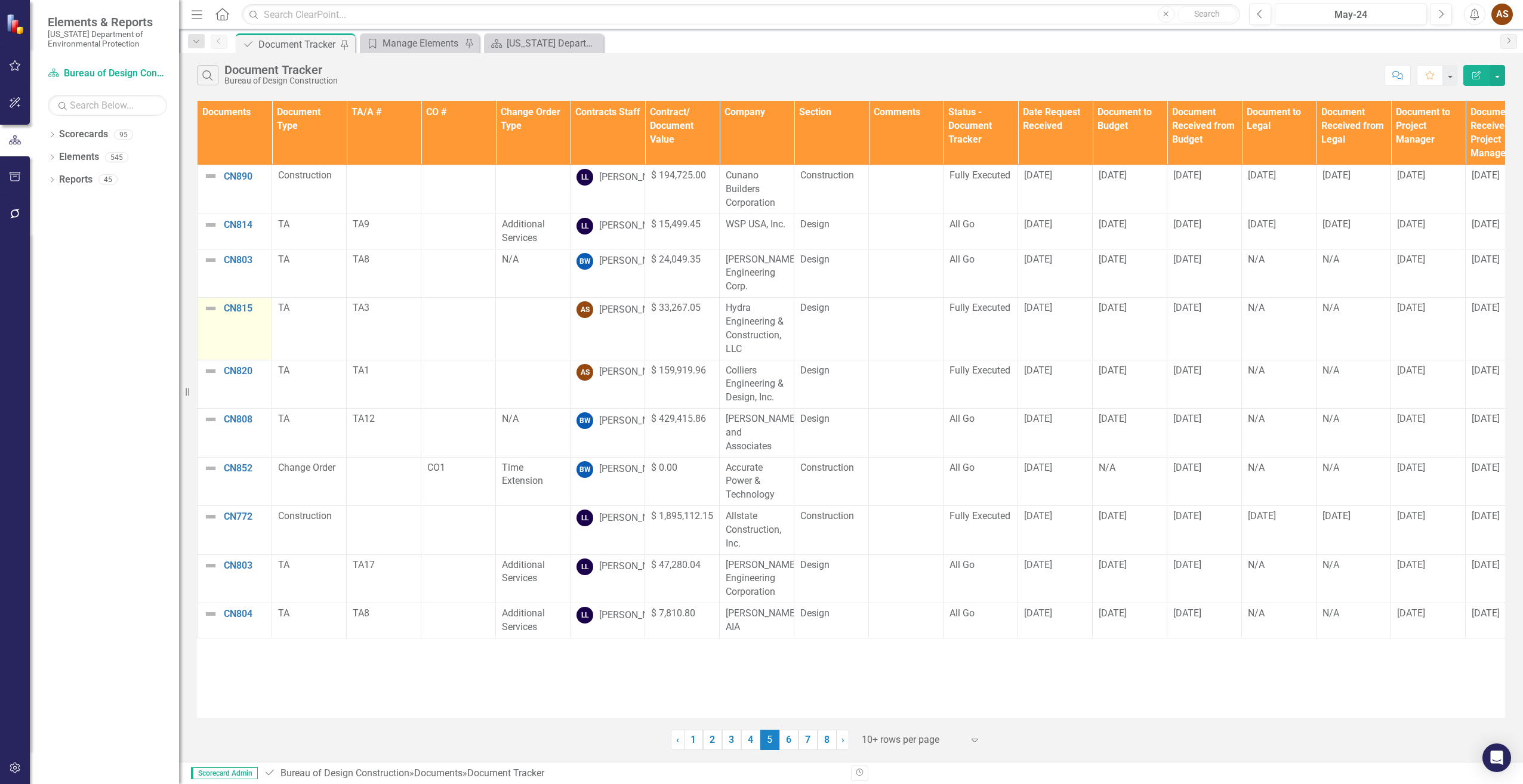
click at [206, 315] on img at bounding box center [211, 308] width 14 height 14
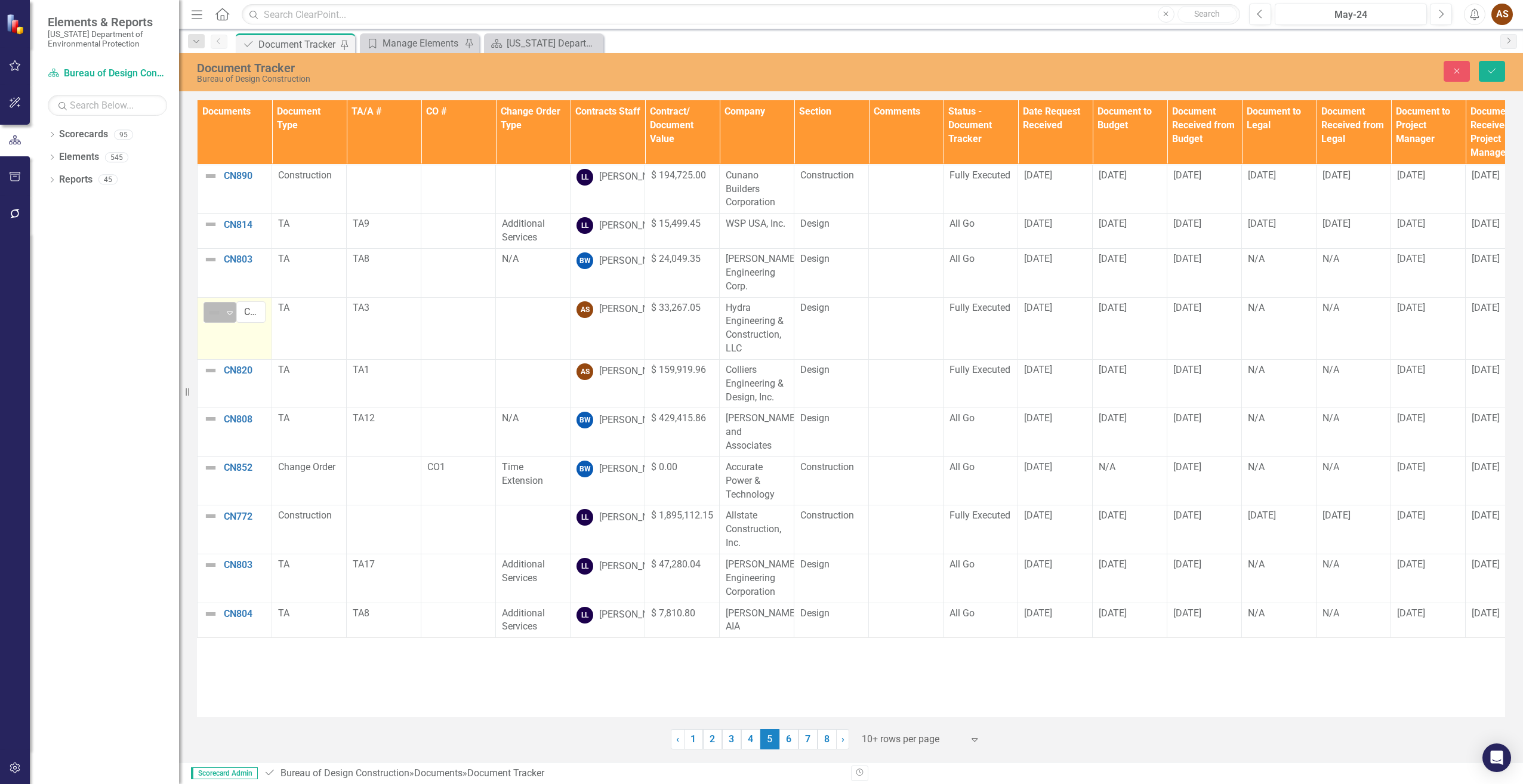
click at [224, 318] on icon "Expand" at bounding box center [230, 313] width 12 height 10
click at [240, 364] on div "Complete" at bounding box center [256, 367] width 40 height 14
click at [212, 378] on img at bounding box center [211, 370] width 14 height 14
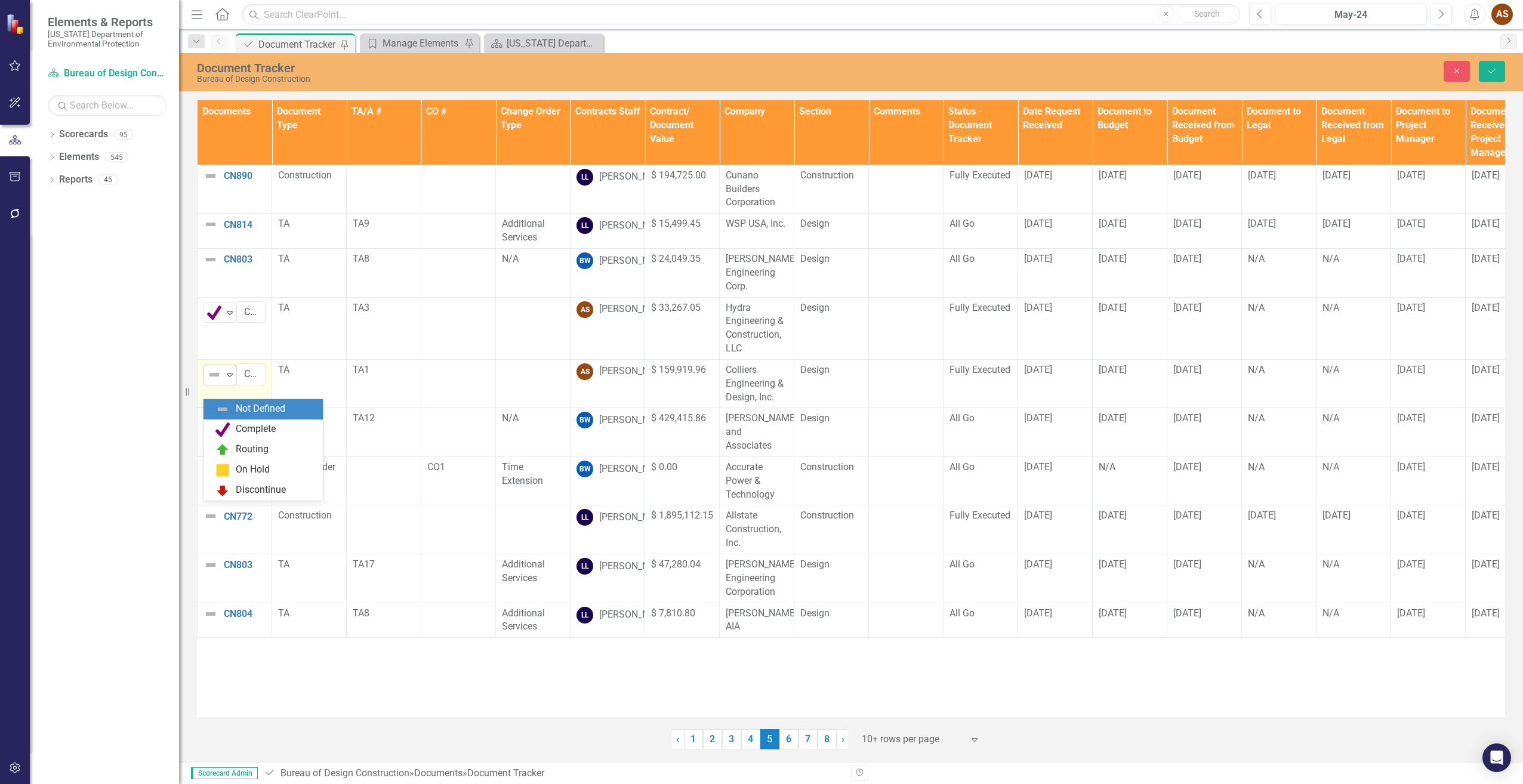
click at [225, 379] on icon "Expand" at bounding box center [230, 374] width 12 height 10
click at [230, 428] on div "Complete" at bounding box center [265, 429] width 100 height 14
click at [1490, 73] on icon "Save" at bounding box center [1492, 71] width 11 height 9
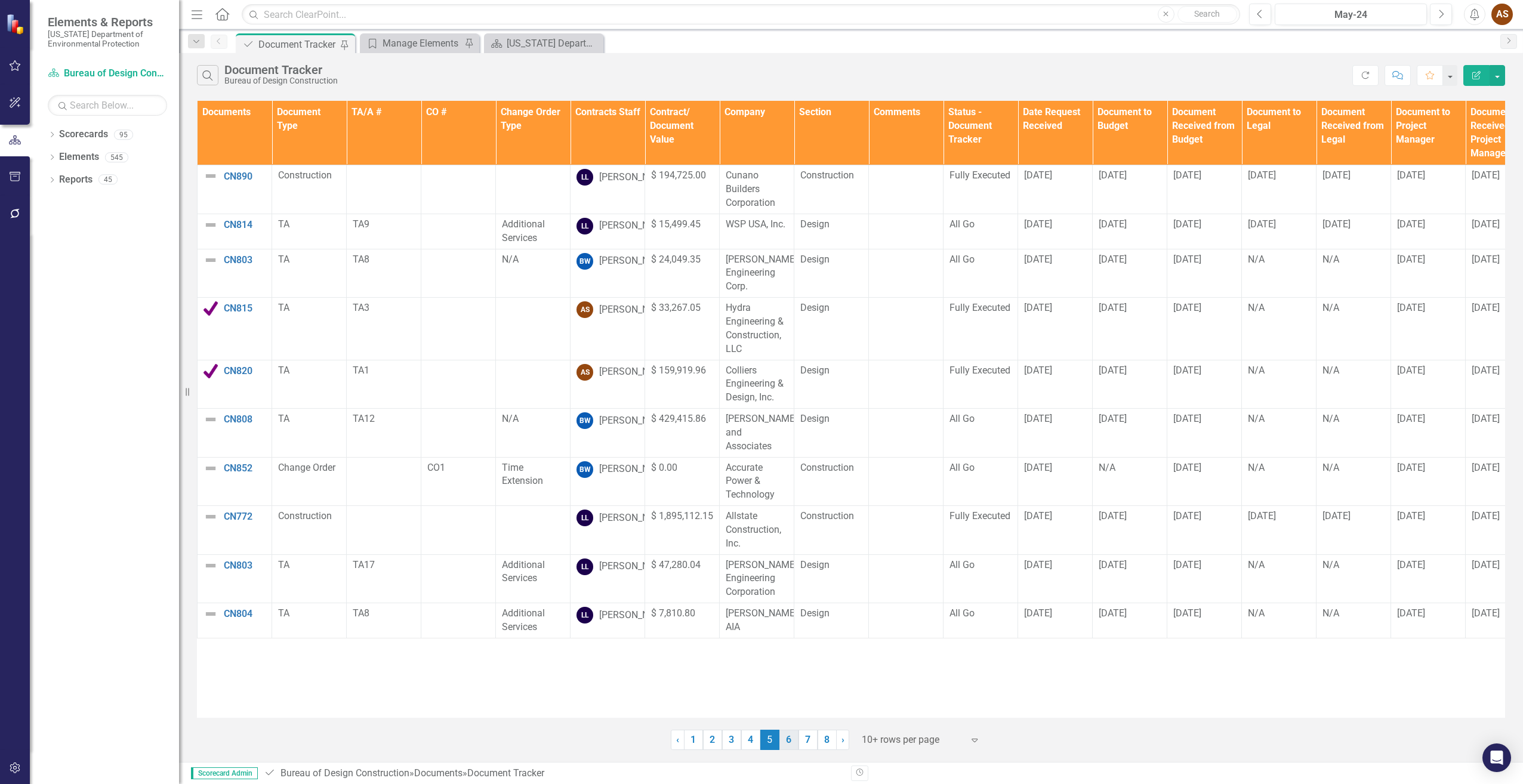
click at [790, 737] on link "6" at bounding box center [789, 739] width 19 height 20
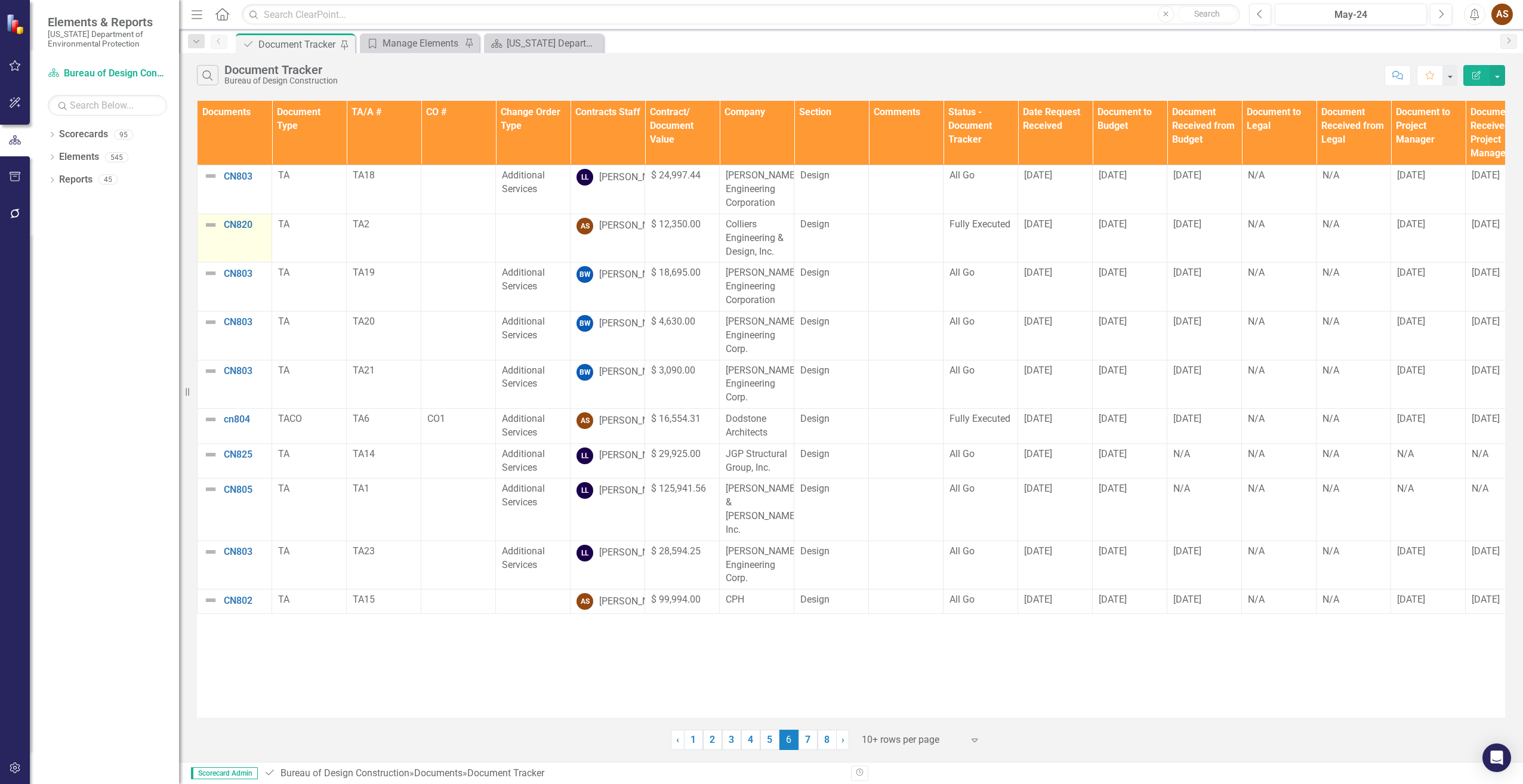
click at [209, 224] on img at bounding box center [211, 225] width 14 height 14
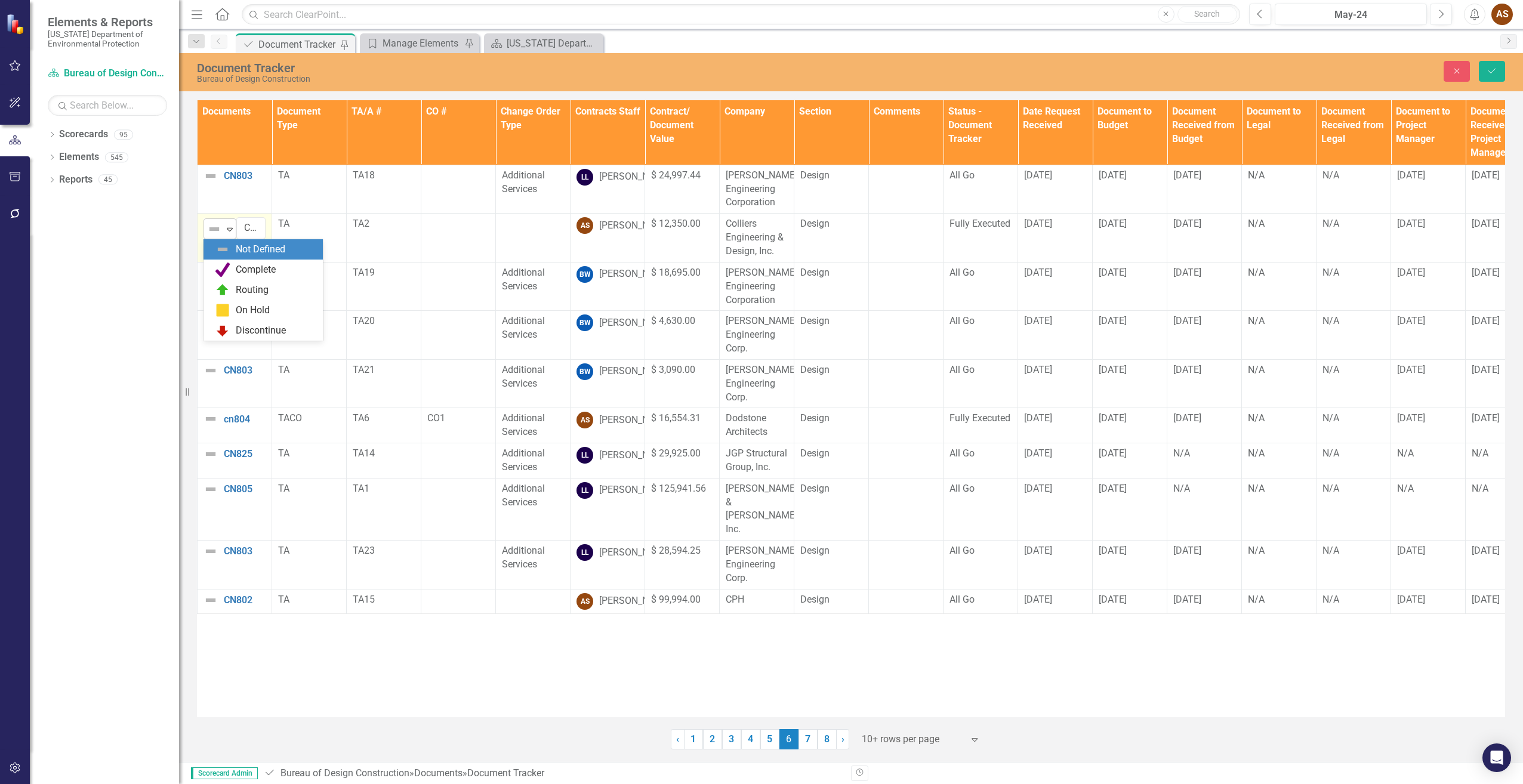
click at [232, 230] on icon "Expand" at bounding box center [230, 228] width 12 height 10
click at [234, 265] on div "Complete" at bounding box center [265, 270] width 100 height 14
click at [210, 415] on img at bounding box center [211, 419] width 14 height 14
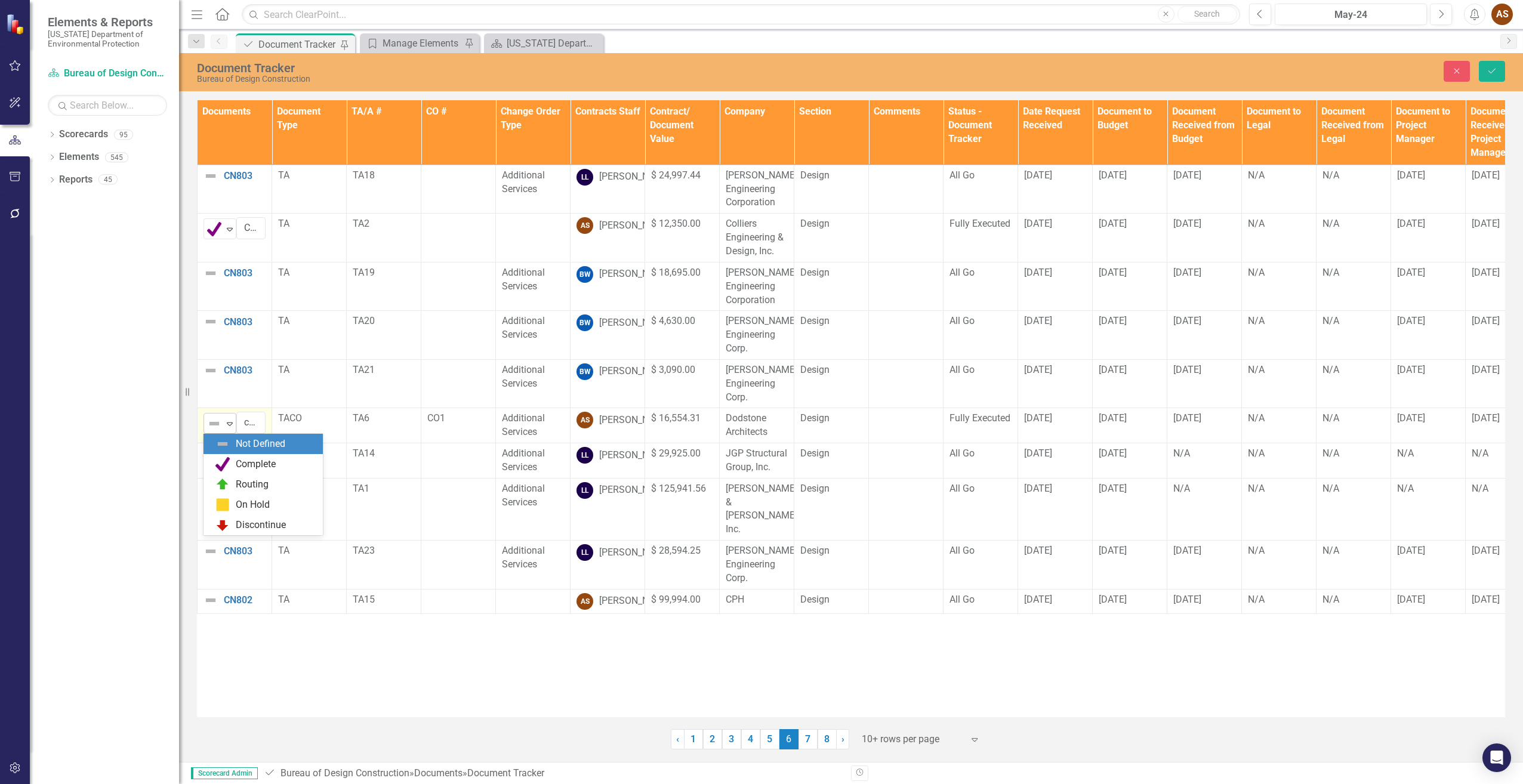
click at [227, 421] on icon "Expand" at bounding box center [230, 423] width 12 height 10
click at [234, 461] on div "Complete" at bounding box center [265, 464] width 100 height 14
click at [1498, 73] on button "Save" at bounding box center [1492, 71] width 26 height 21
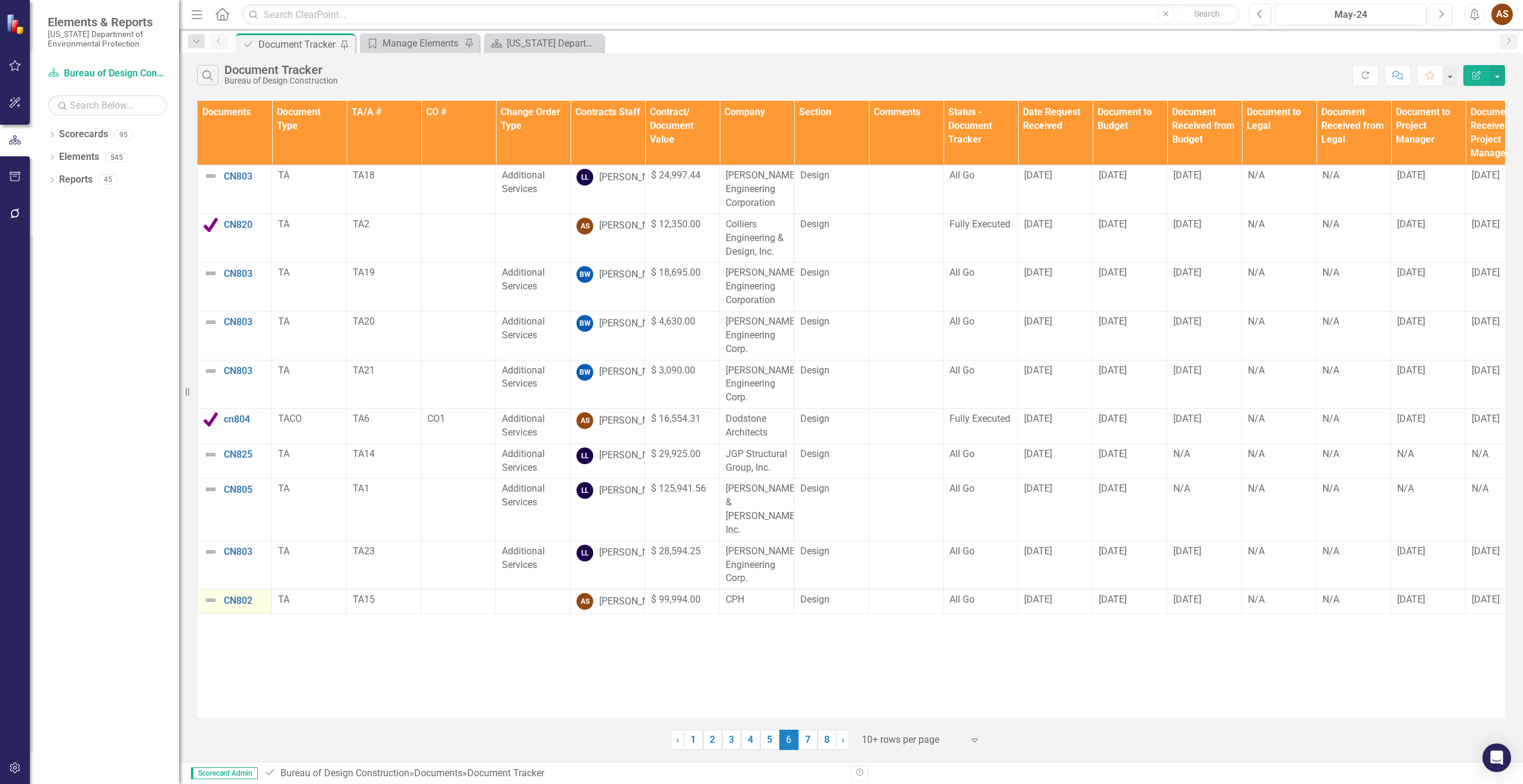
click at [209, 599] on img at bounding box center [211, 600] width 14 height 14
click at [210, 599] on img at bounding box center [211, 600] width 14 height 14
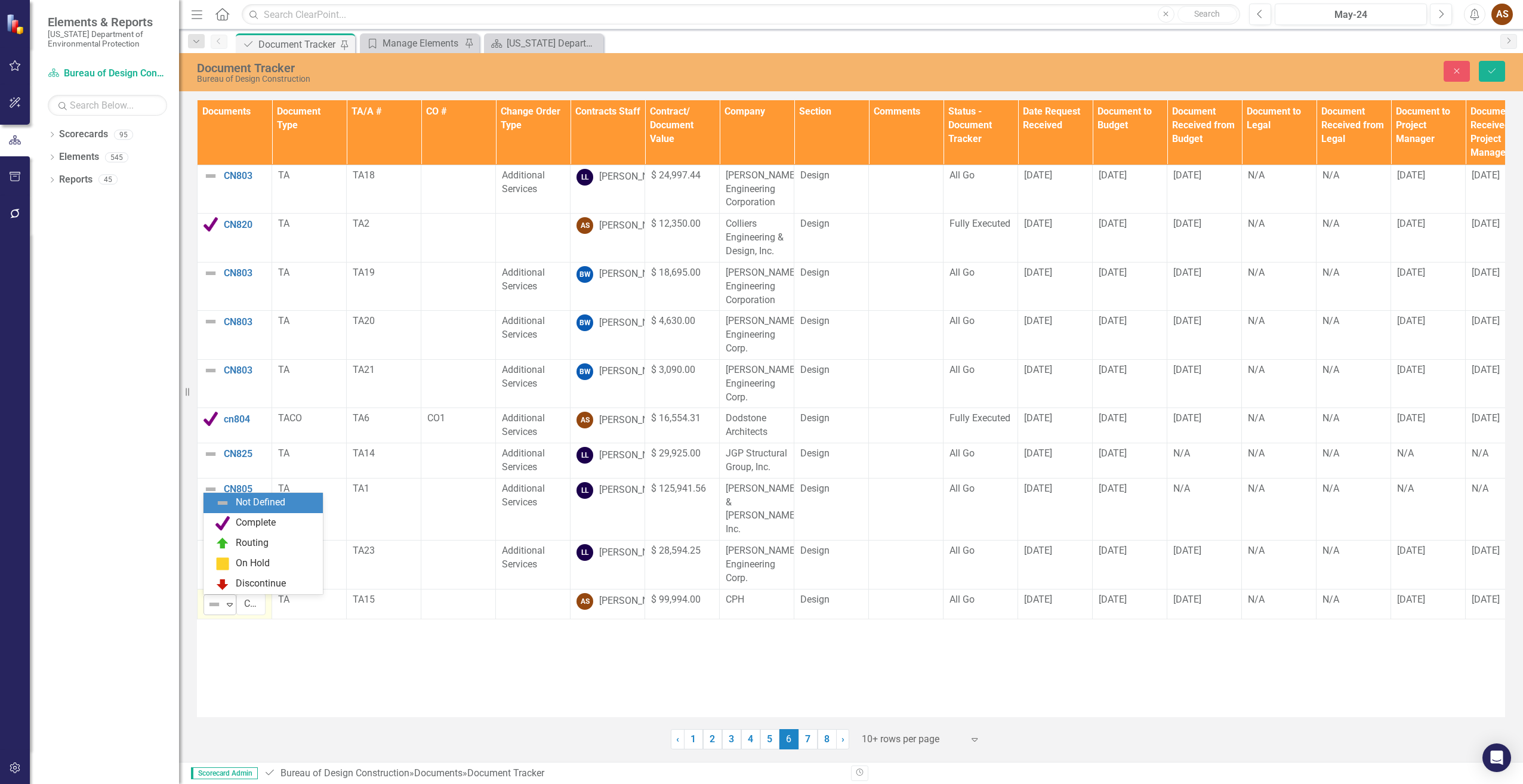
click at [230, 606] on icon "Expand" at bounding box center [230, 604] width 12 height 10
drag, startPoint x: 250, startPoint y: 520, endPoint x: 258, endPoint y: 526, distance: 10.0
click at [250, 521] on div "Complete" at bounding box center [256, 523] width 40 height 14
click at [957, 601] on span "All Go" at bounding box center [962, 599] width 25 height 11
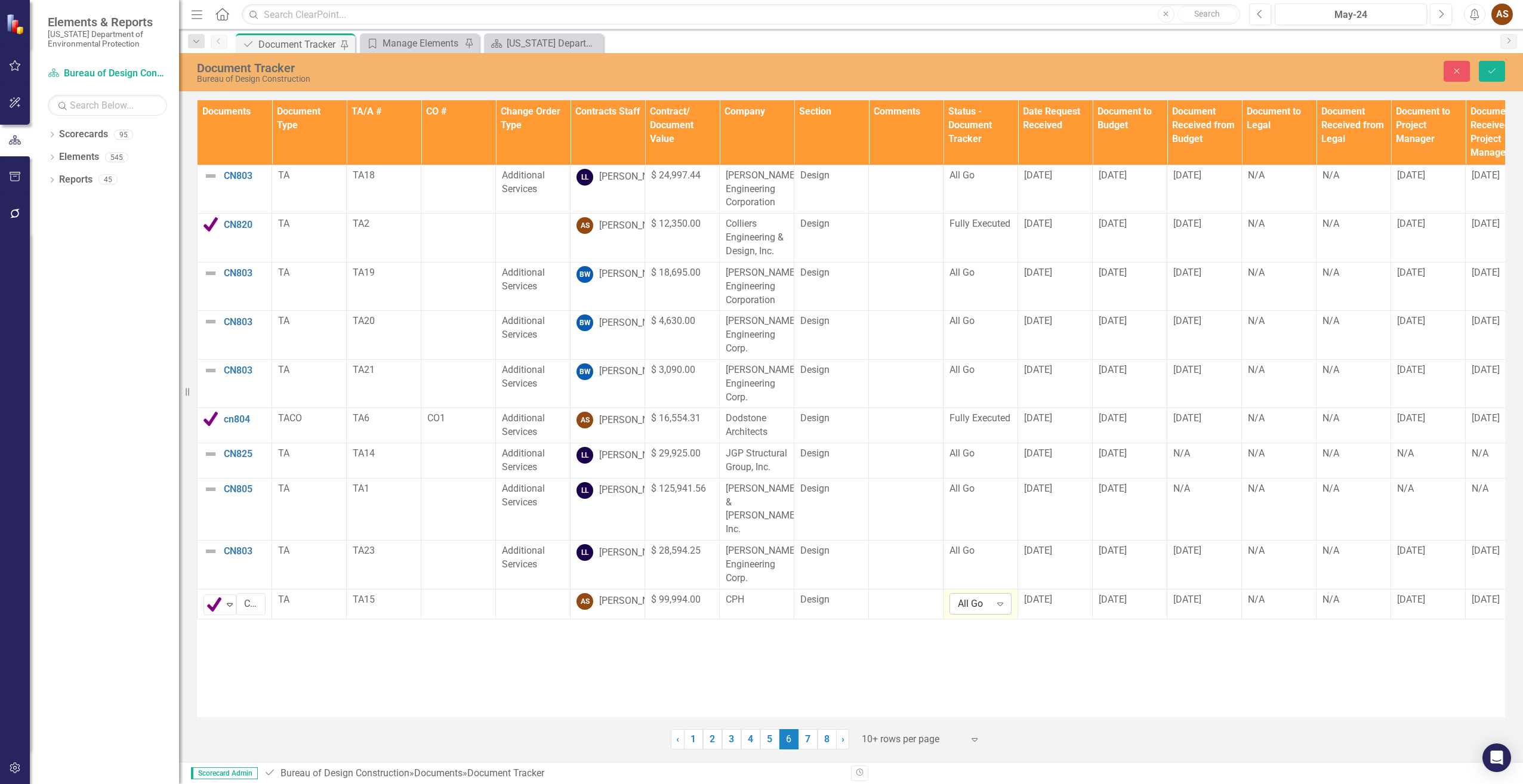
drag, startPoint x: 957, startPoint y: 601, endPoint x: 995, endPoint y: 608, distance: 38.6
click at [995, 608] on div "Expand" at bounding box center [1000, 604] width 21 height 19
click at [993, 547] on div "Fully Executed" at bounding box center [1000, 544] width 76 height 14
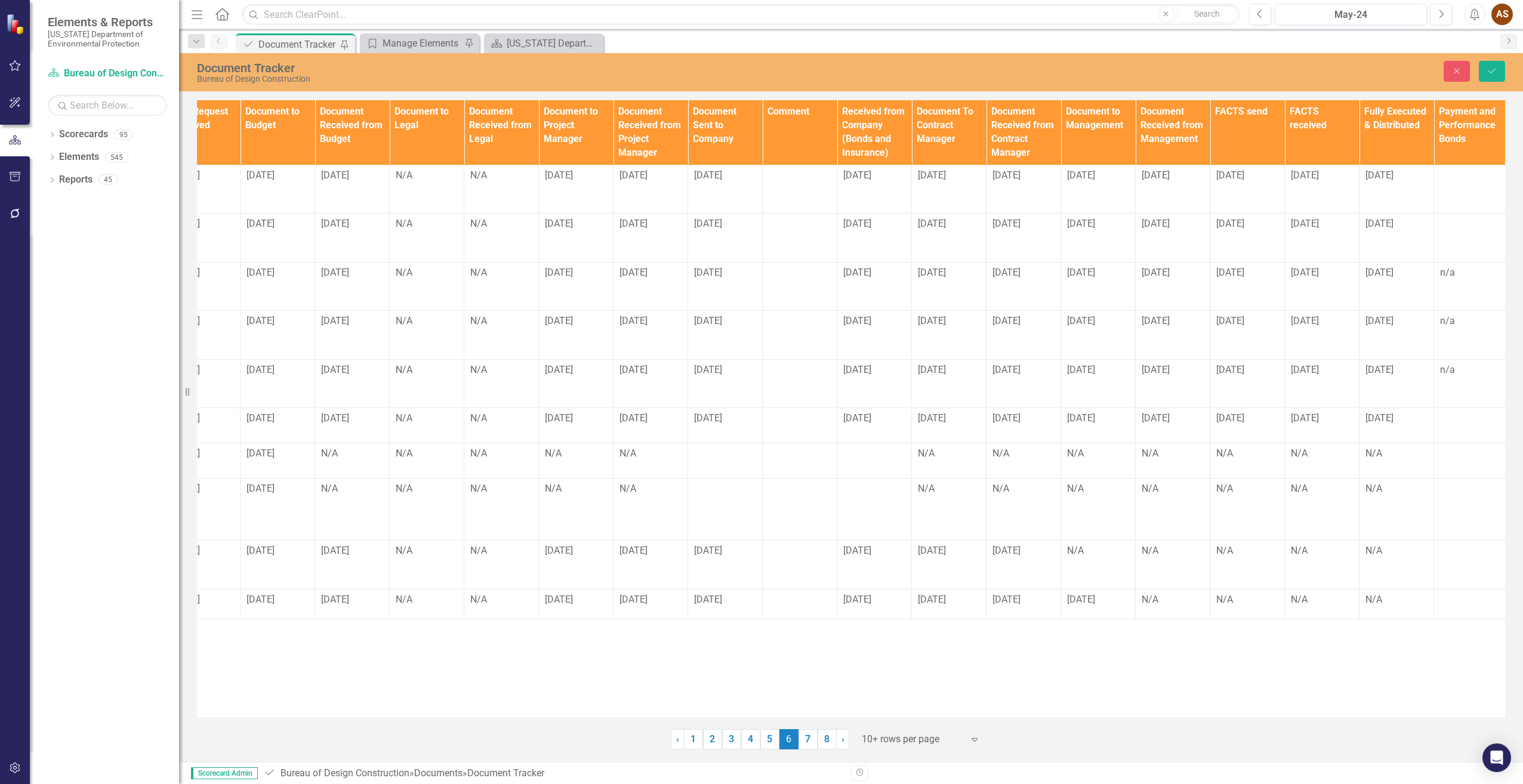
scroll to position [0, 855]
click at [1149, 599] on div "N/A" at bounding box center [1169, 600] width 62 height 14
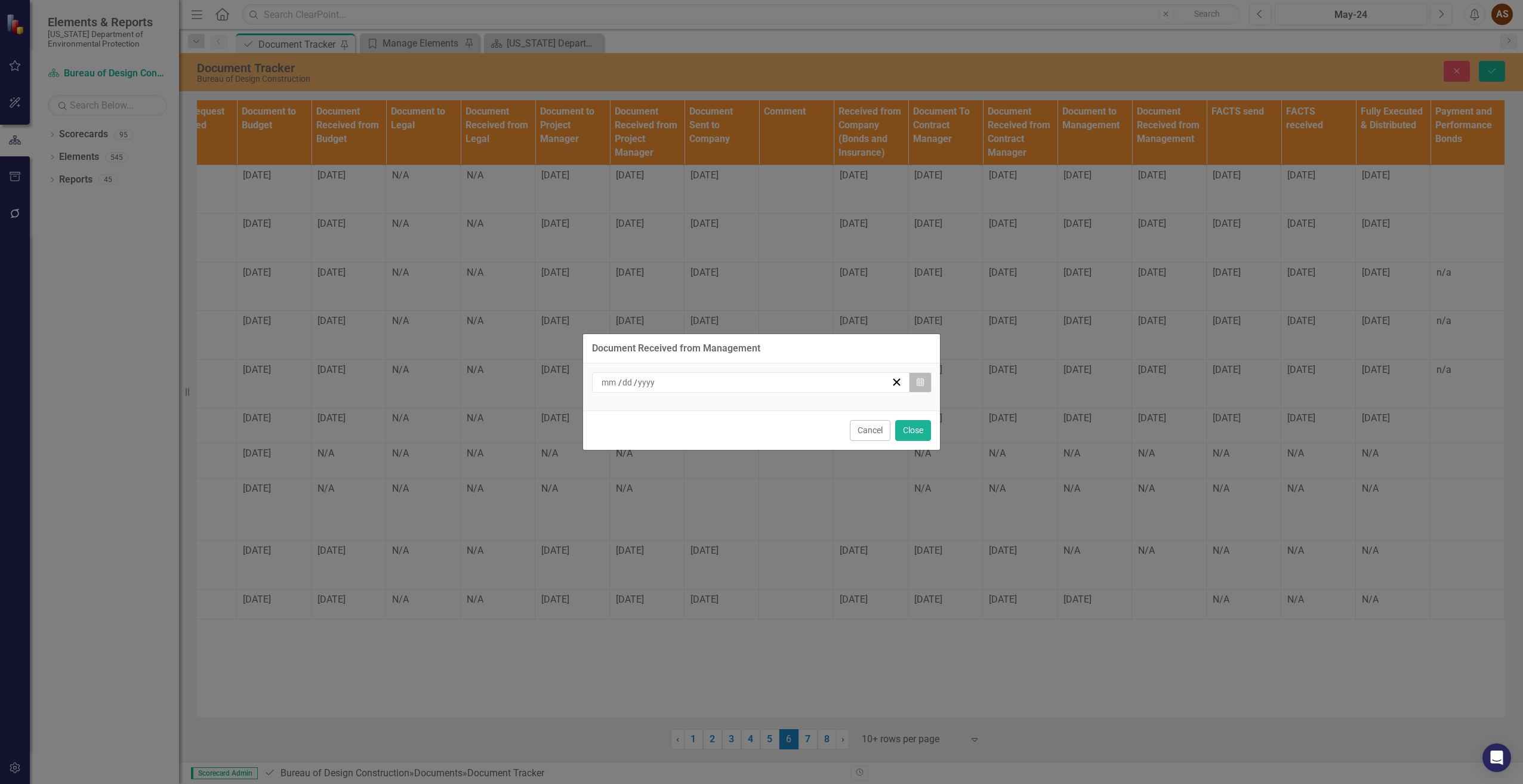
click at [920, 386] on button "Calendar" at bounding box center [920, 382] width 23 height 20
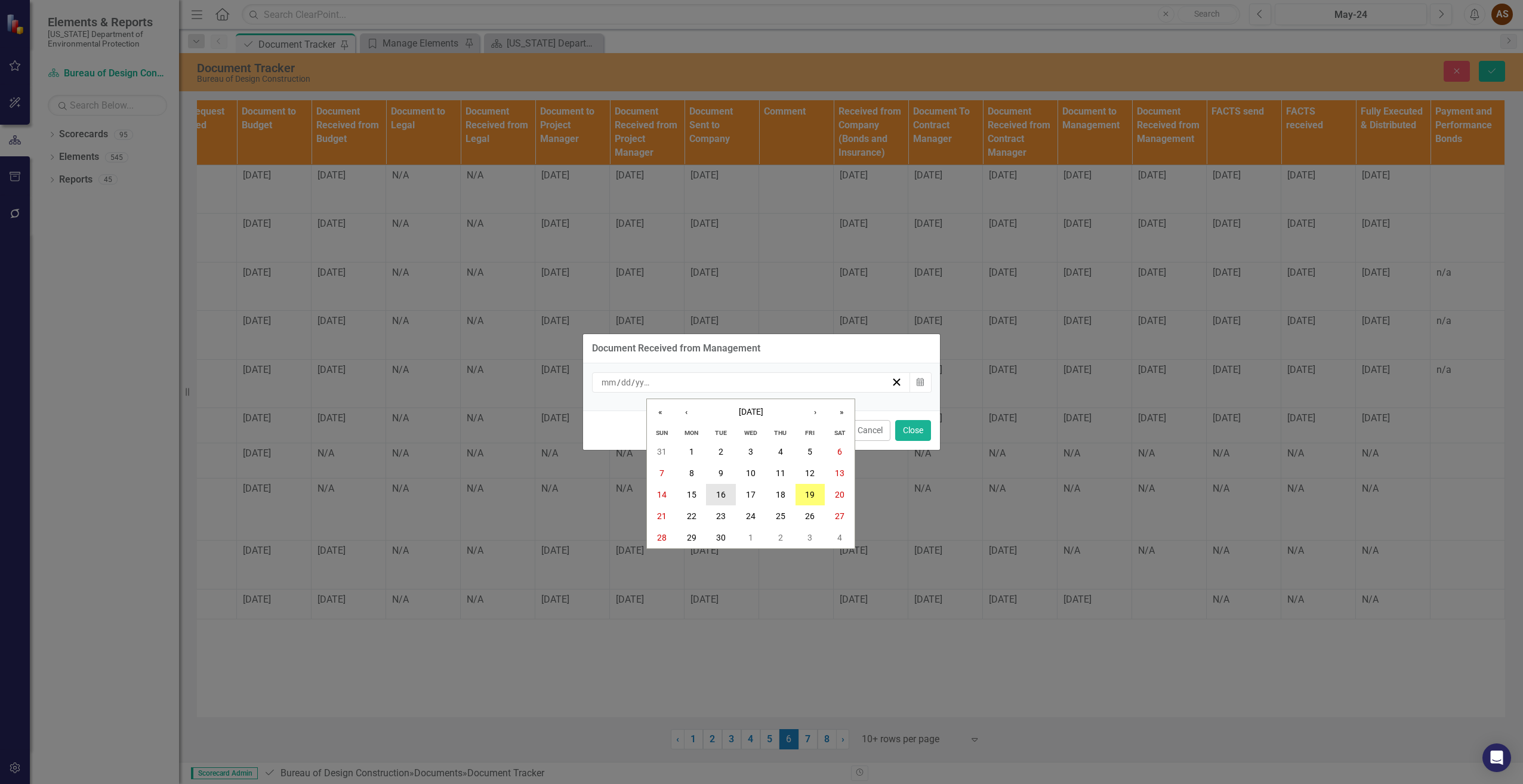
click at [725, 493] on abbr "16" at bounding box center [720, 494] width 10 height 10
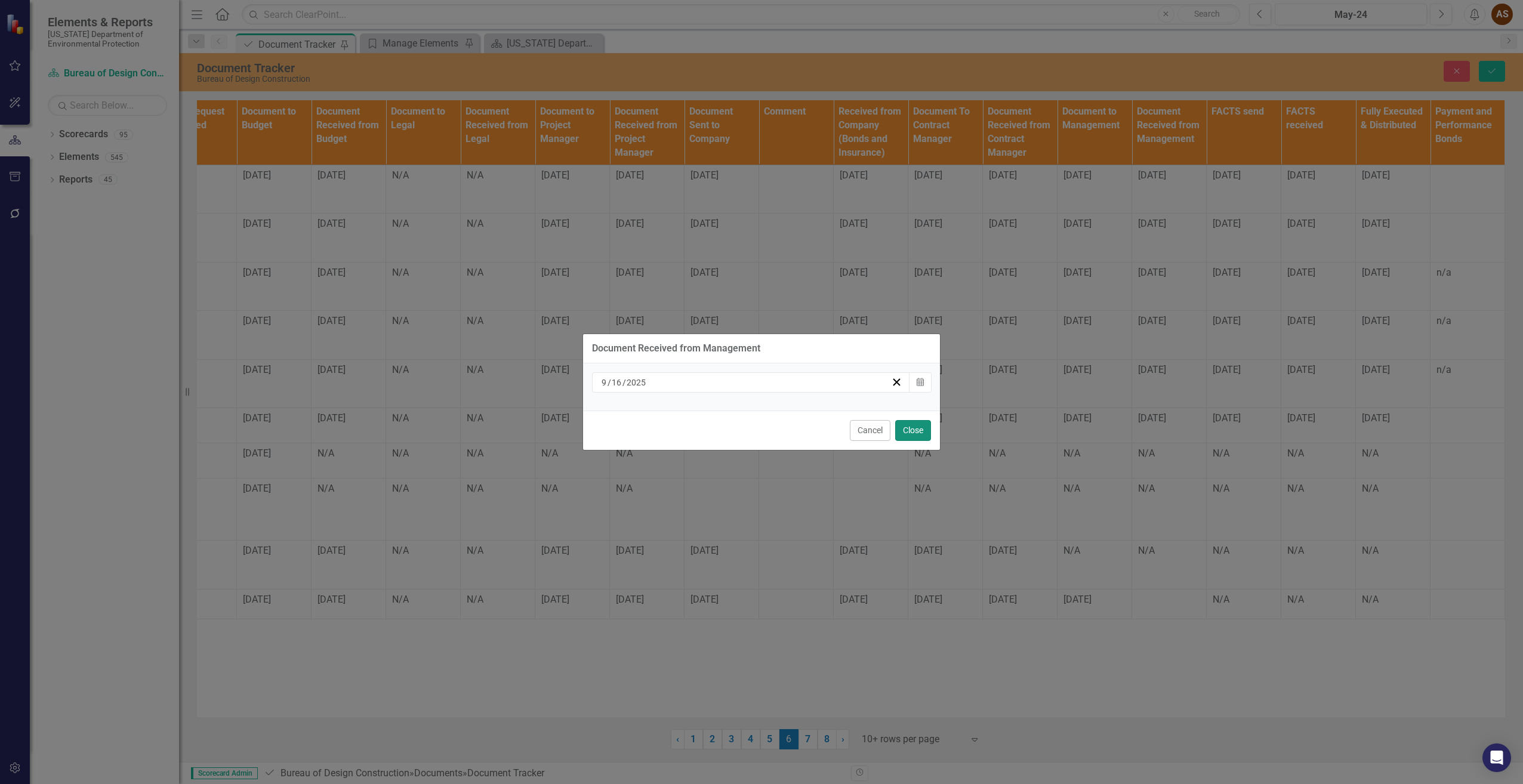
click at [913, 431] on button "Close" at bounding box center [913, 430] width 36 height 21
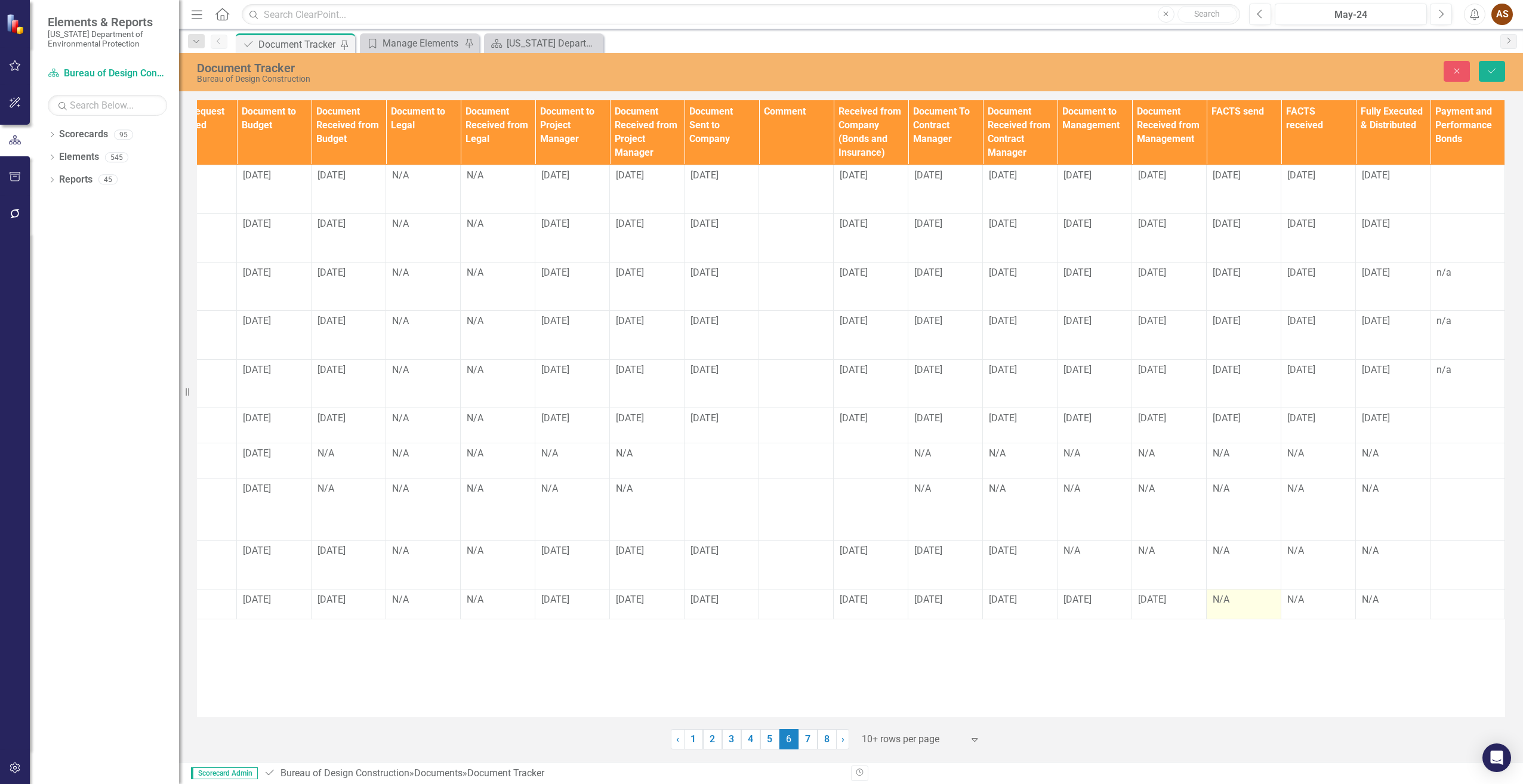
click at [1237, 604] on div "N/A" at bounding box center [1244, 600] width 62 height 14
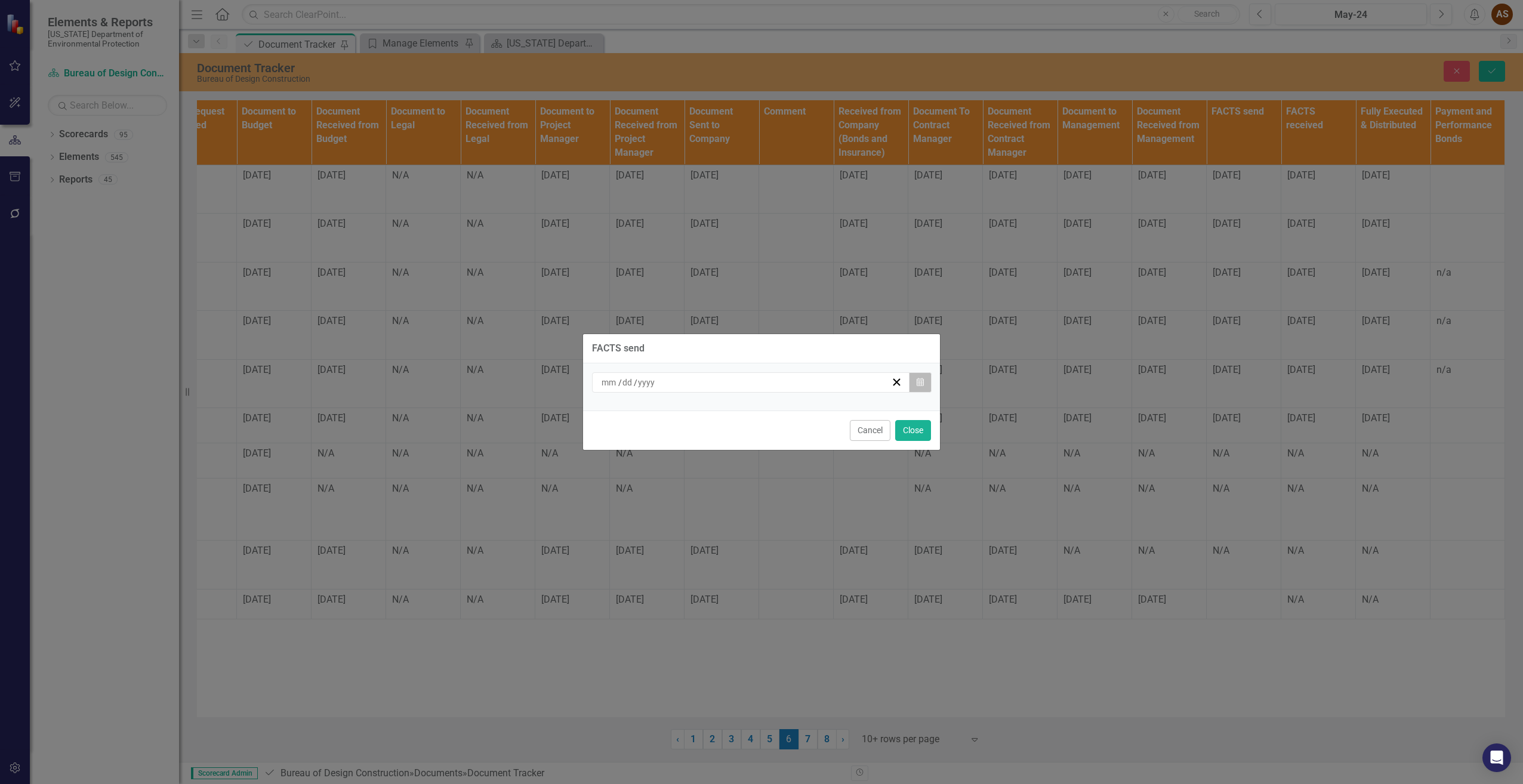
click at [917, 381] on icon "button" at bounding box center [920, 382] width 7 height 9
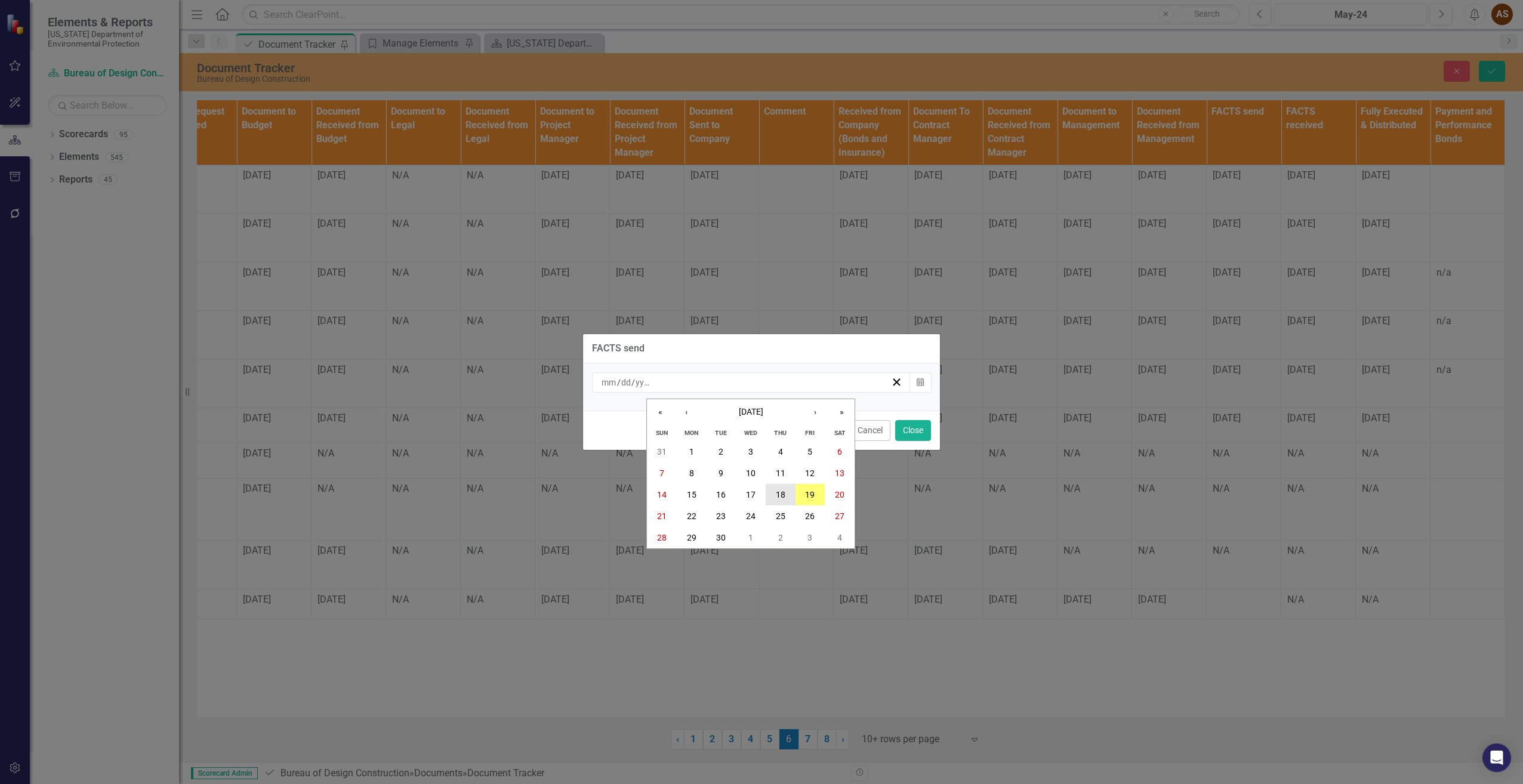
click at [783, 490] on abbr "18" at bounding box center [780, 494] width 10 height 10
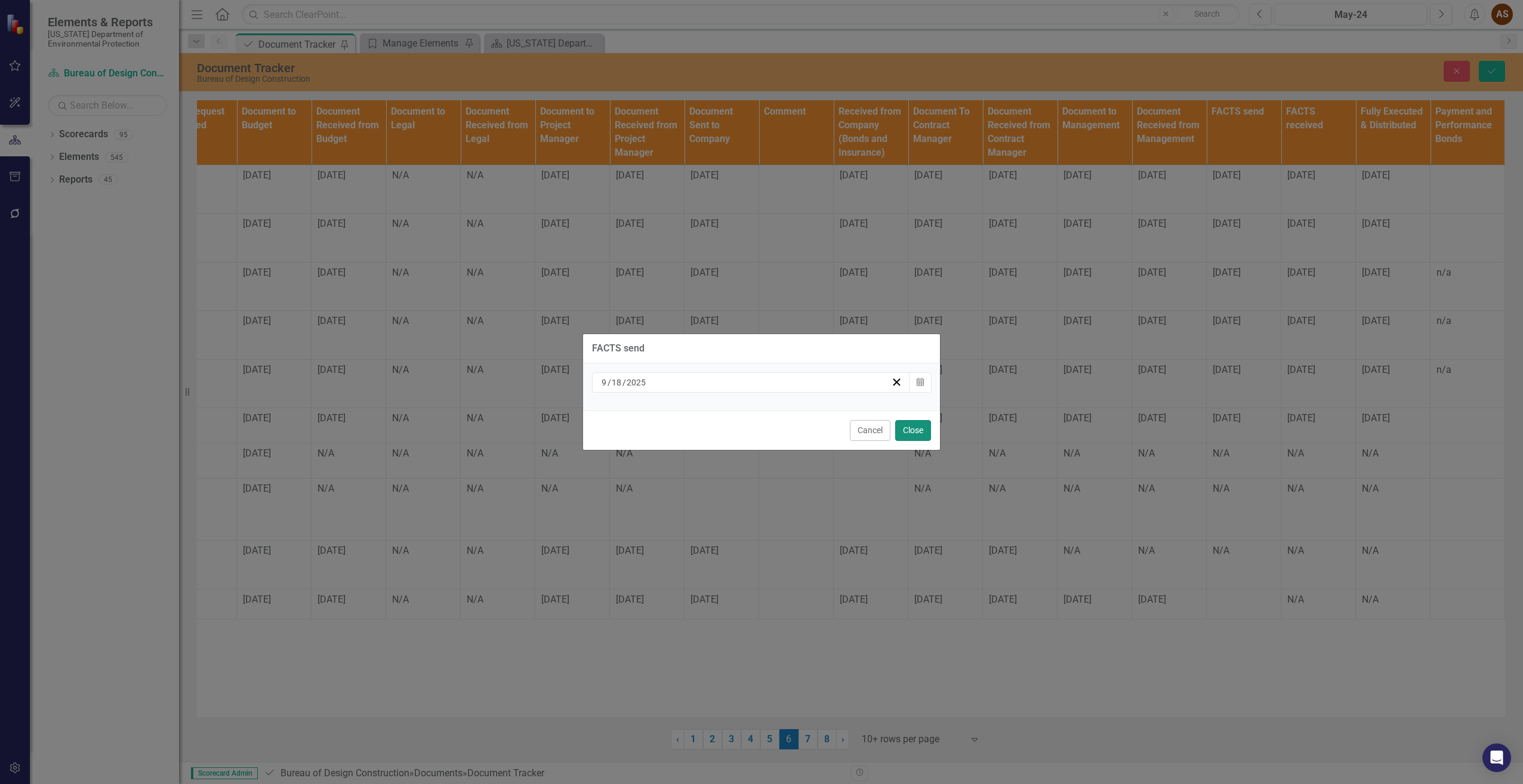
click at [909, 423] on button "Close" at bounding box center [913, 430] width 36 height 21
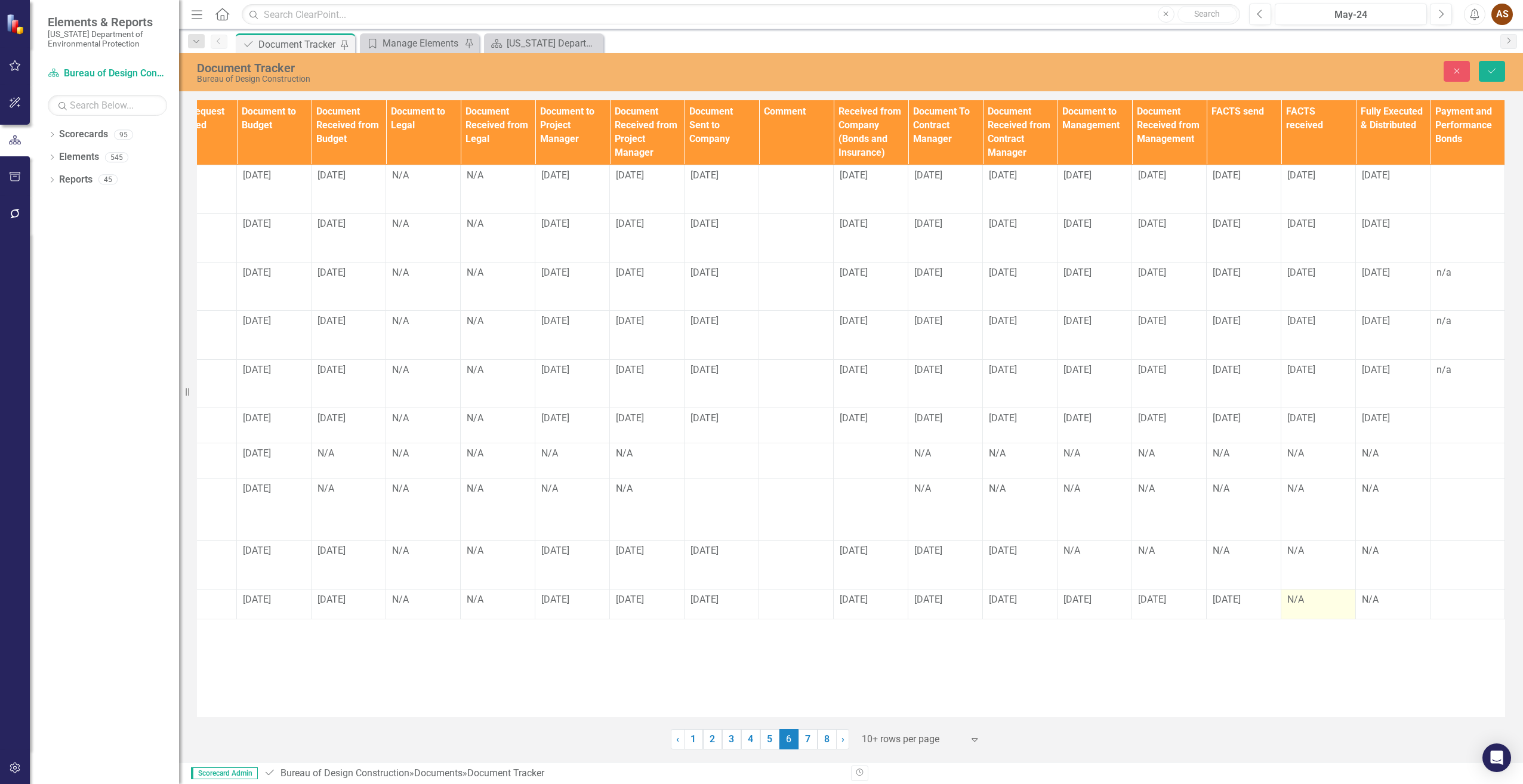
click at [1316, 604] on div "N/A" at bounding box center [1318, 600] width 62 height 14
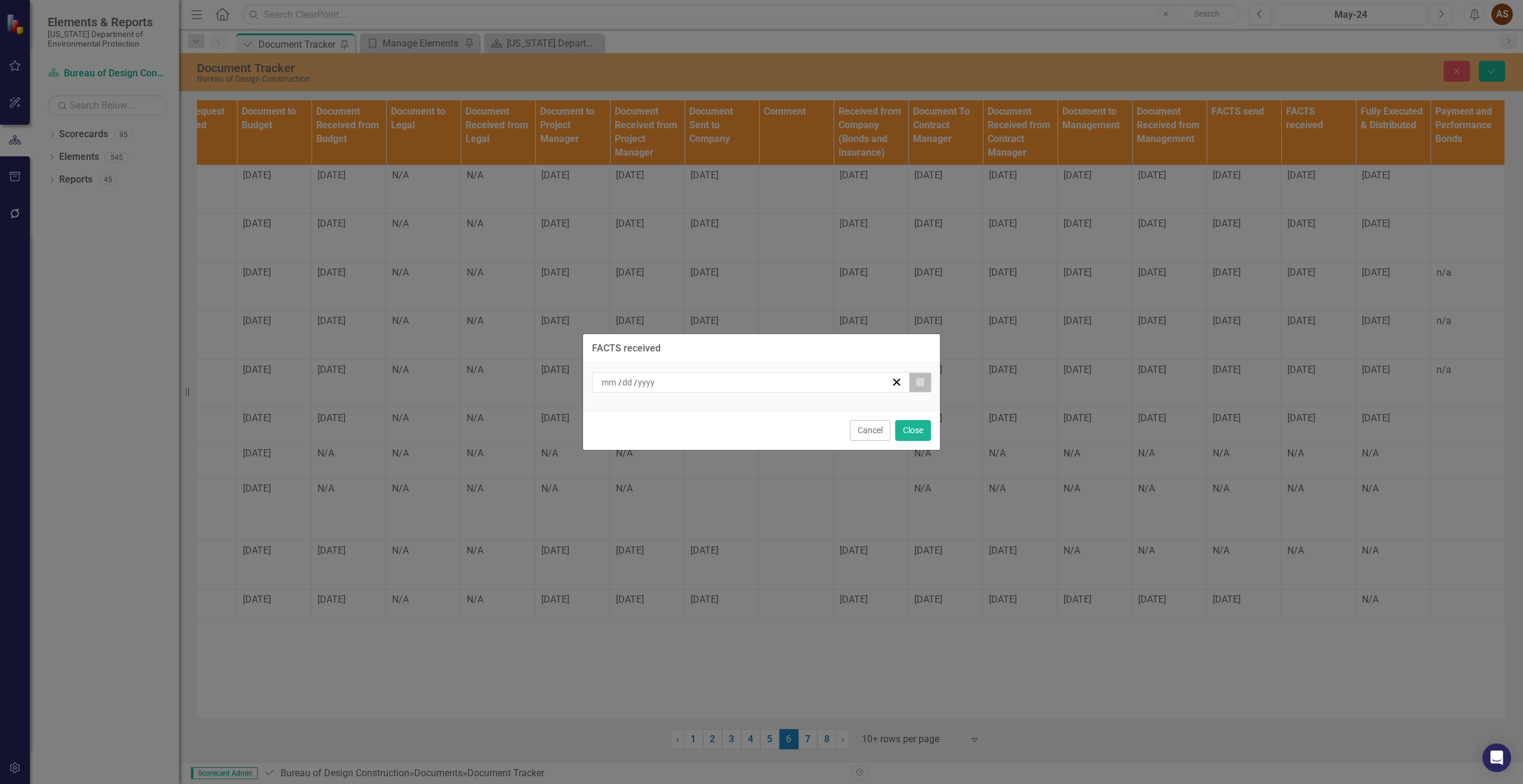
click at [916, 378] on button "Calendar" at bounding box center [920, 382] width 23 height 20
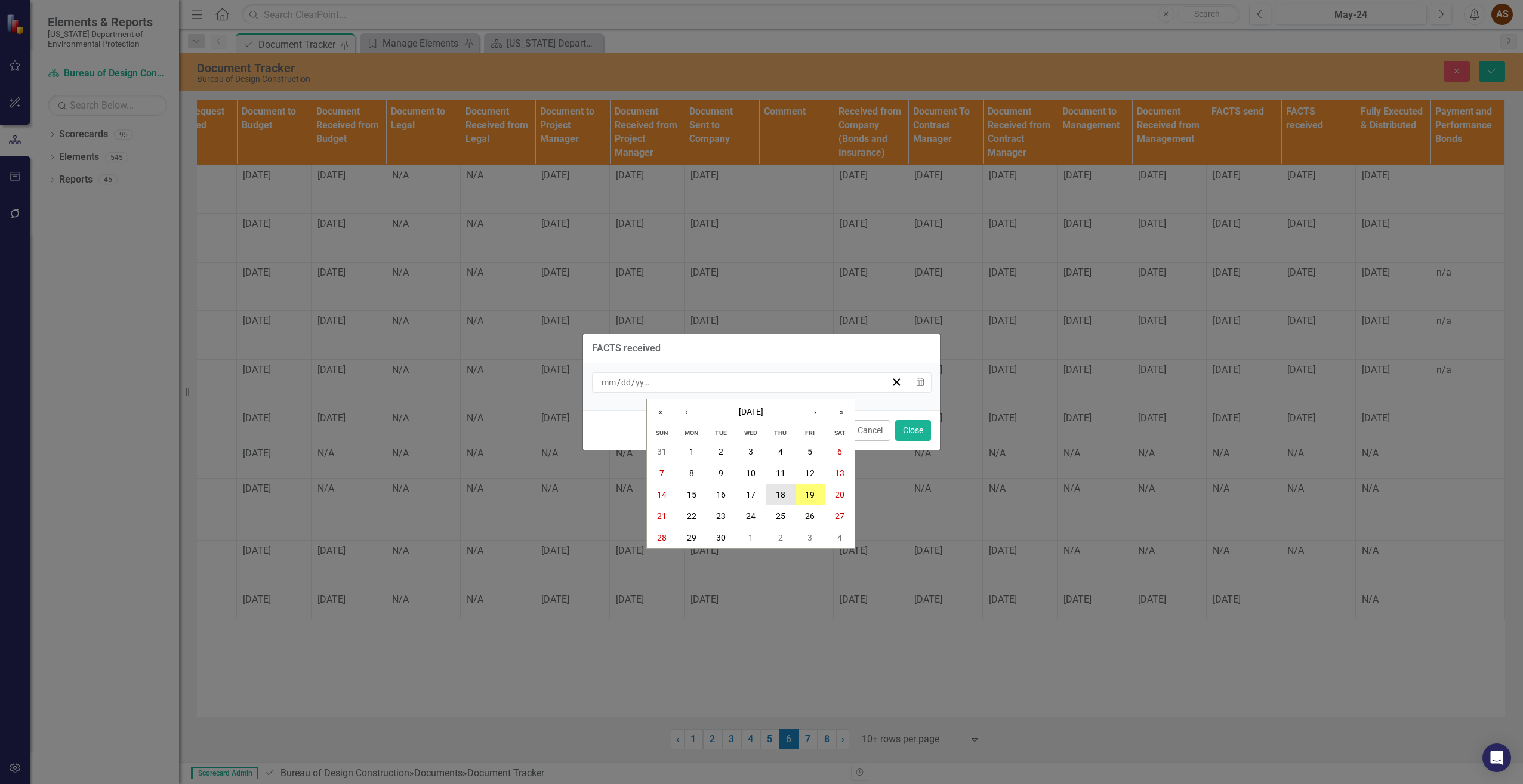
click at [785, 497] on abbr "18" at bounding box center [780, 494] width 10 height 10
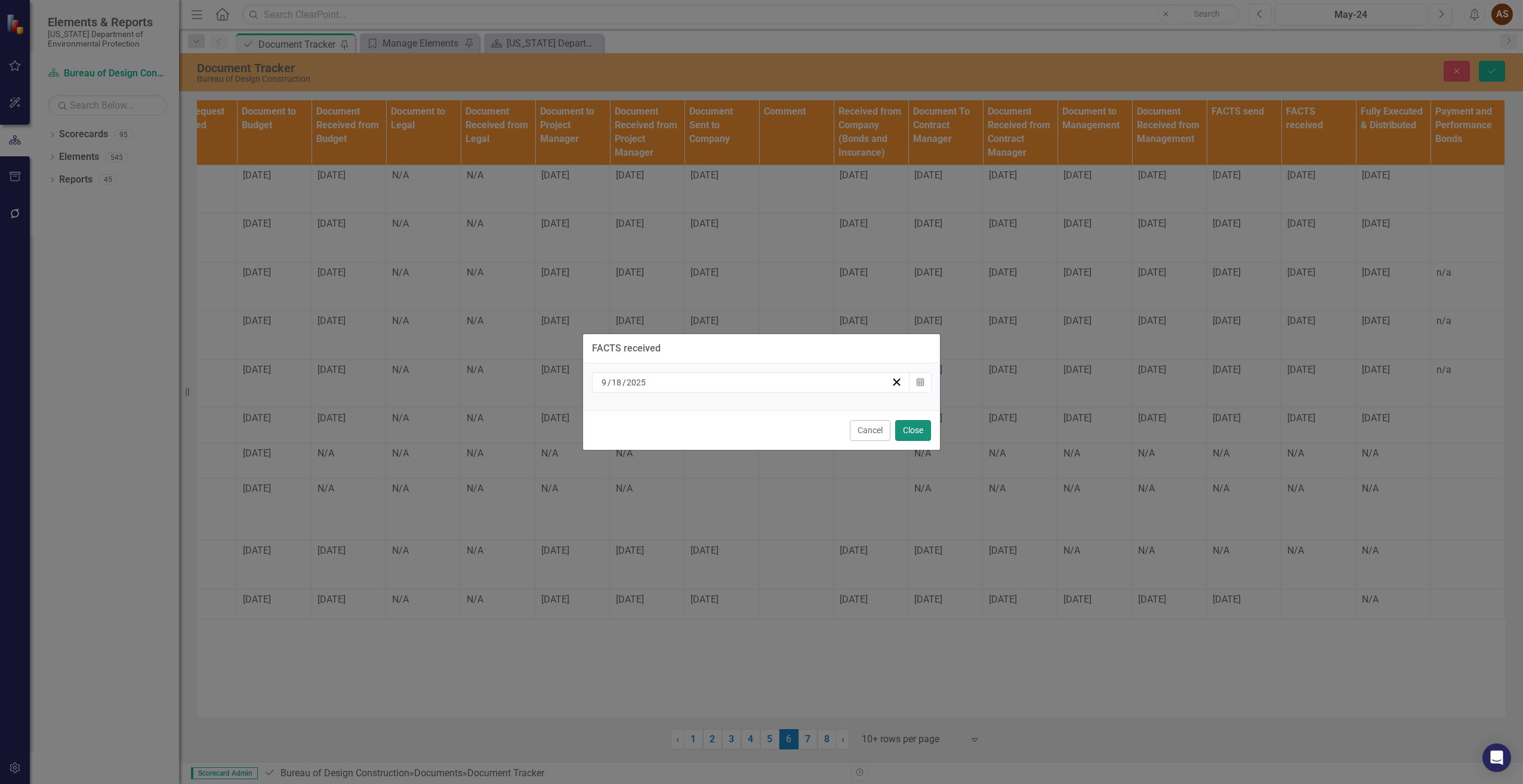
click at [913, 427] on button "Close" at bounding box center [913, 430] width 36 height 21
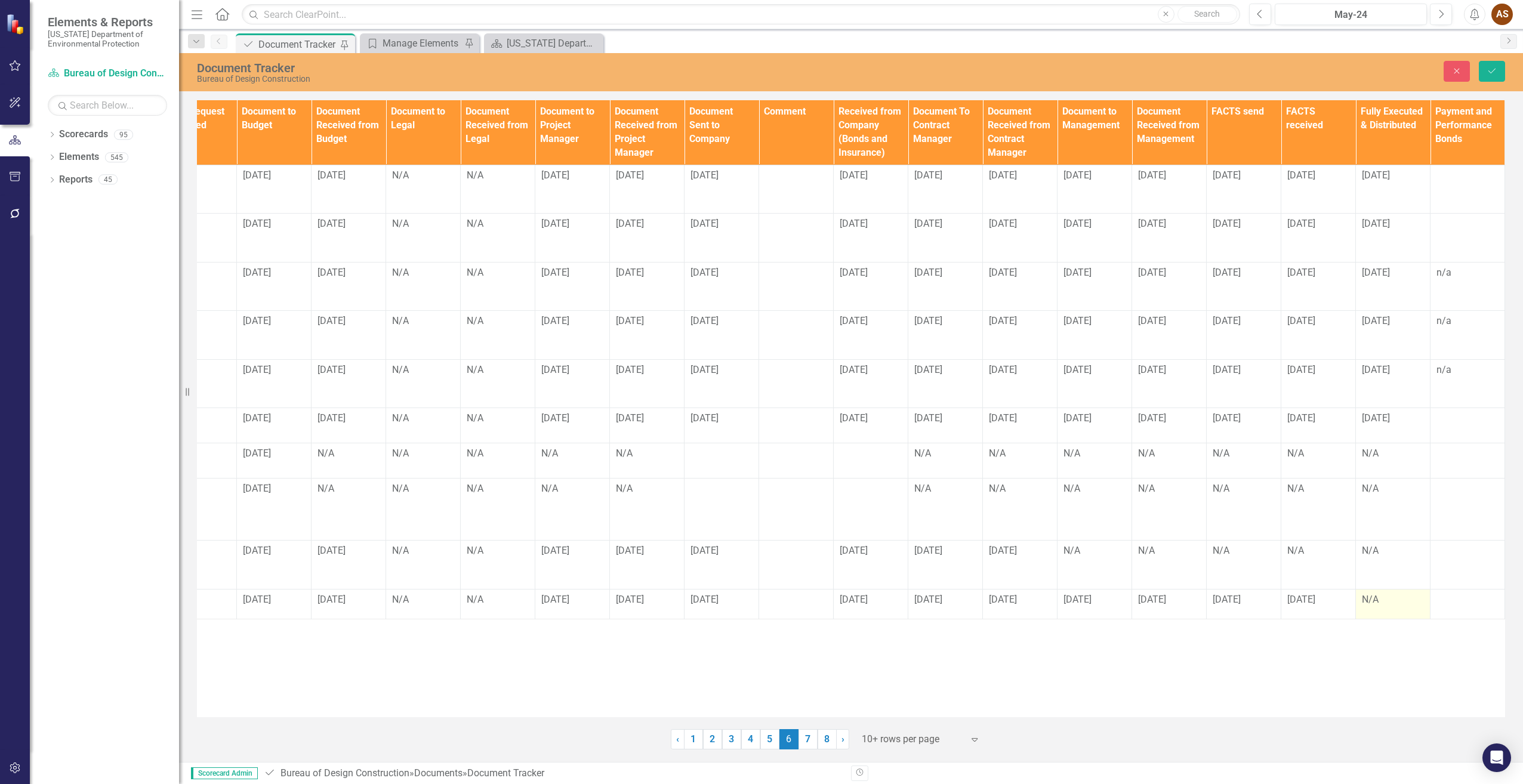
click at [1382, 602] on div "N/A" at bounding box center [1393, 600] width 62 height 14
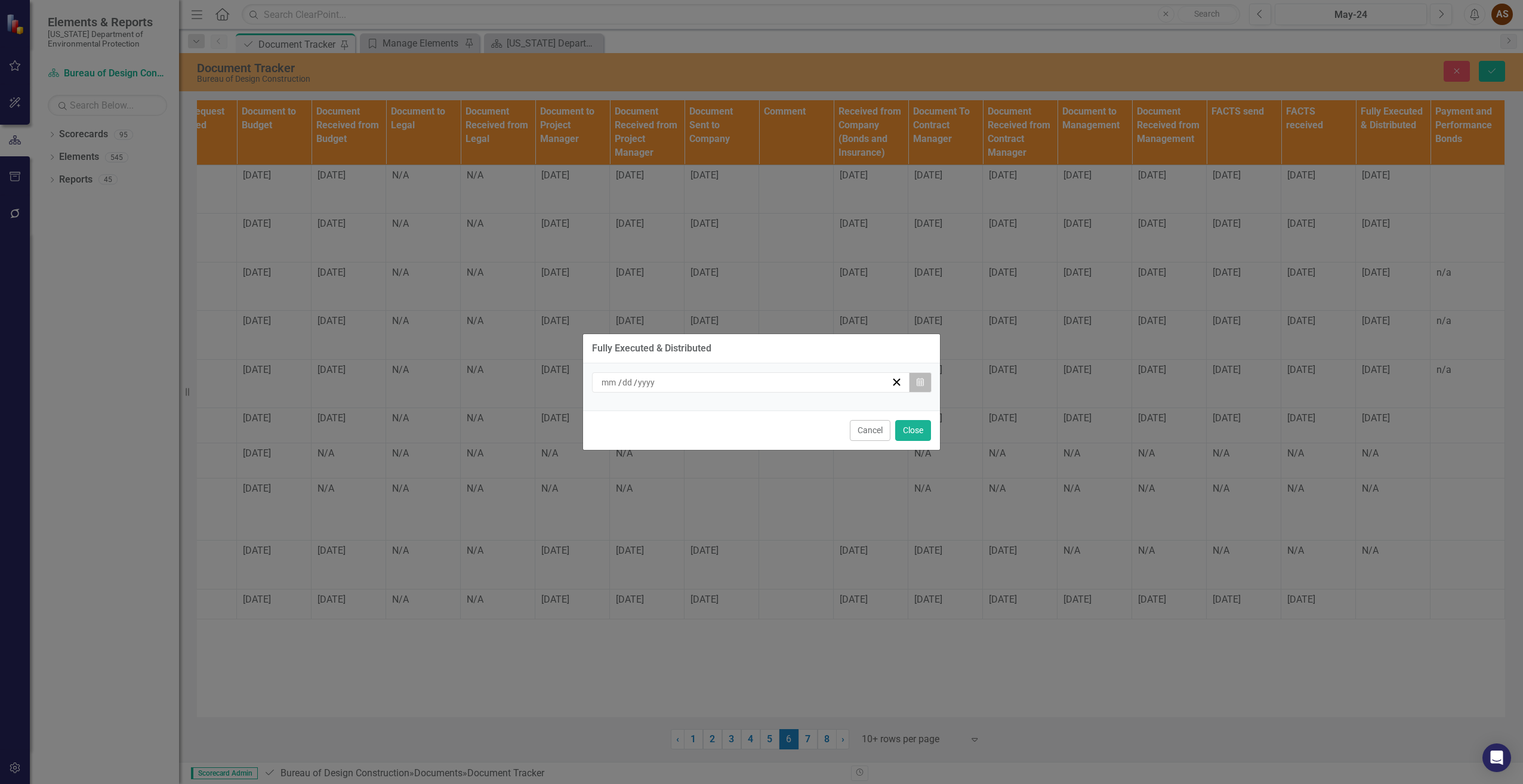
click at [924, 376] on button "Calendar" at bounding box center [920, 382] width 23 height 20
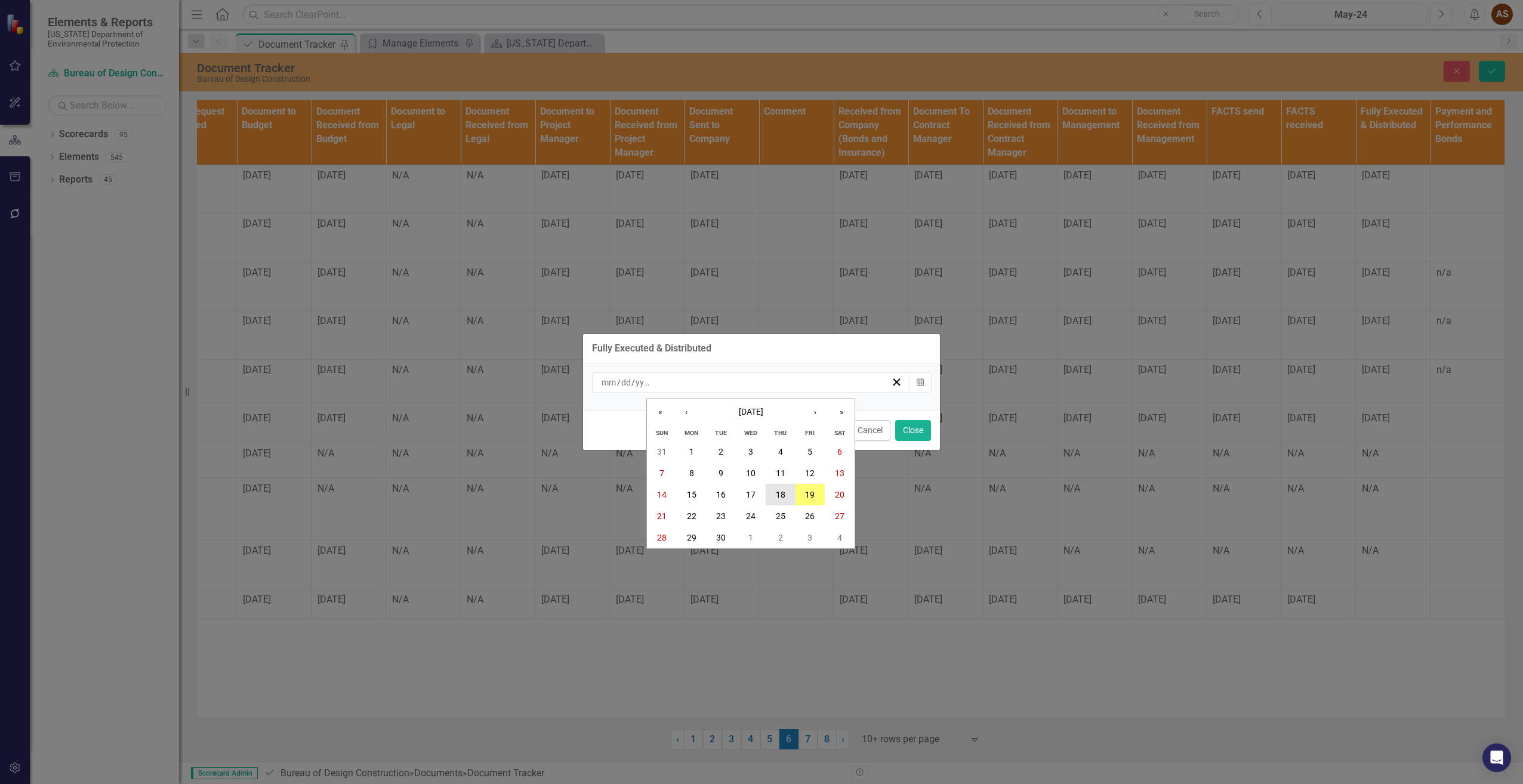
click at [783, 492] on abbr "18" at bounding box center [780, 494] width 10 height 10
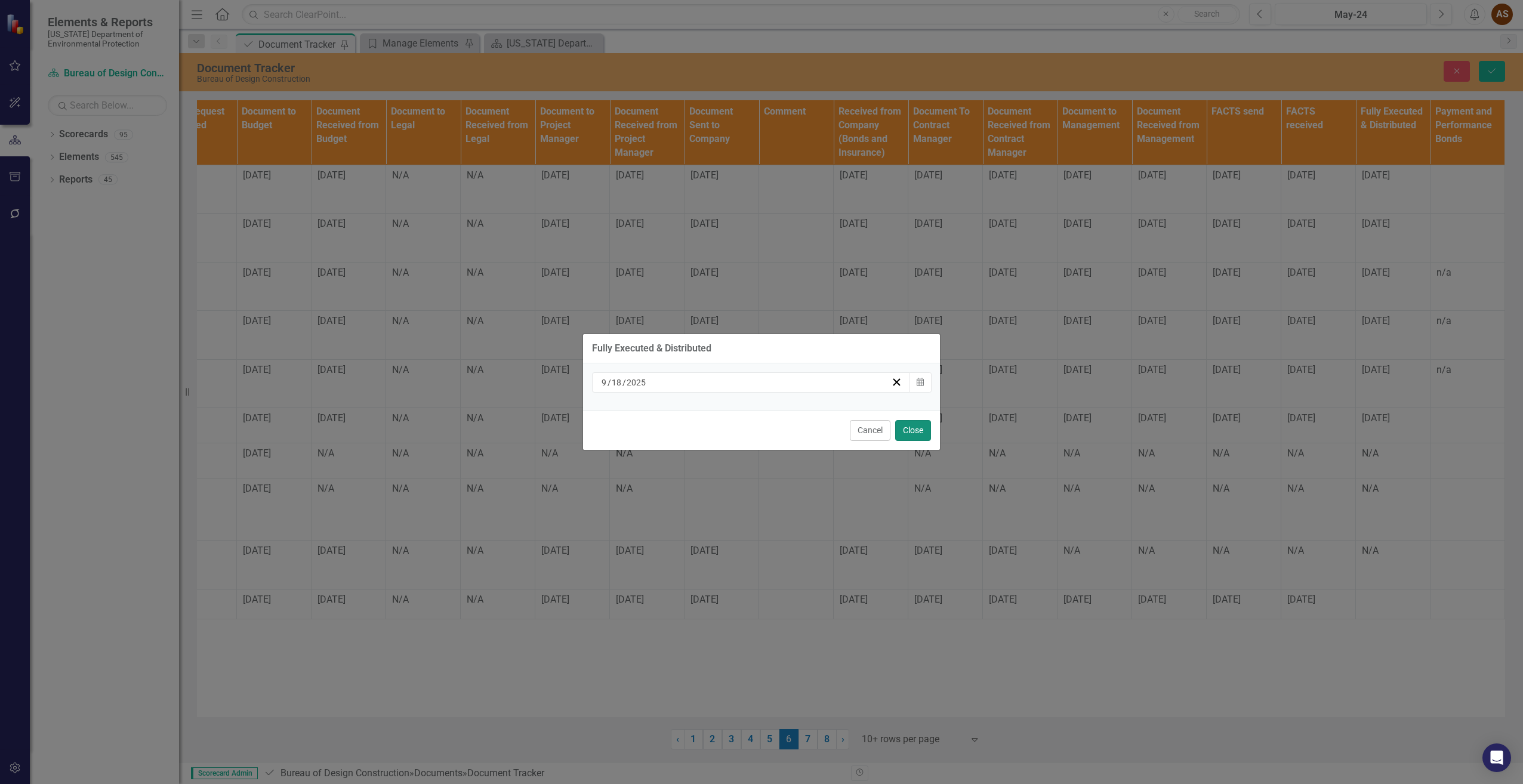
click at [915, 424] on button "Close" at bounding box center [913, 430] width 36 height 21
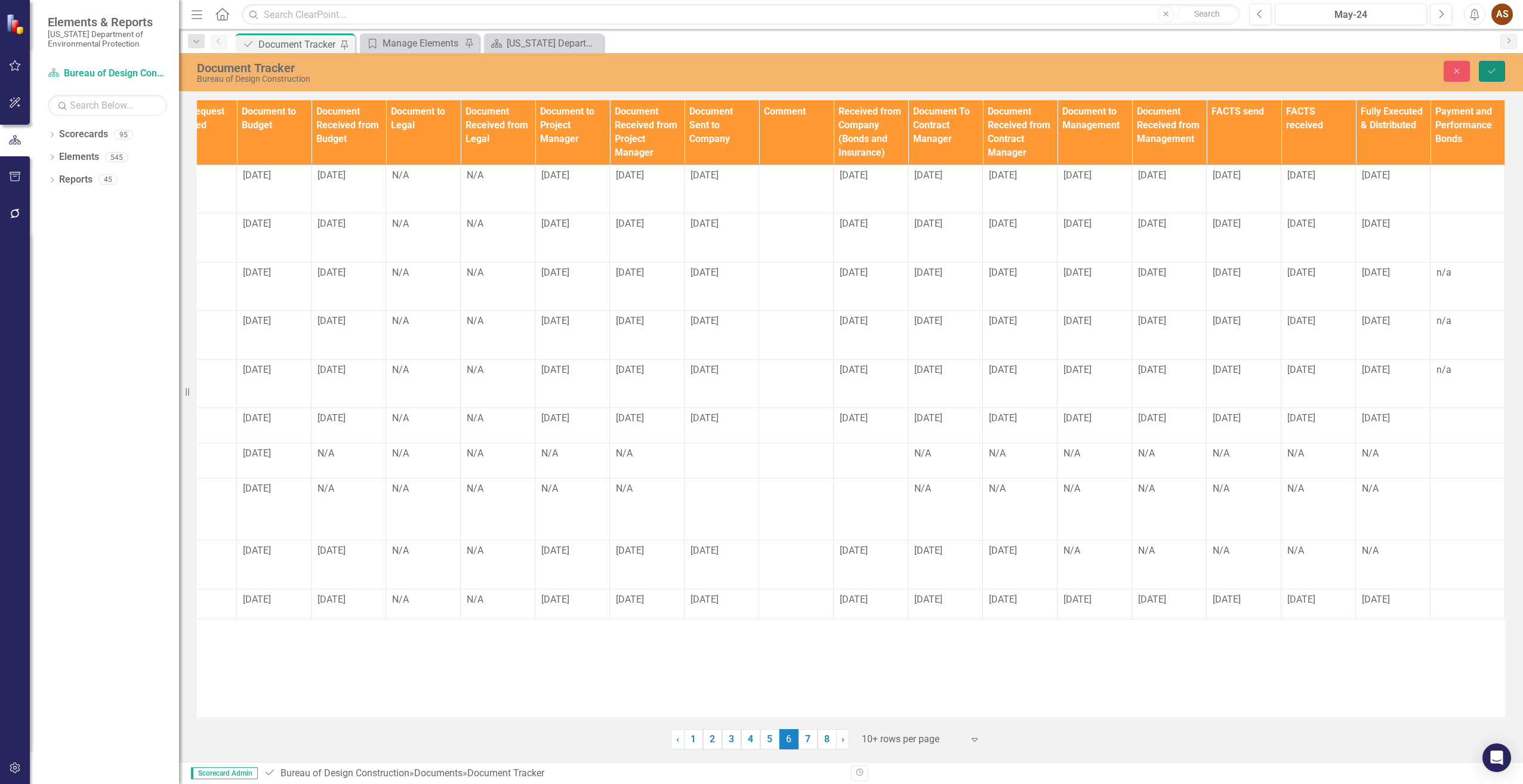
click at [1498, 72] on button "Save" at bounding box center [1492, 71] width 26 height 21
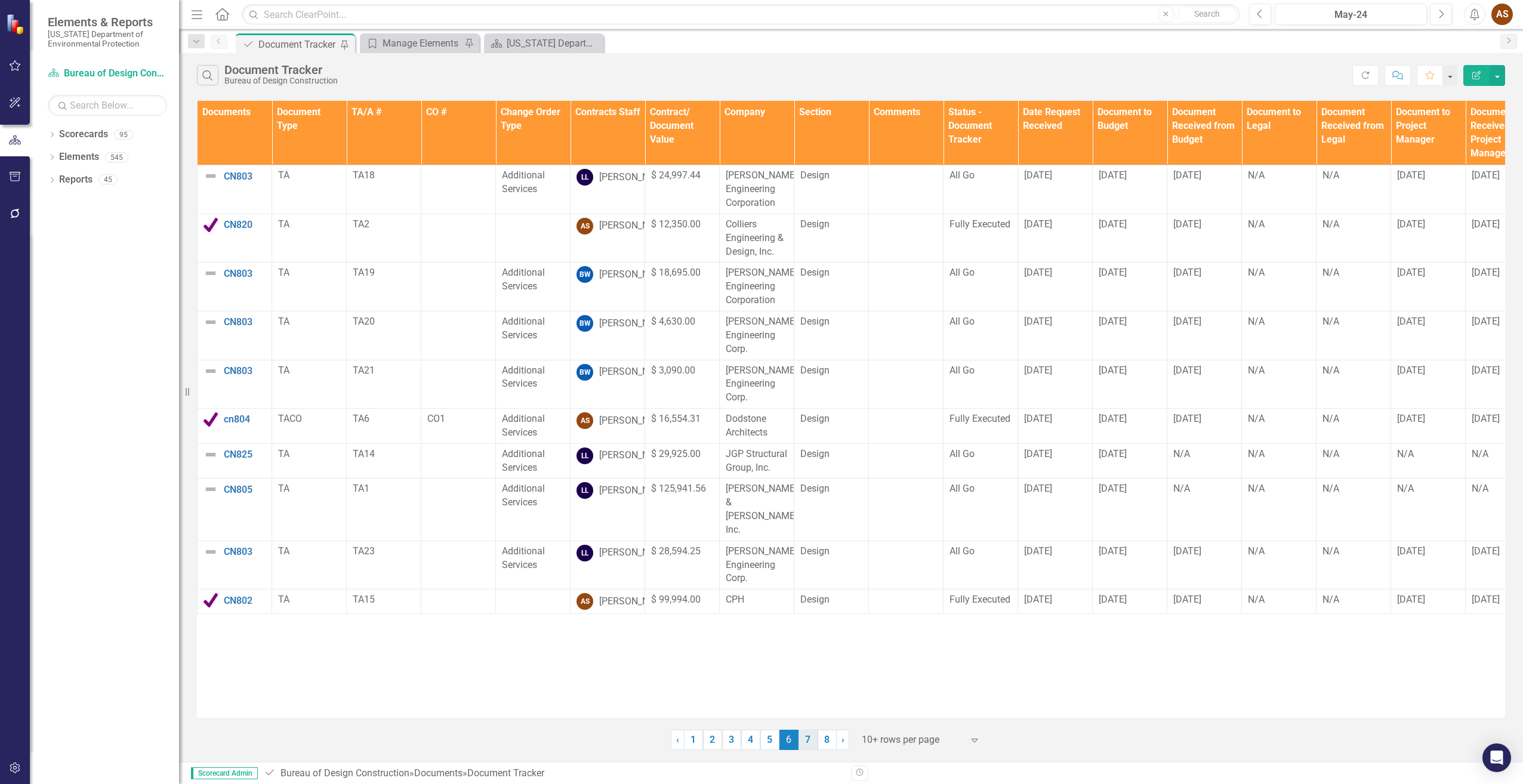
click at [805, 738] on link "7" at bounding box center [808, 739] width 19 height 20
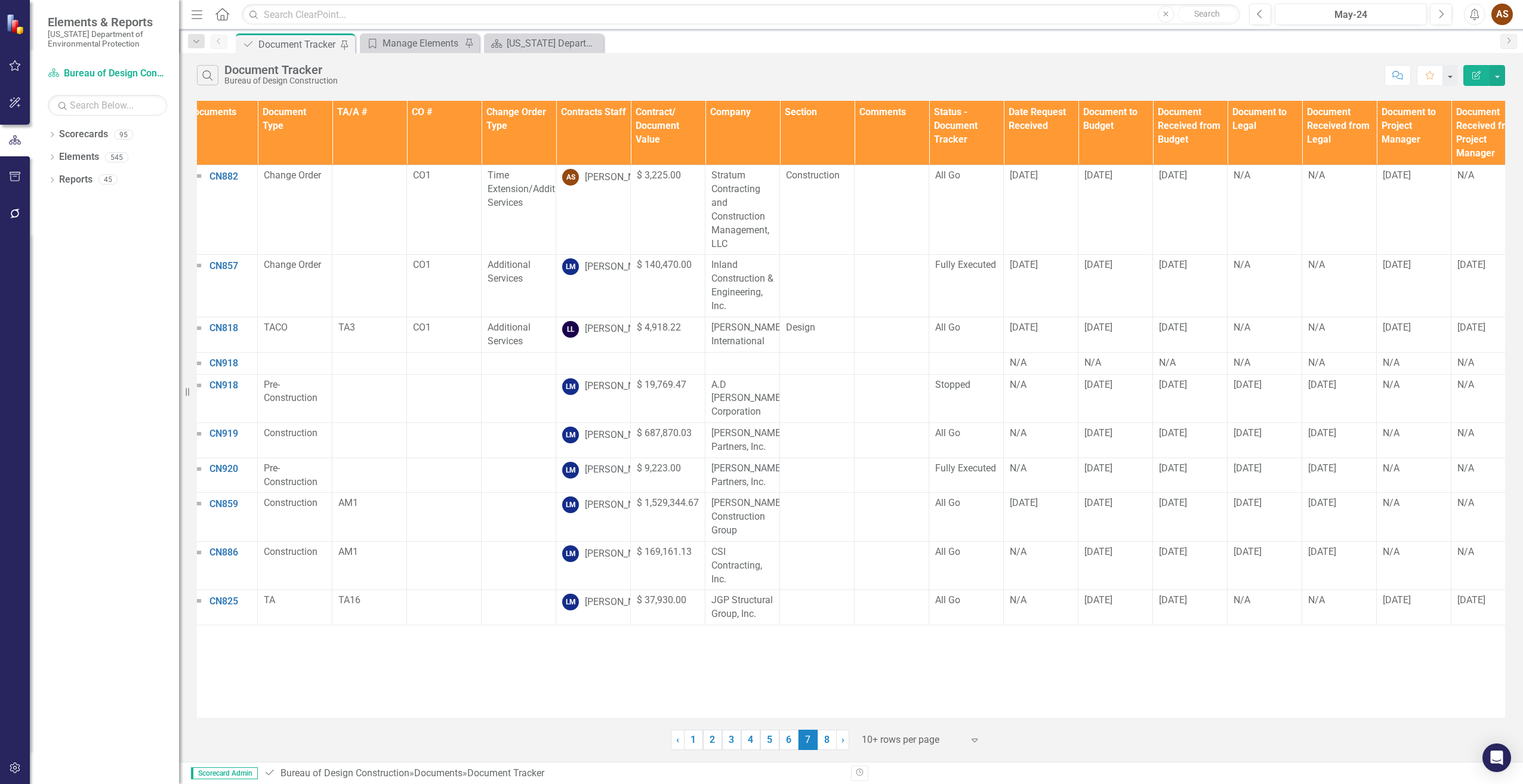
scroll to position [0, 0]
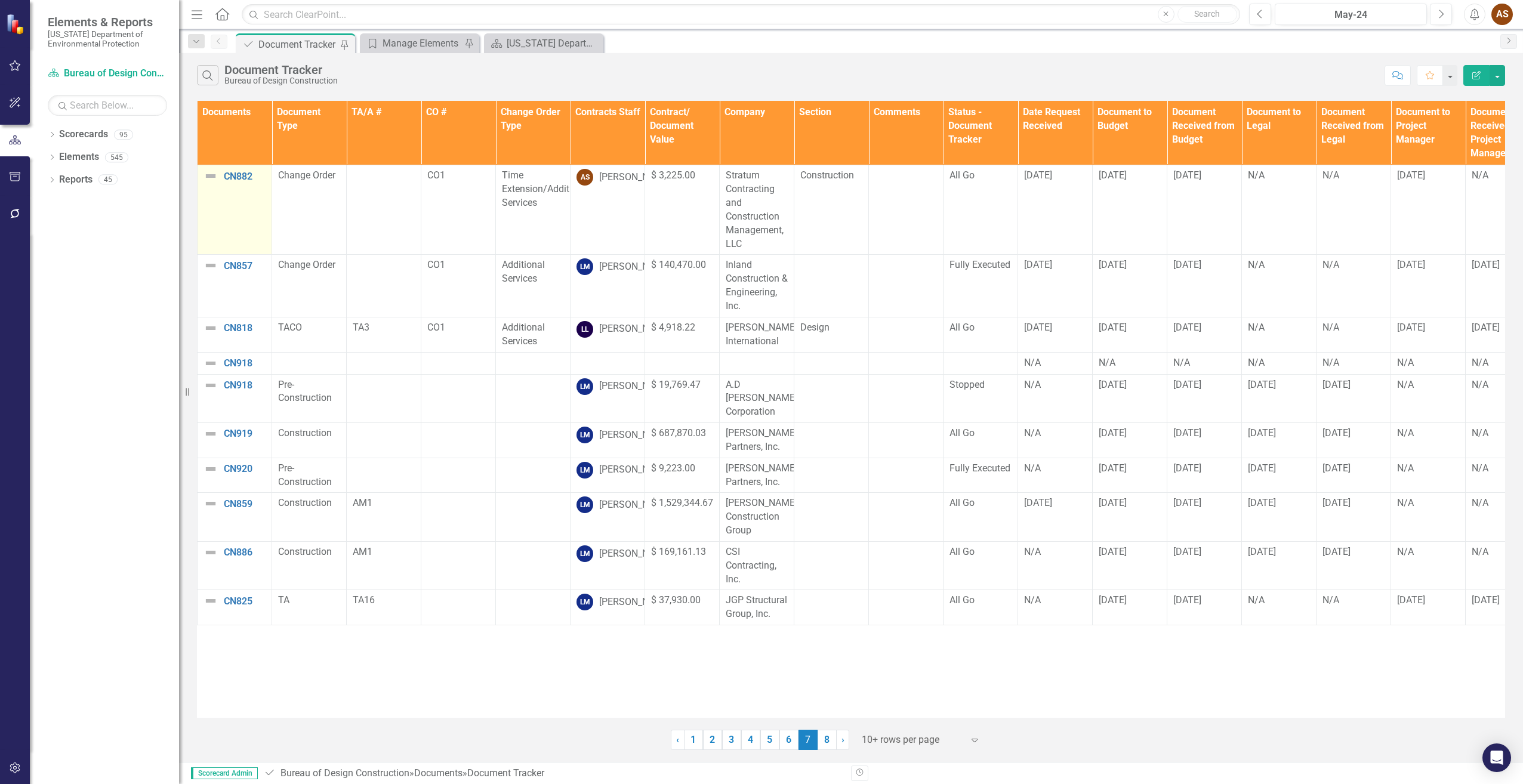
click at [214, 176] on img at bounding box center [211, 176] width 14 height 14
click at [210, 175] on img at bounding box center [211, 176] width 14 height 14
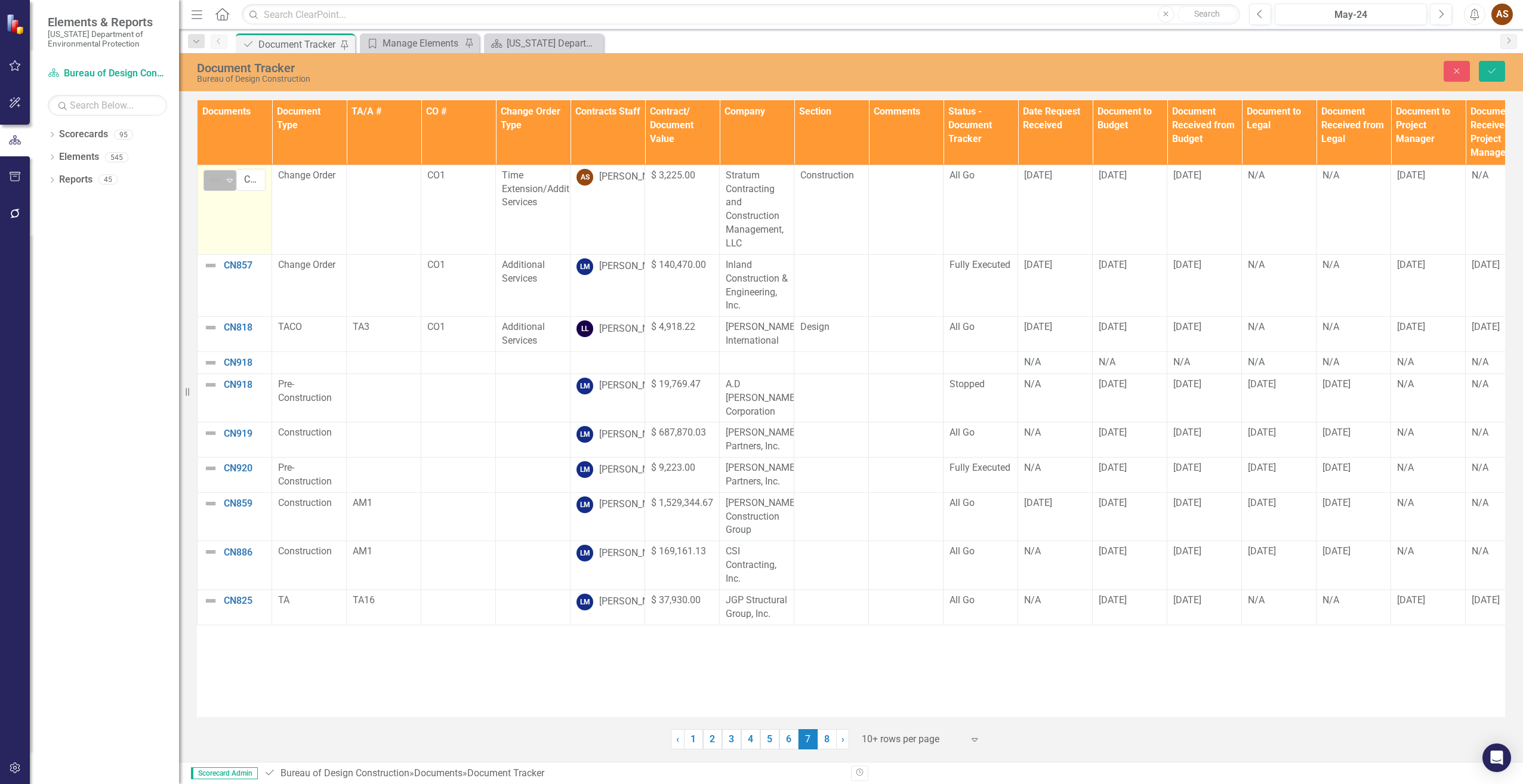
click at [227, 178] on icon "Expand" at bounding box center [230, 180] width 12 height 10
click at [259, 242] on div "Routing" at bounding box center [251, 241] width 32 height 14
click at [1485, 70] on button "Save" at bounding box center [1492, 71] width 26 height 21
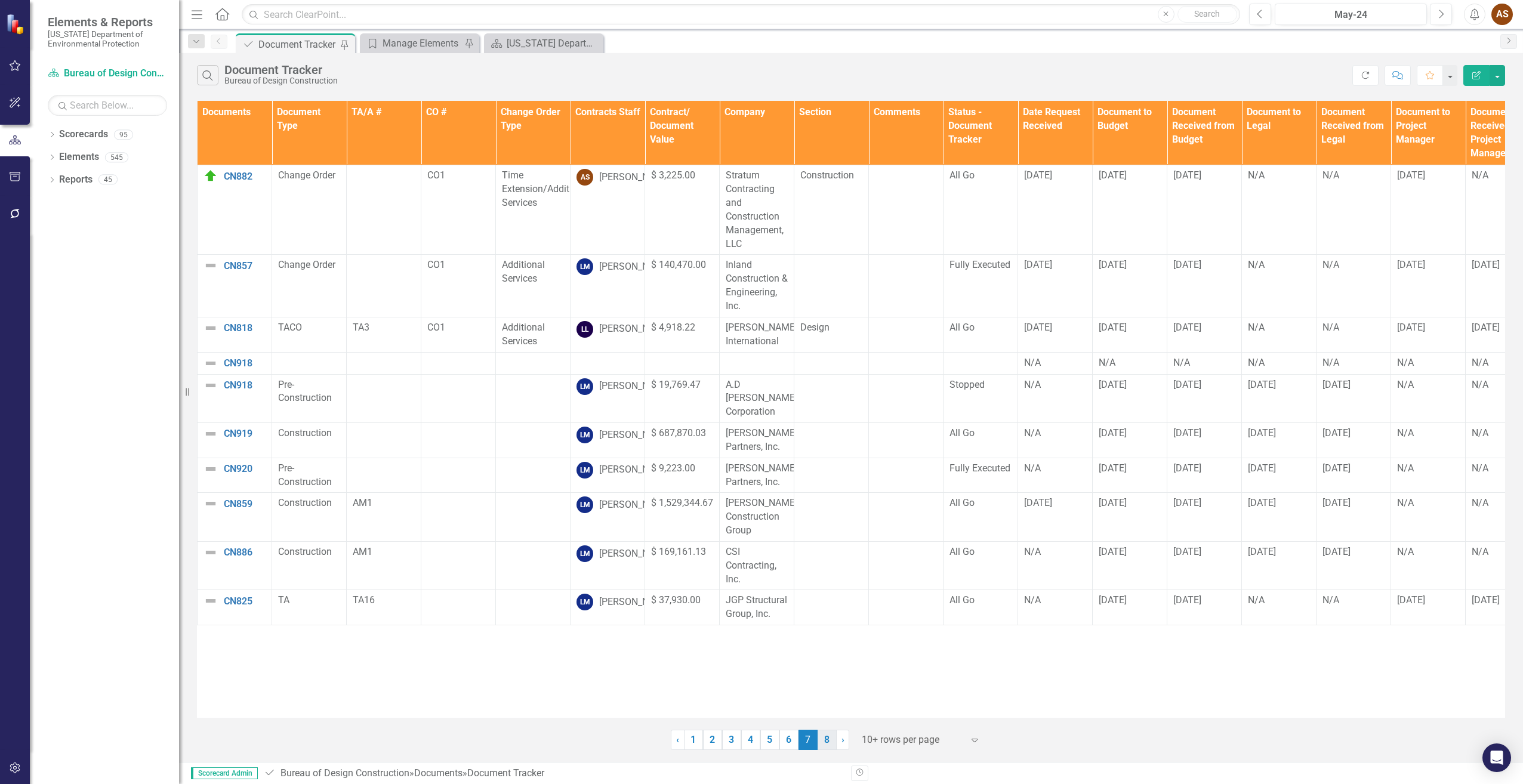
click at [829, 736] on link "8" at bounding box center [827, 739] width 19 height 20
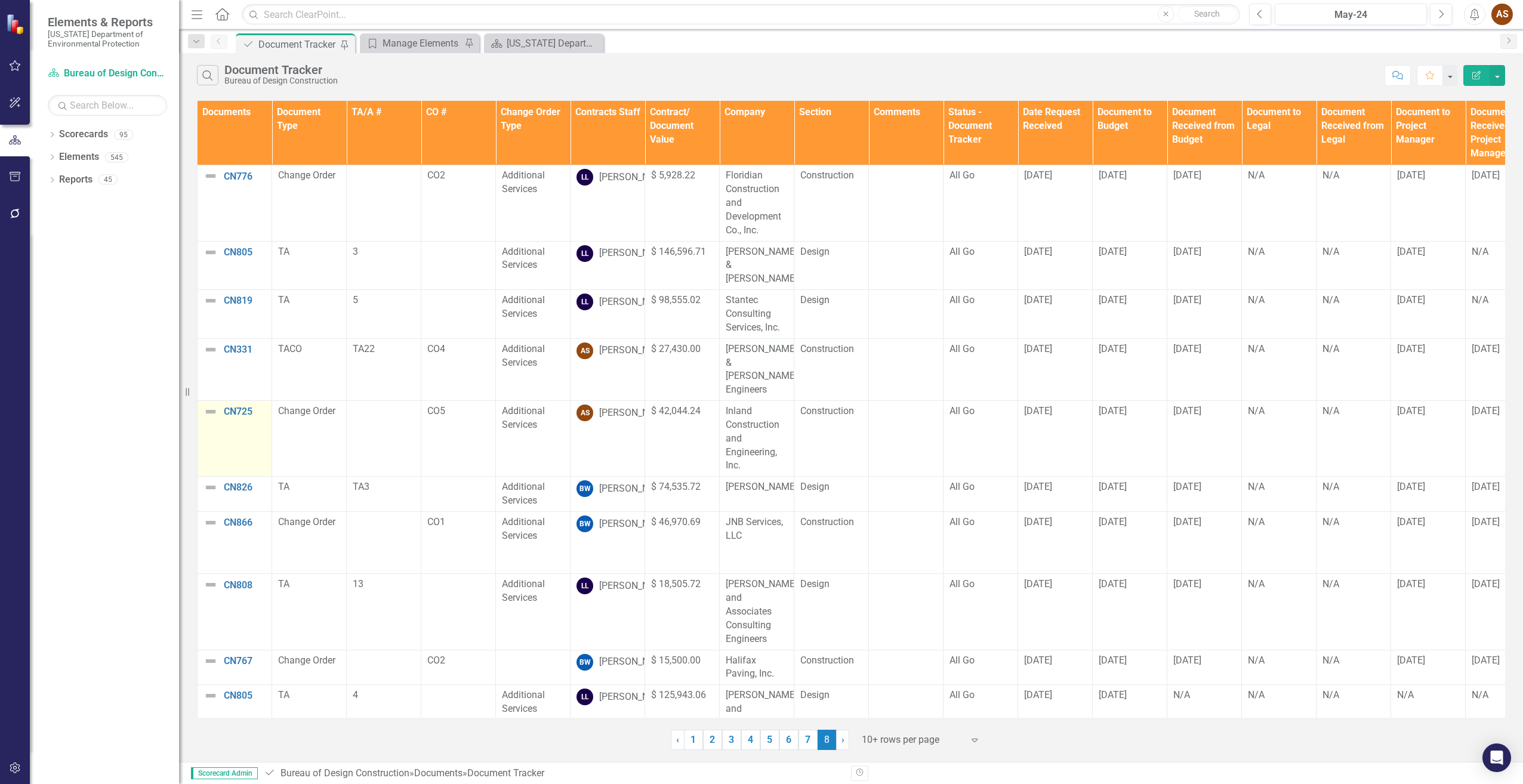
click at [207, 412] on img at bounding box center [211, 412] width 14 height 14
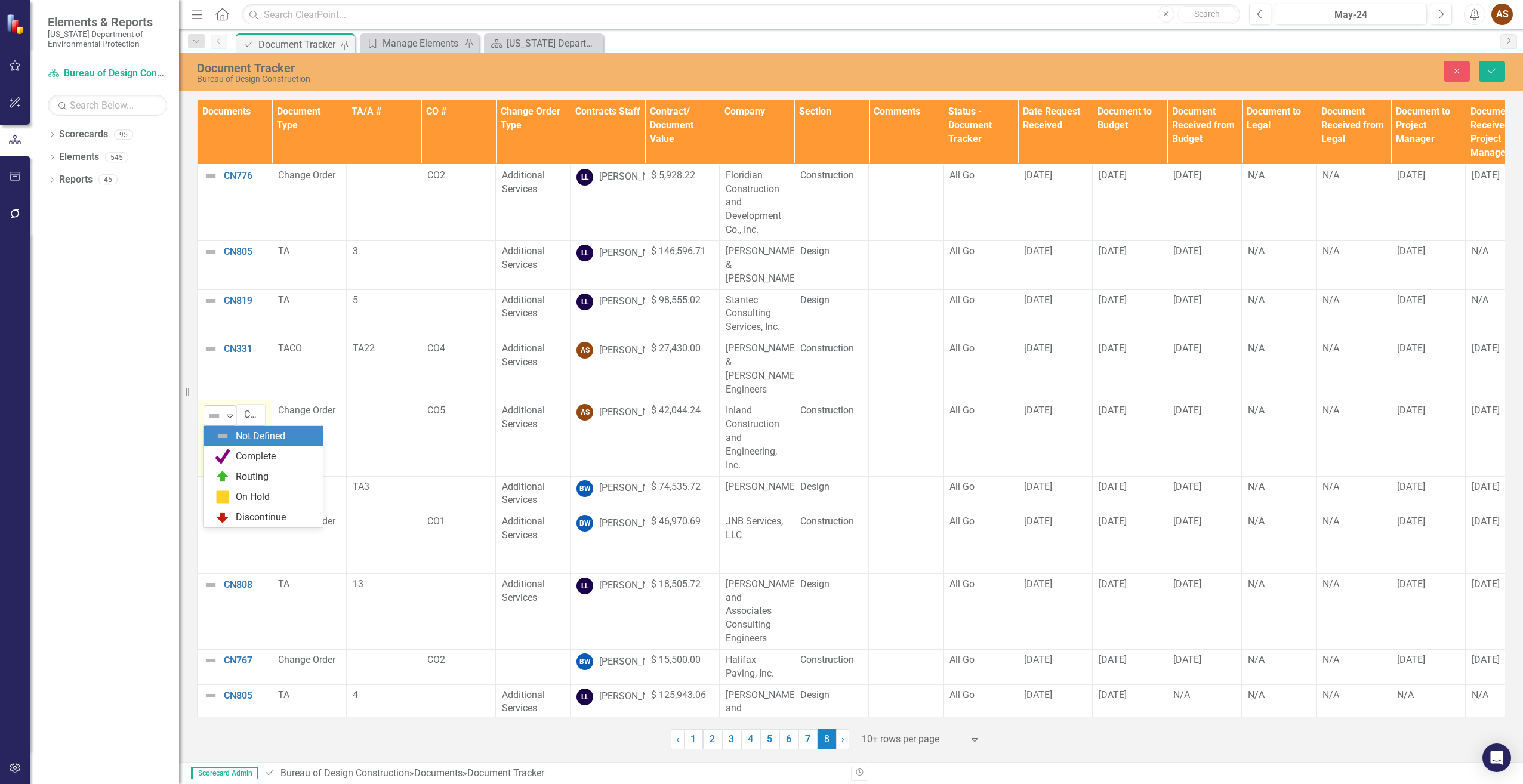
click at [224, 419] on icon "Expand" at bounding box center [230, 415] width 12 height 10
click at [230, 495] on div "On Hold" at bounding box center [265, 497] width 100 height 14
click at [1488, 66] on button "Save" at bounding box center [1492, 71] width 26 height 21
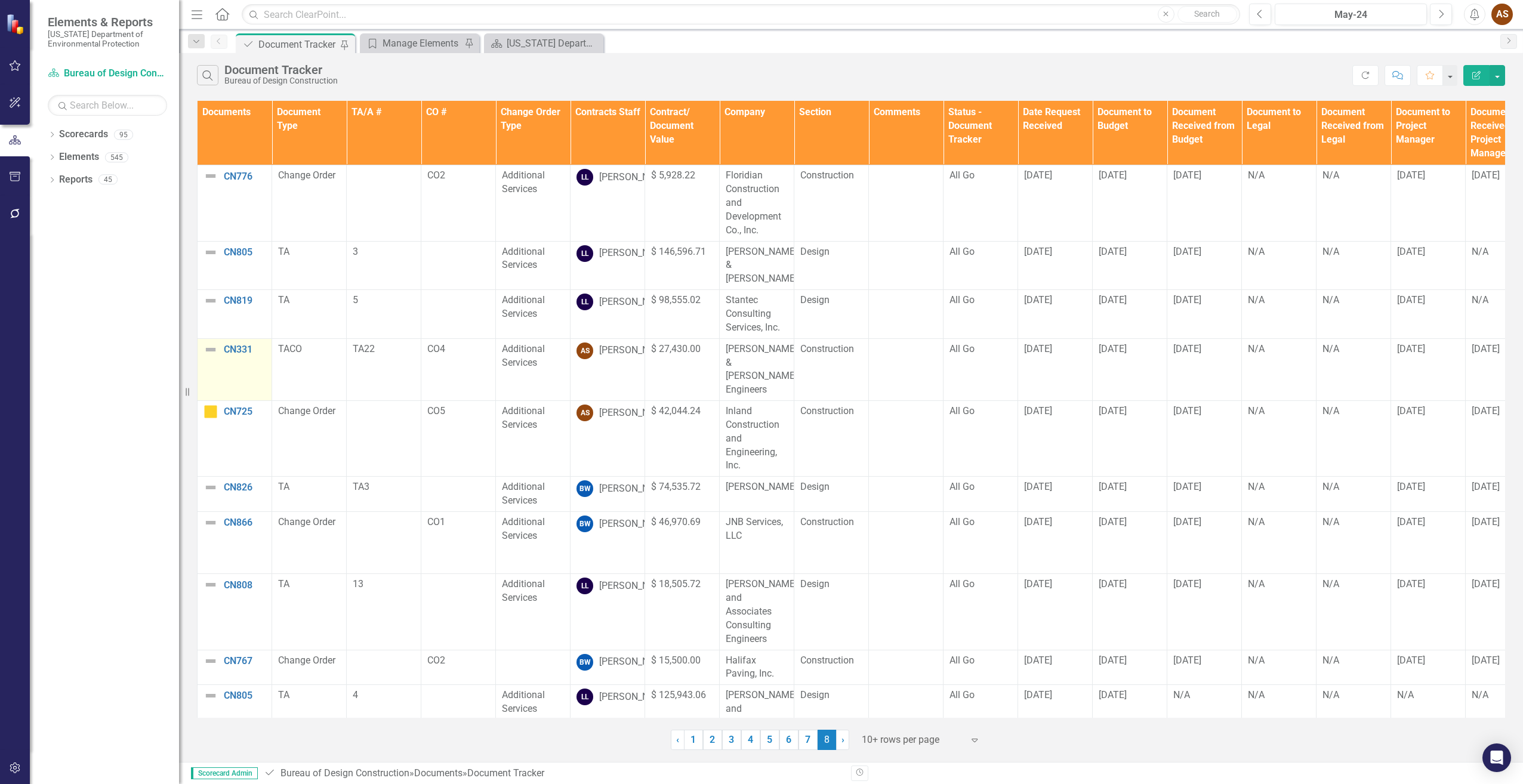
click at [210, 348] on img at bounding box center [211, 349] width 14 height 14
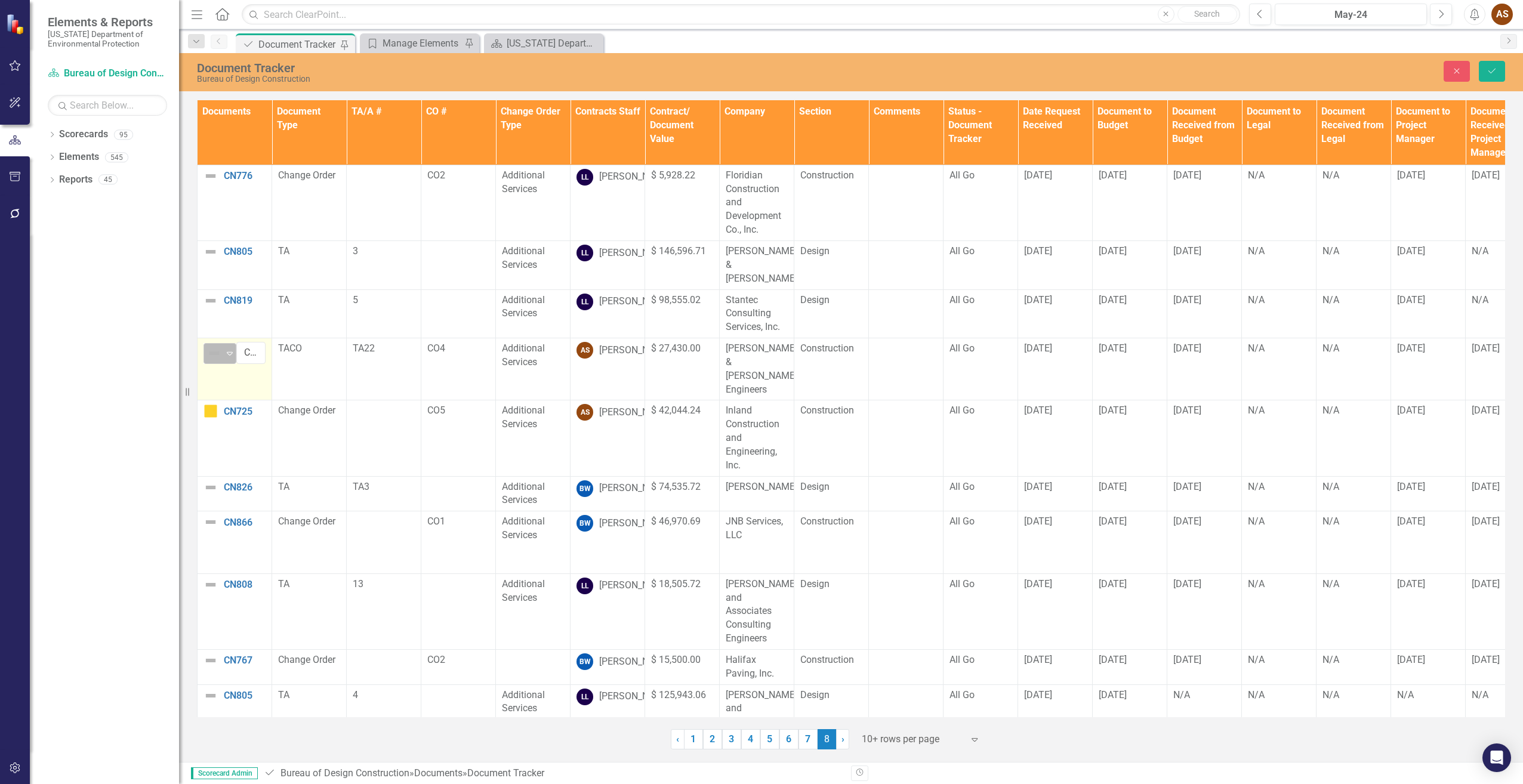
click at [231, 349] on icon "Expand" at bounding box center [230, 353] width 12 height 10
click at [245, 428] on div "On Hold" at bounding box center [252, 435] width 34 height 14
click at [1498, 70] on button "Save" at bounding box center [1492, 71] width 26 height 21
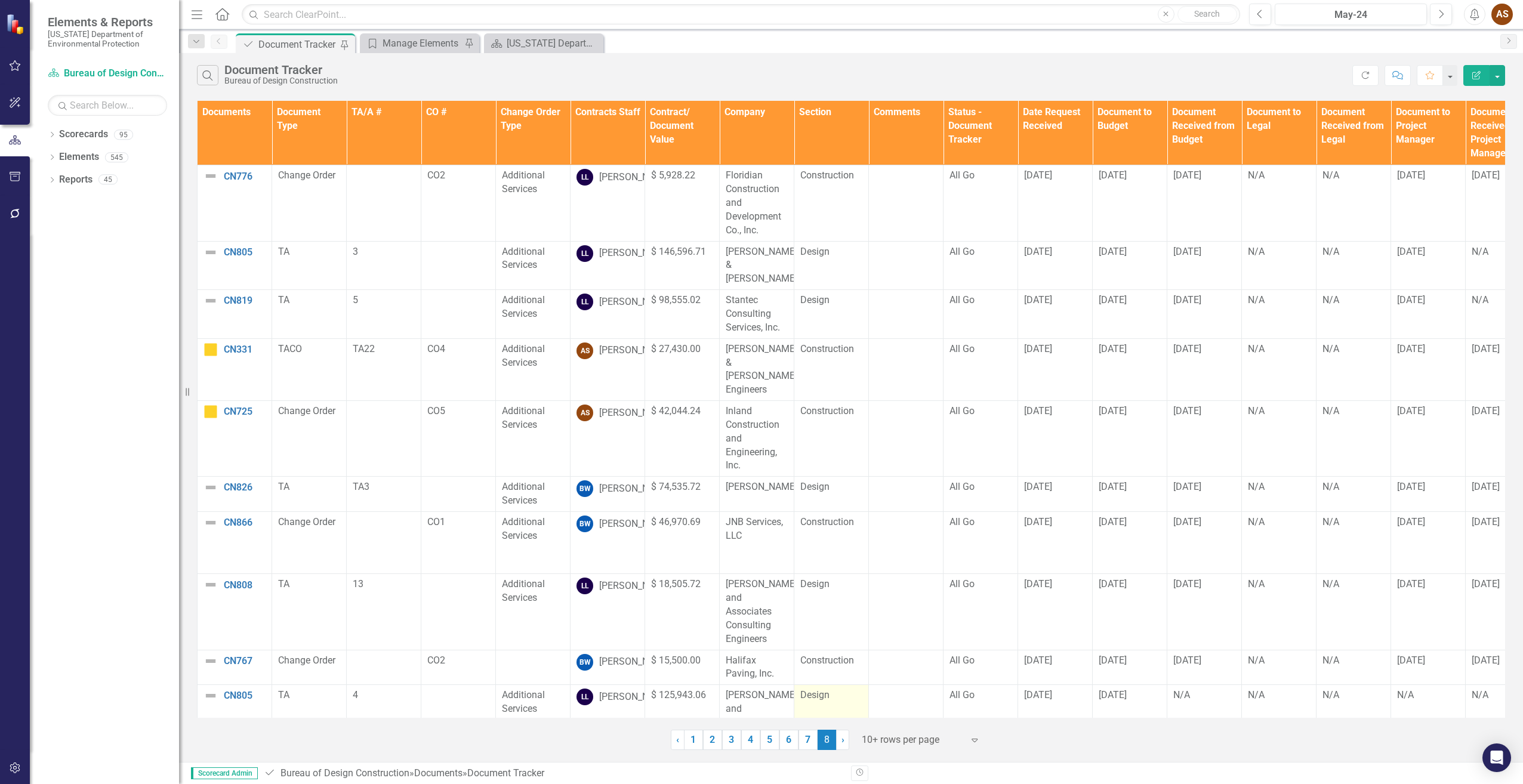
scroll to position [16, 0]
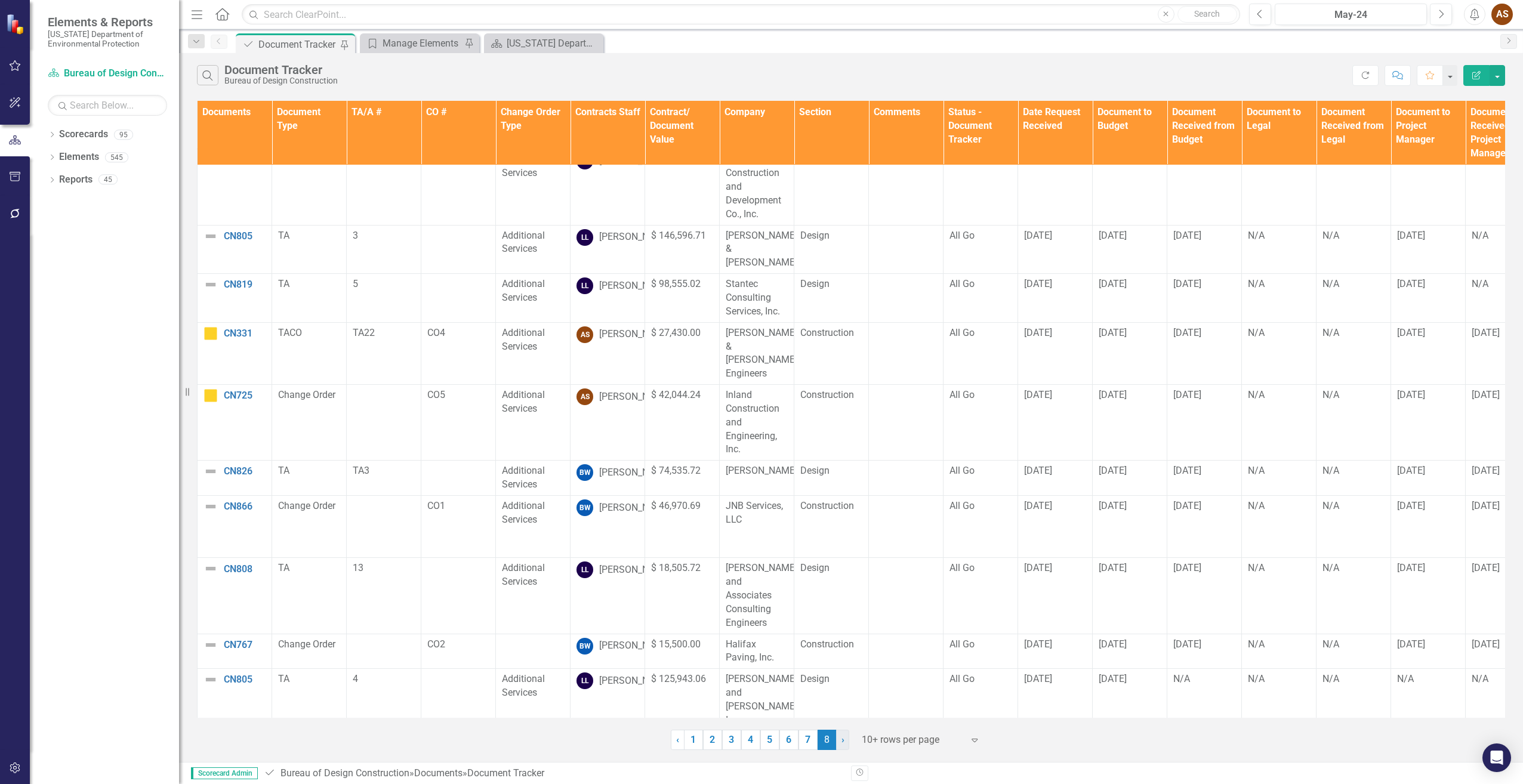
click at [841, 738] on span "›" at bounding box center [842, 739] width 3 height 11
click at [846, 737] on link "› Next" at bounding box center [842, 739] width 13 height 20
click at [808, 744] on link "7" at bounding box center [808, 739] width 19 height 20
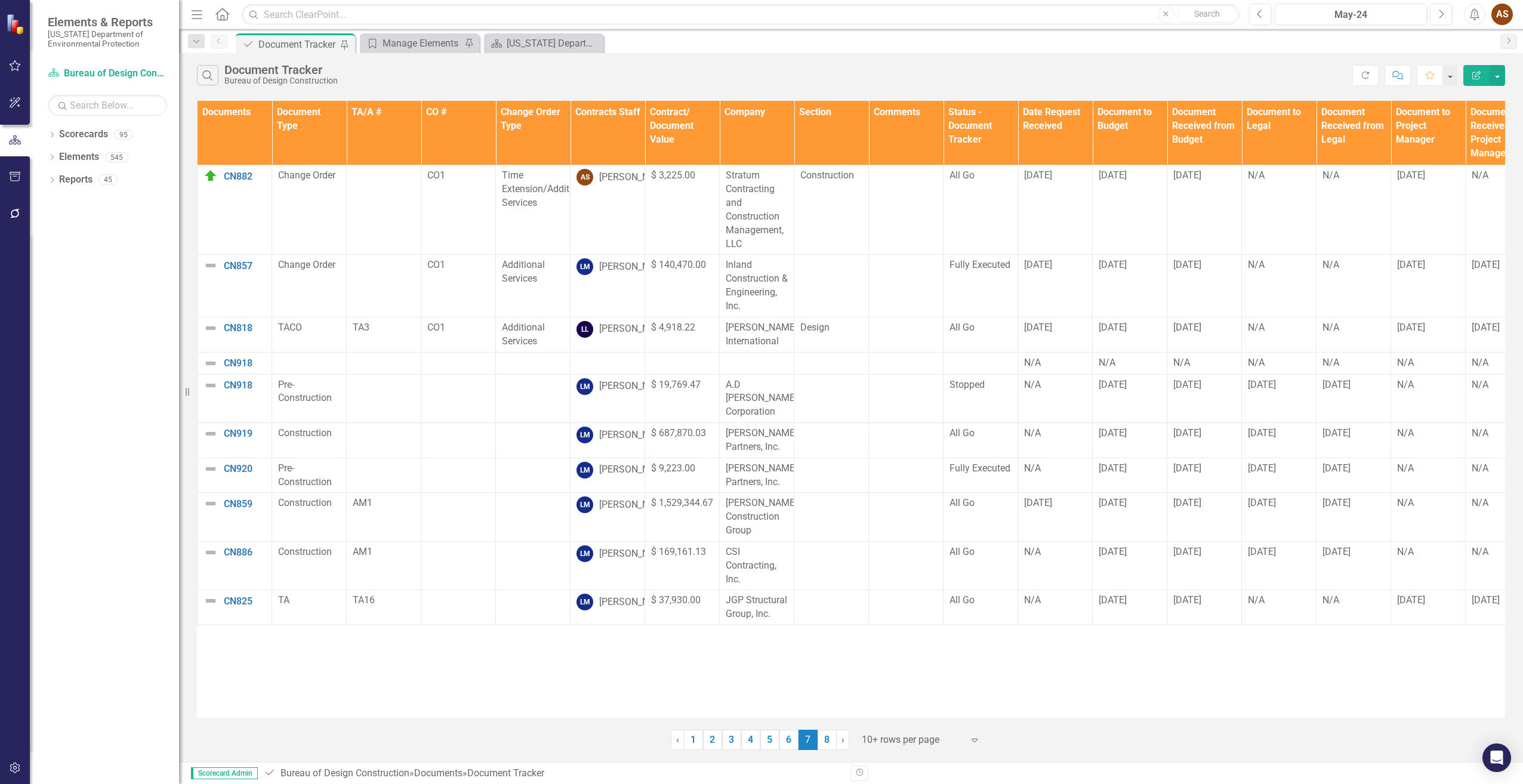
scroll to position [0, 0]
click at [826, 738] on link "8" at bounding box center [827, 739] width 19 height 20
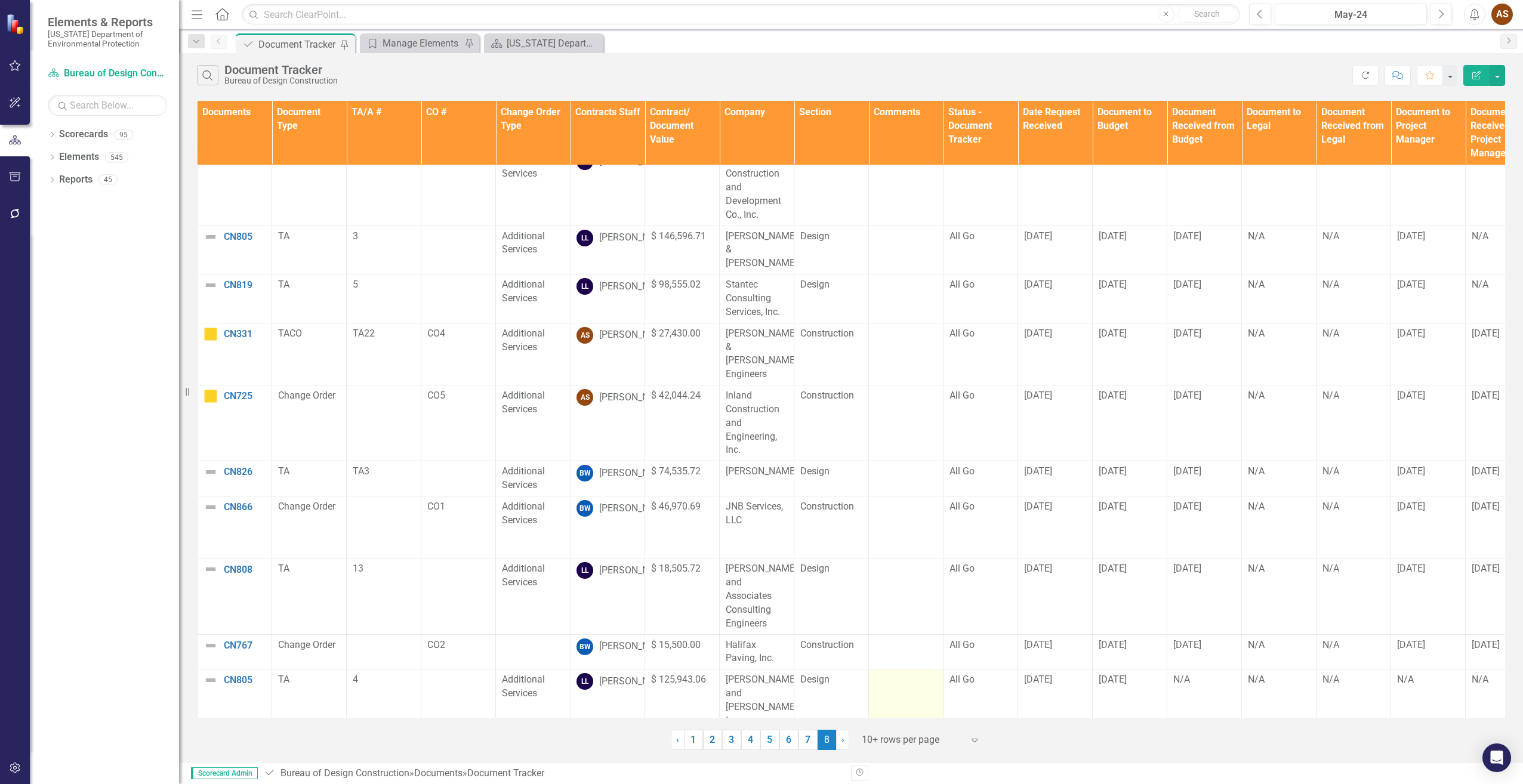
scroll to position [16, 0]
